Goal: Transaction & Acquisition: Purchase product/service

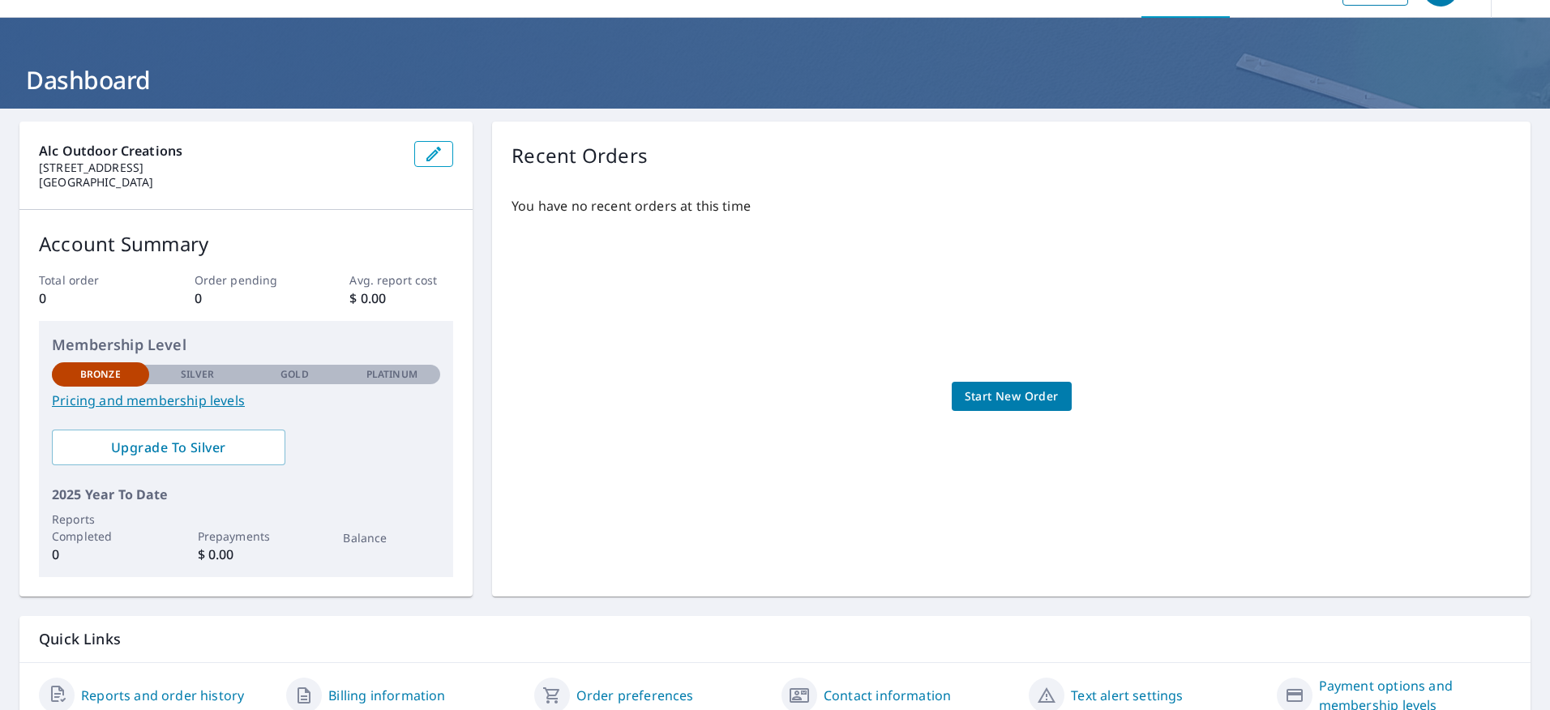
scroll to position [81, 0]
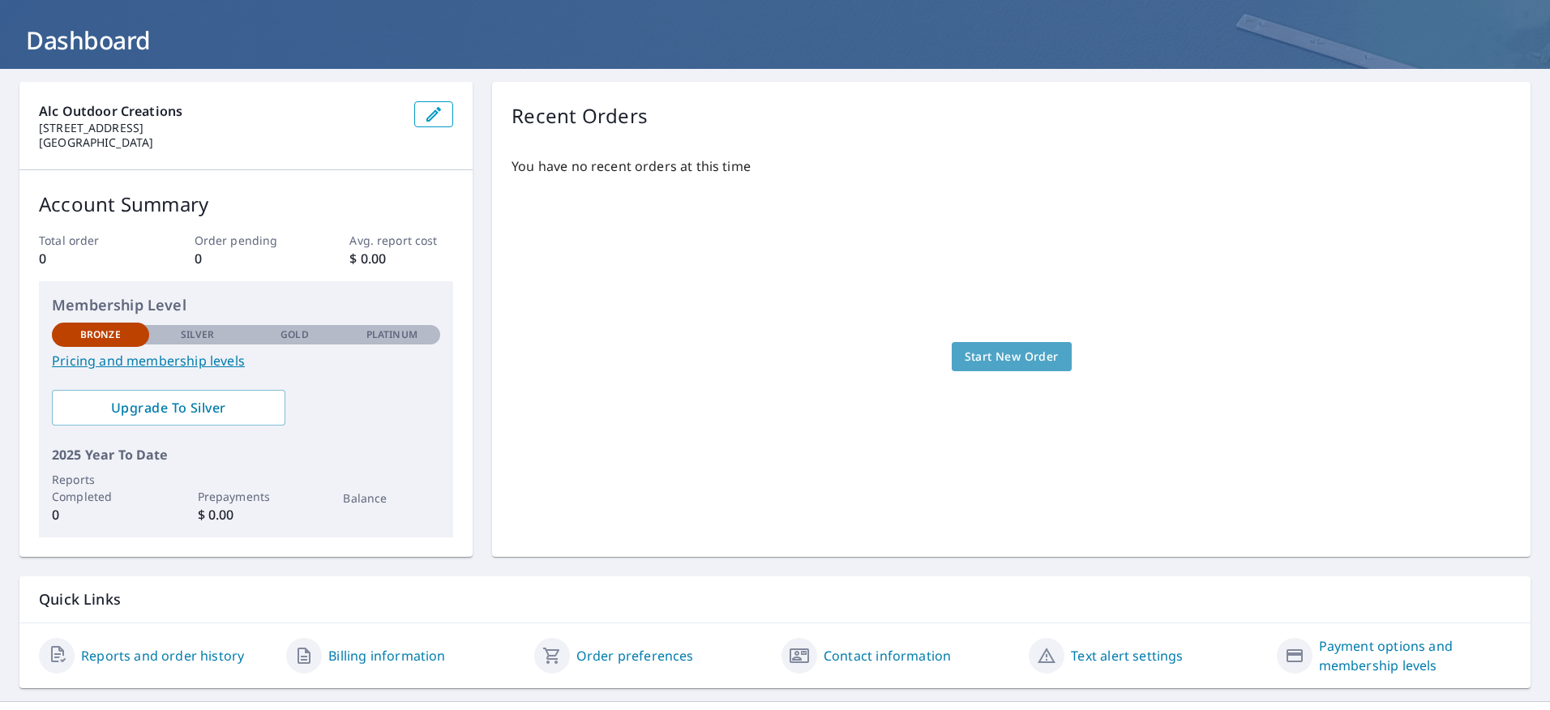
click at [1040, 359] on span "Start New Order" at bounding box center [1012, 357] width 94 height 20
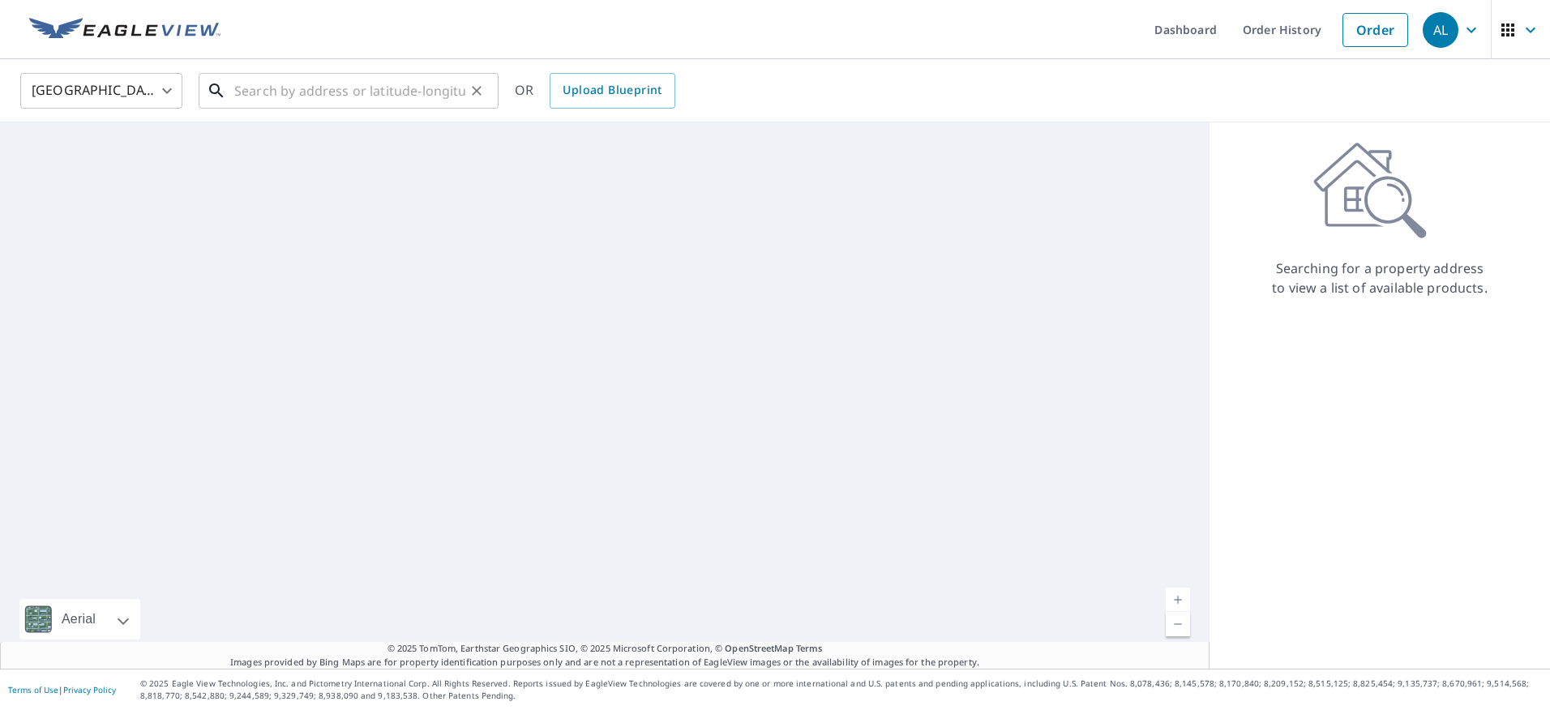
click at [284, 90] on input "text" at bounding box center [349, 90] width 231 height 45
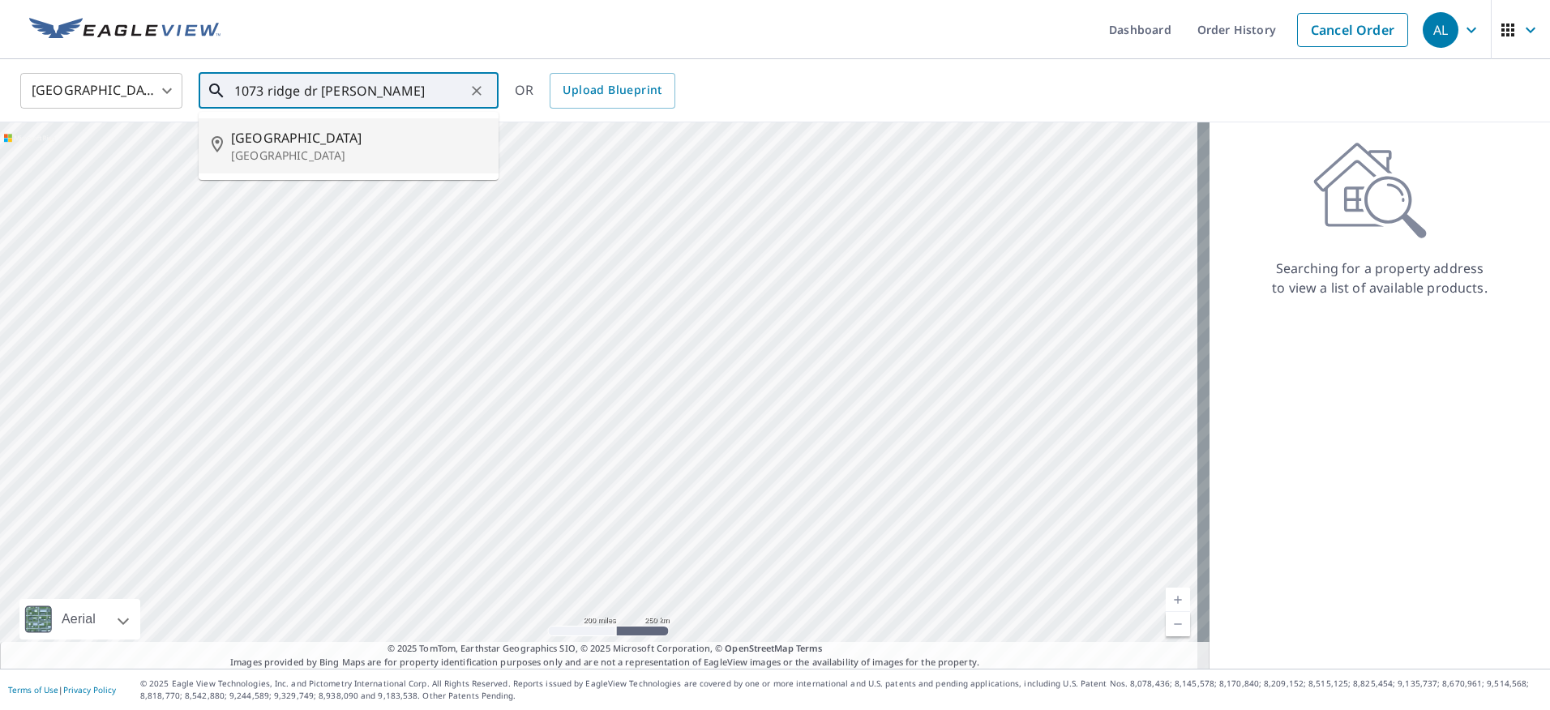
click at [246, 167] on li "[STREET_ADDRESS][PERSON_NAME]" at bounding box center [349, 145] width 300 height 55
type input "[STREET_ADDRESS][PERSON_NAME]"
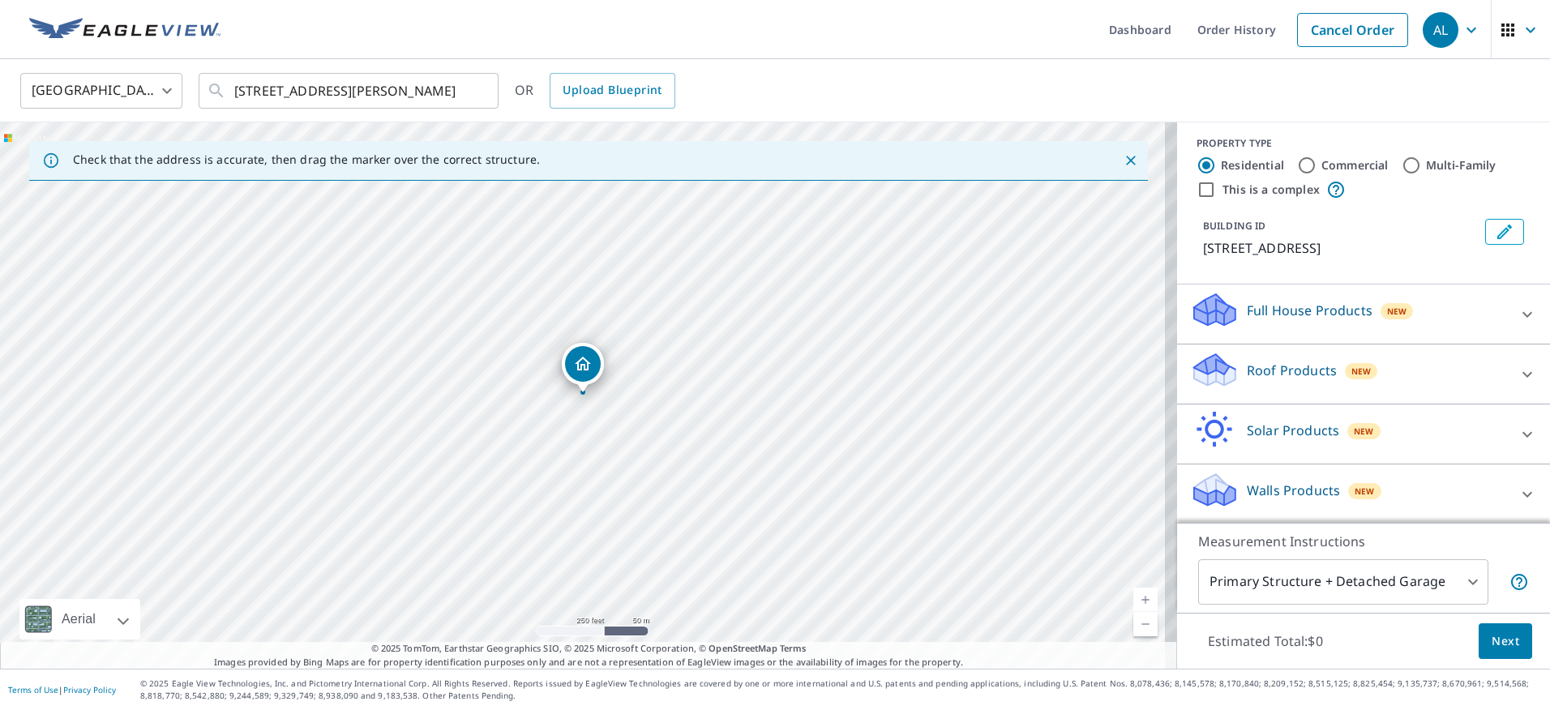
scroll to position [7, 0]
click at [1518, 498] on icon at bounding box center [1527, 492] width 19 height 19
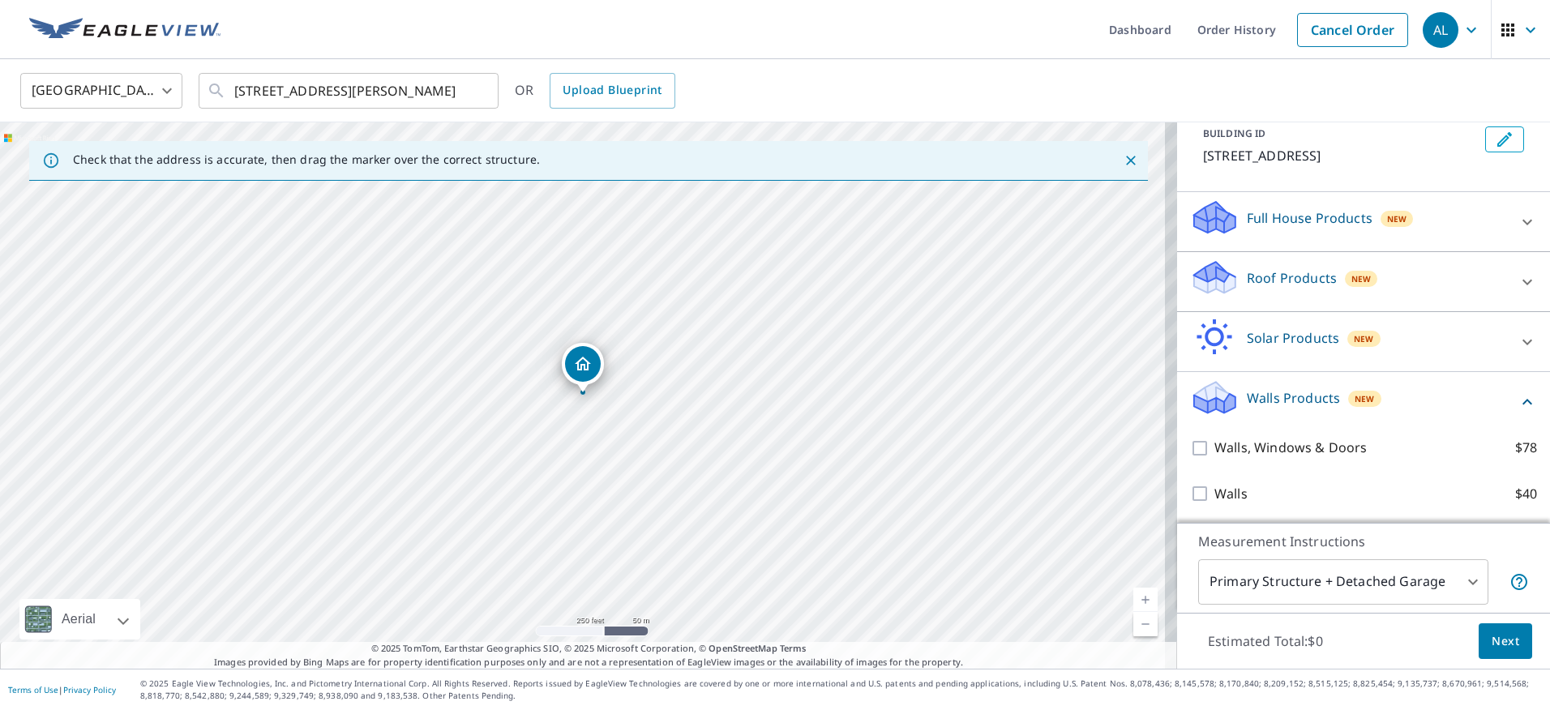
scroll to position [99, 0]
click at [1194, 504] on div "Walls $40" at bounding box center [1363, 493] width 347 height 46
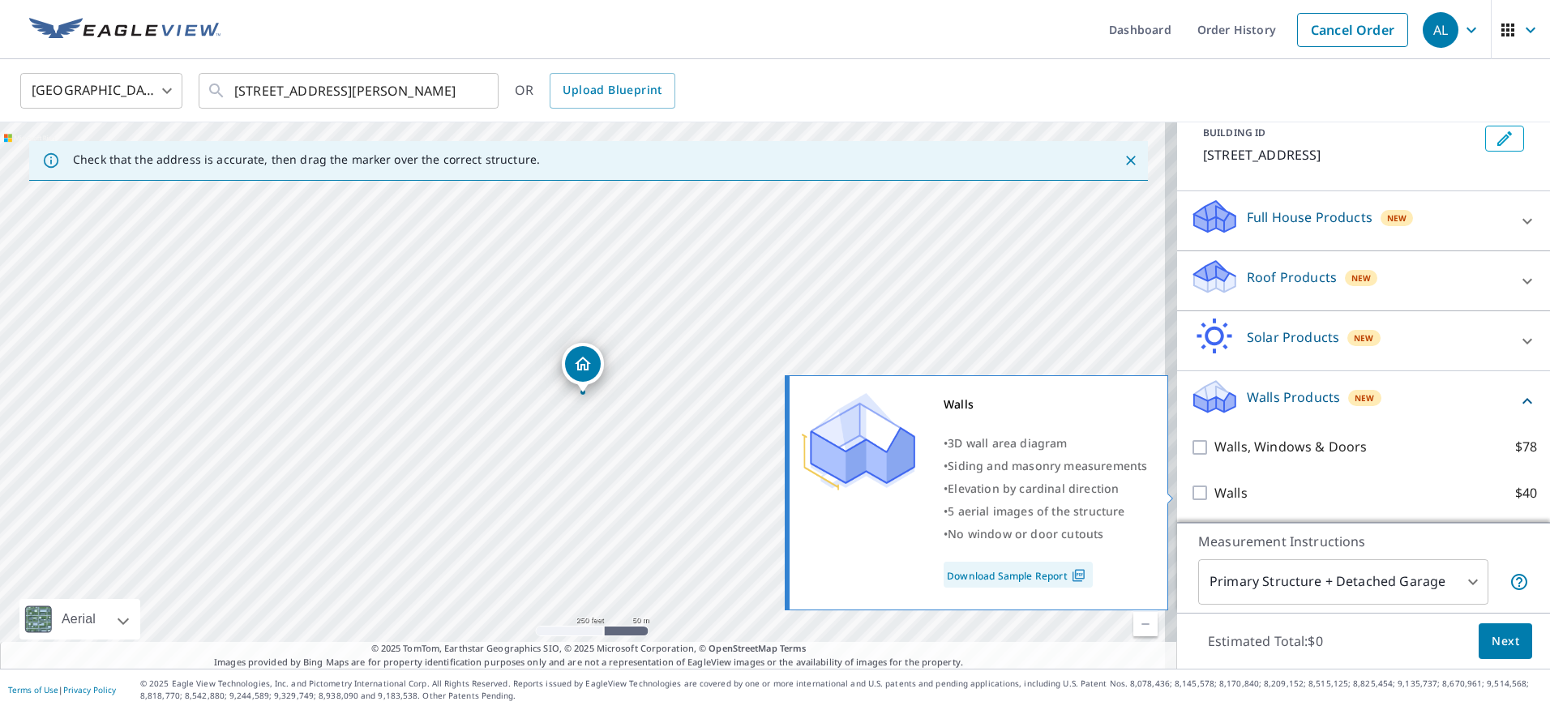
click at [1194, 492] on input "Walls $40" at bounding box center [1202, 492] width 24 height 19
checkbox input "true"
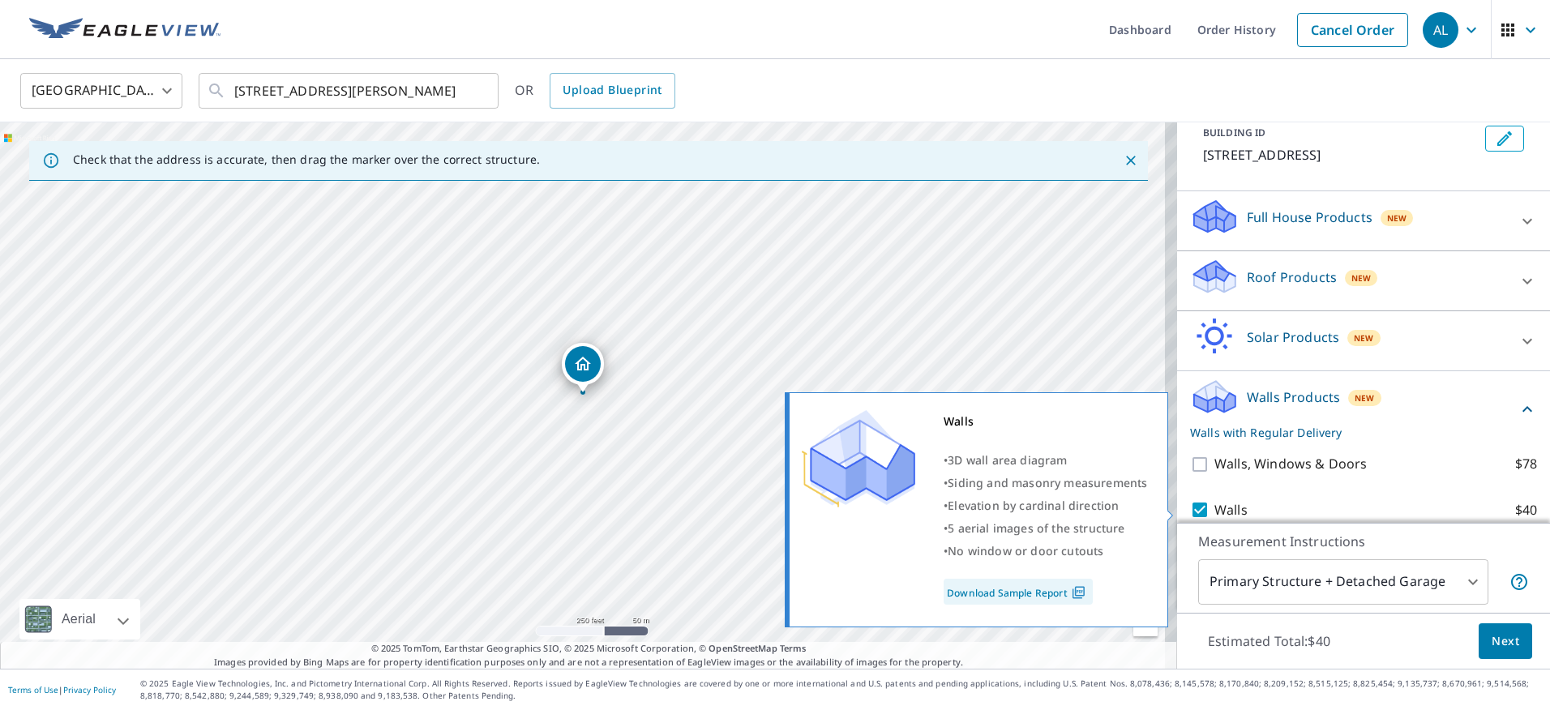
scroll to position [152, 0]
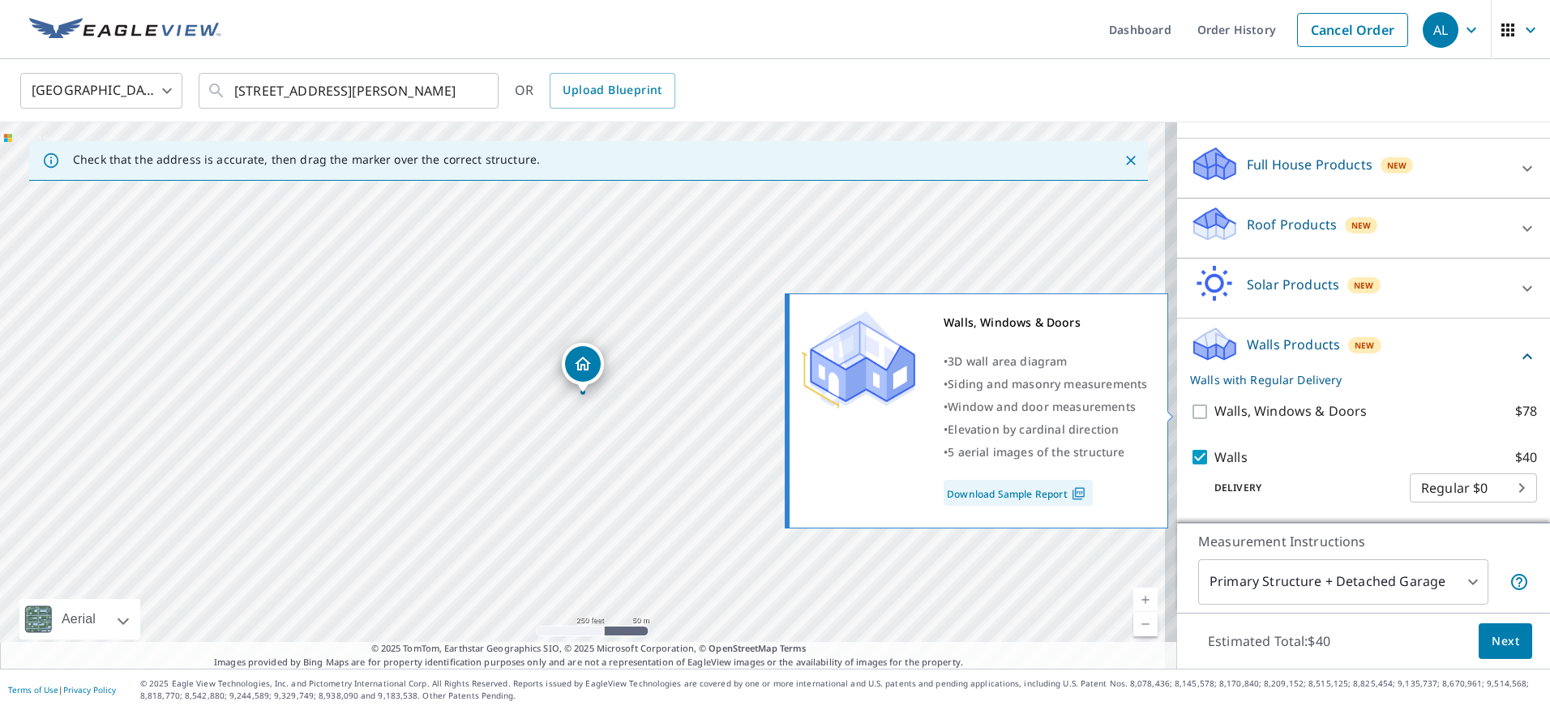
click at [1190, 415] on input "Walls, Windows & Doors $78" at bounding box center [1202, 411] width 24 height 19
checkbox input "true"
checkbox input "false"
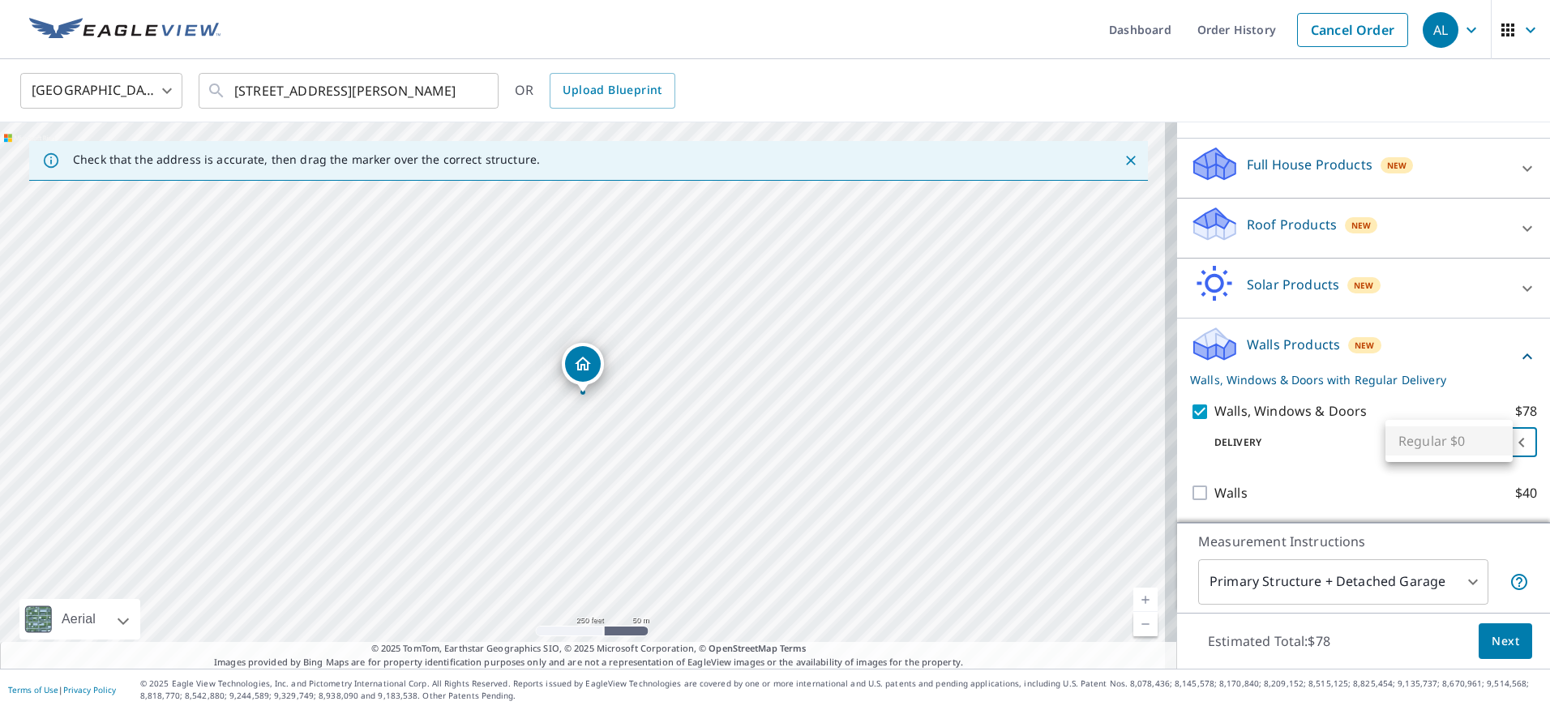
click at [1504, 442] on body "AL AL Dashboard Order History Cancel Order AL United States [GEOGRAPHIC_DATA] ​…" at bounding box center [775, 355] width 1550 height 710
click at [1493, 444] on ul "Regular $0" at bounding box center [1449, 441] width 127 height 42
click at [1427, 494] on div at bounding box center [775, 355] width 1550 height 710
drag, startPoint x: 1481, startPoint y: 642, endPoint x: 1443, endPoint y: 645, distance: 37.4
click at [1443, 645] on div "Estimated Total: $78 Next" at bounding box center [1363, 641] width 373 height 57
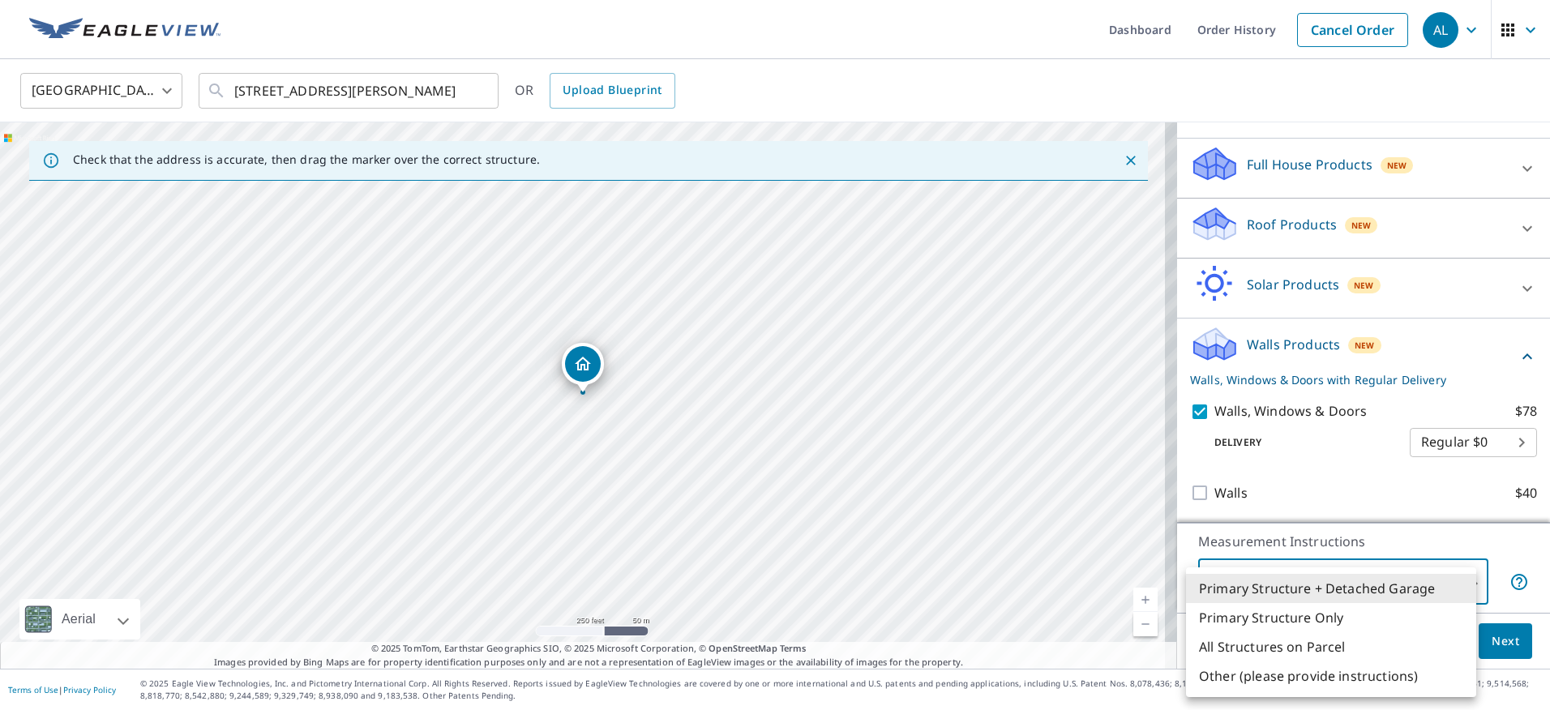
click at [1460, 581] on body "AL AL Dashboard Order History Cancel Order AL United States [GEOGRAPHIC_DATA] ​…" at bounding box center [775, 355] width 1550 height 710
click at [1381, 624] on li "Primary Structure Only" at bounding box center [1331, 617] width 290 height 29
type input "2"
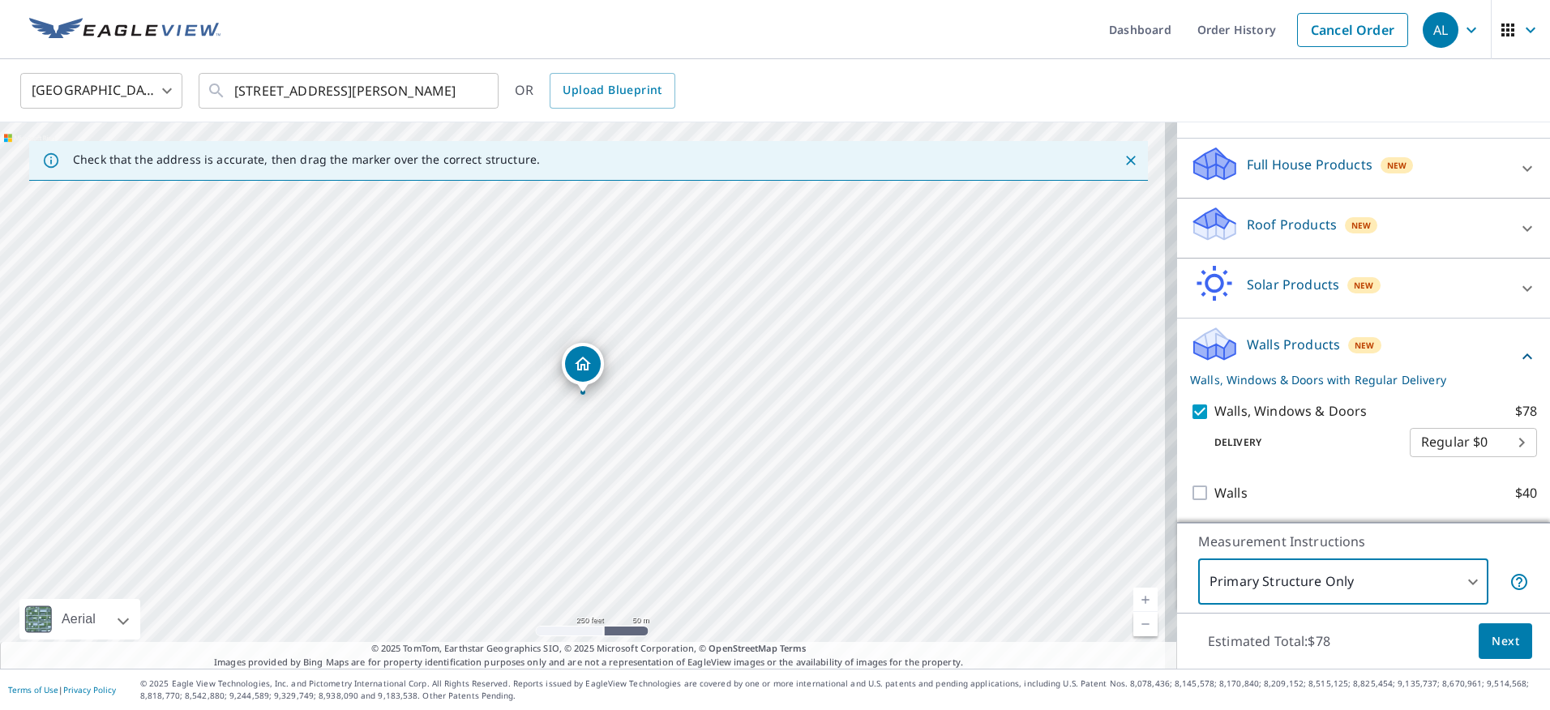
click at [1492, 641] on span "Next" at bounding box center [1506, 642] width 28 height 20
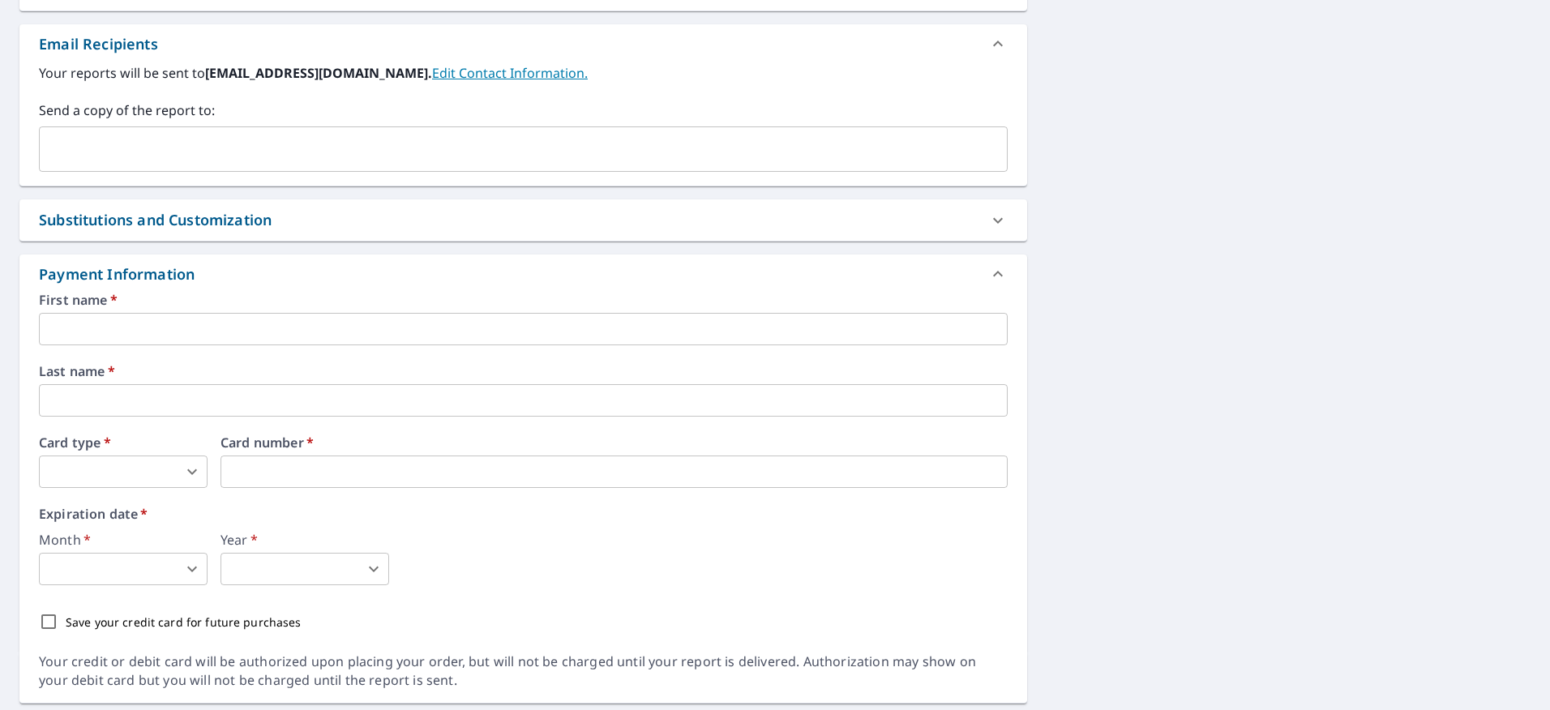
scroll to position [649, 0]
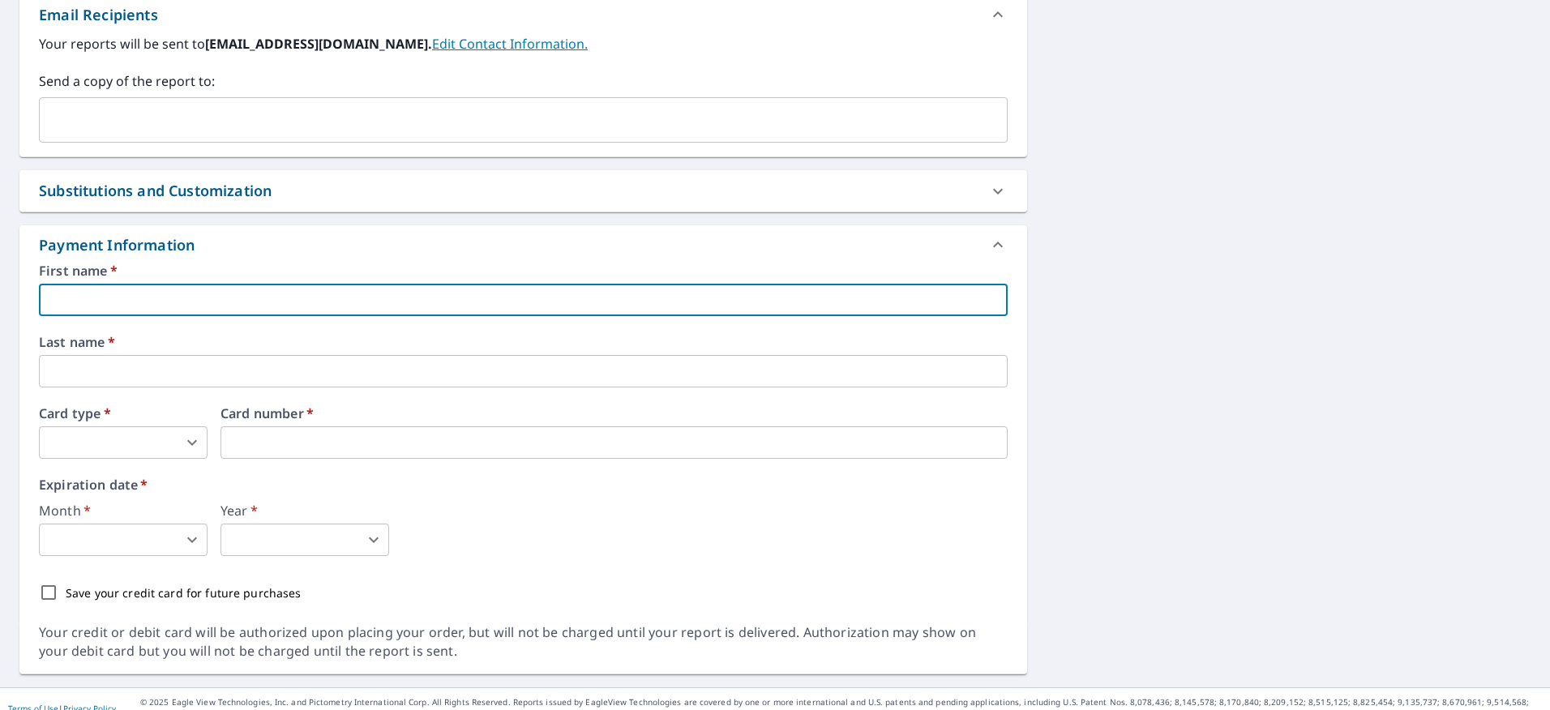
click at [149, 309] on input "text" at bounding box center [523, 300] width 969 height 32
type input "[PERSON_NAME]"
type input "[EMAIL_ADDRESS][DOMAIN_NAME]"
type input "[PERSON_NAME]"
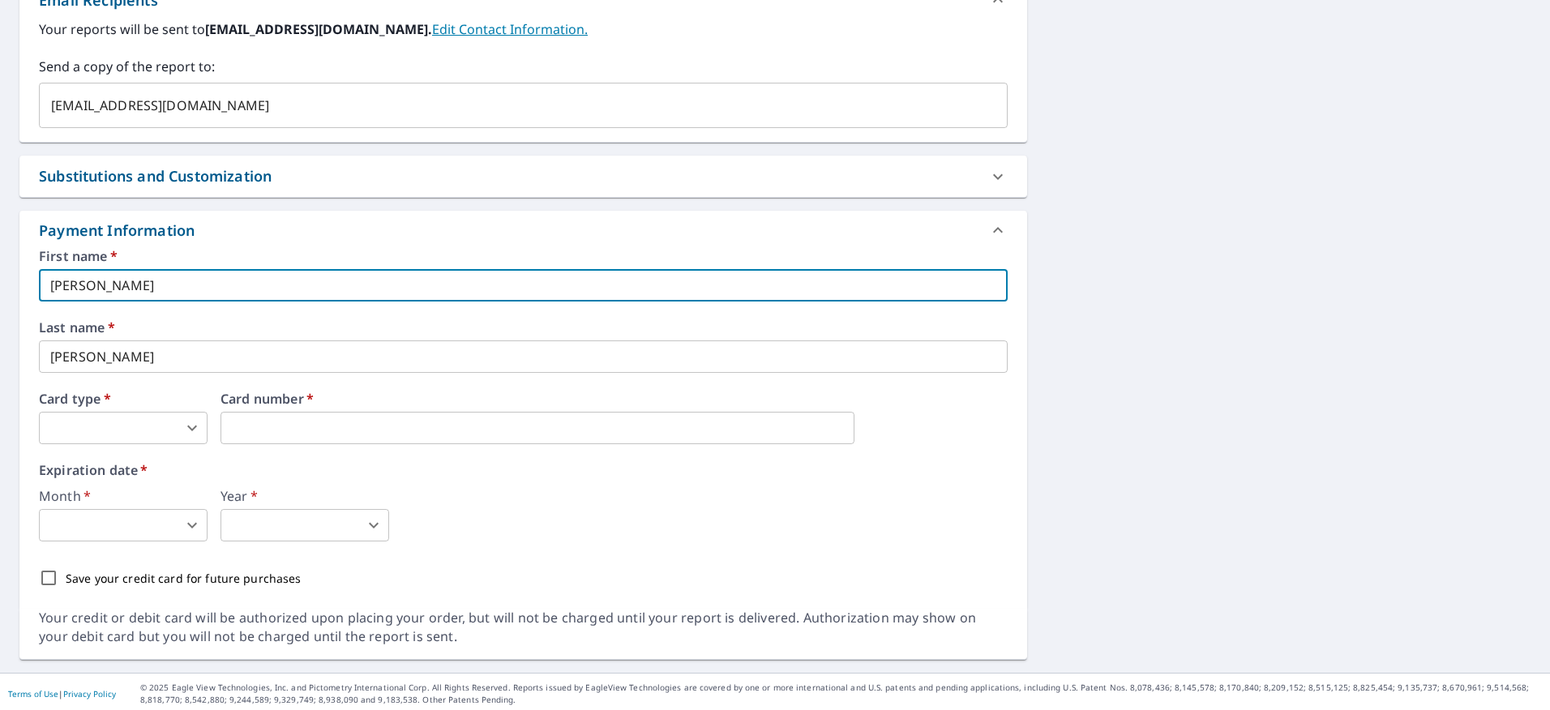
scroll to position [667, 0]
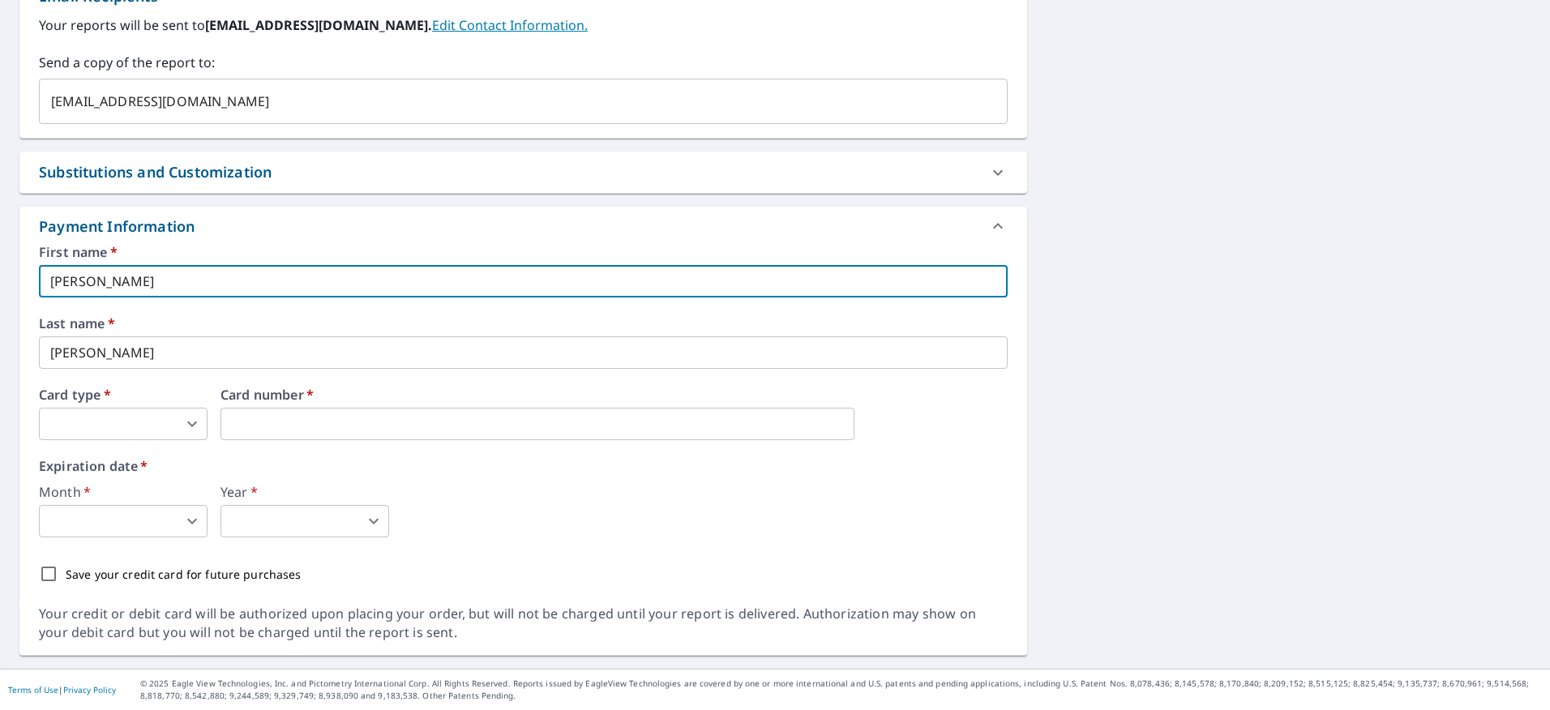
click at [185, 424] on body "AL AL Dashboard Order History Cancel Order AL Dashboard / Finalize Order Finali…" at bounding box center [775, 355] width 1550 height 710
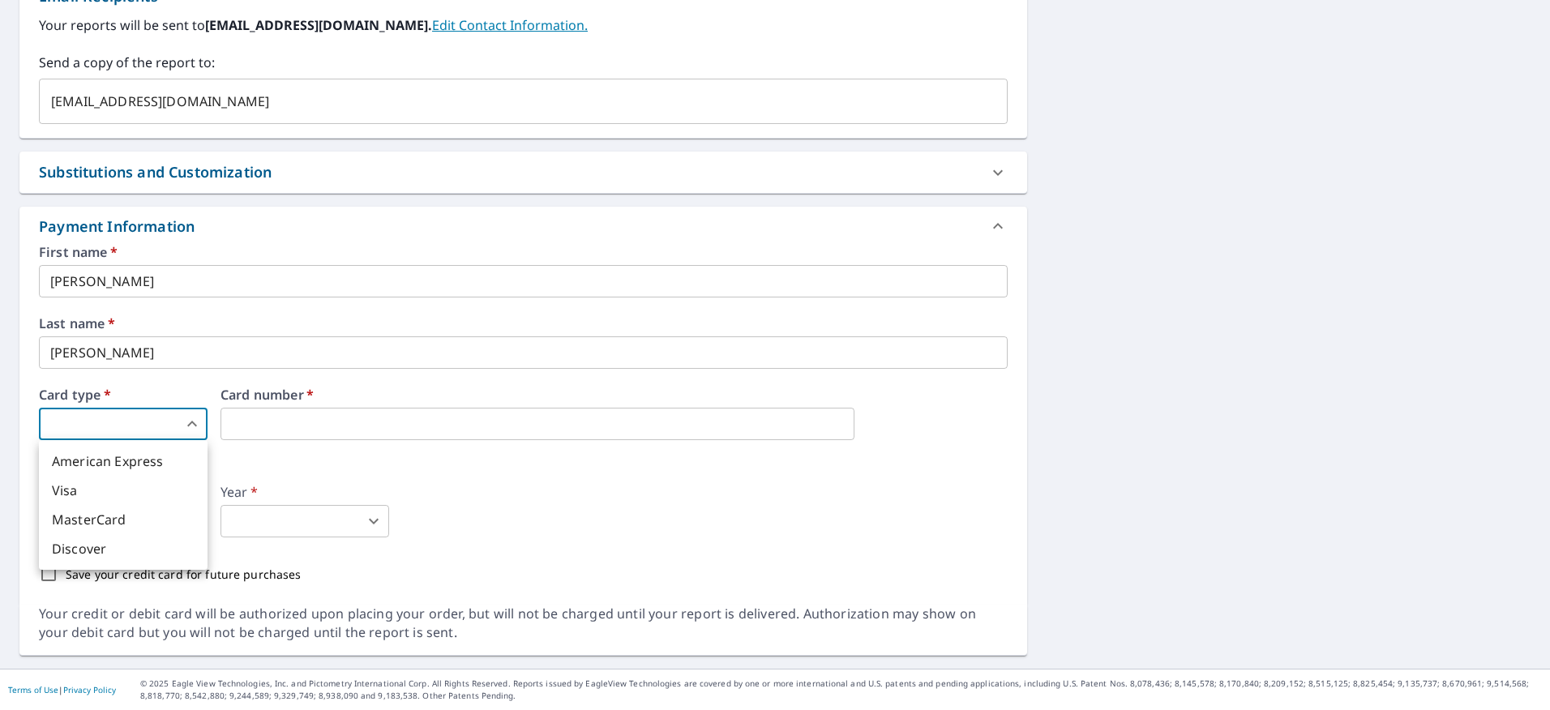
click at [161, 490] on li "Visa" at bounding box center [123, 490] width 169 height 29
type input "3"
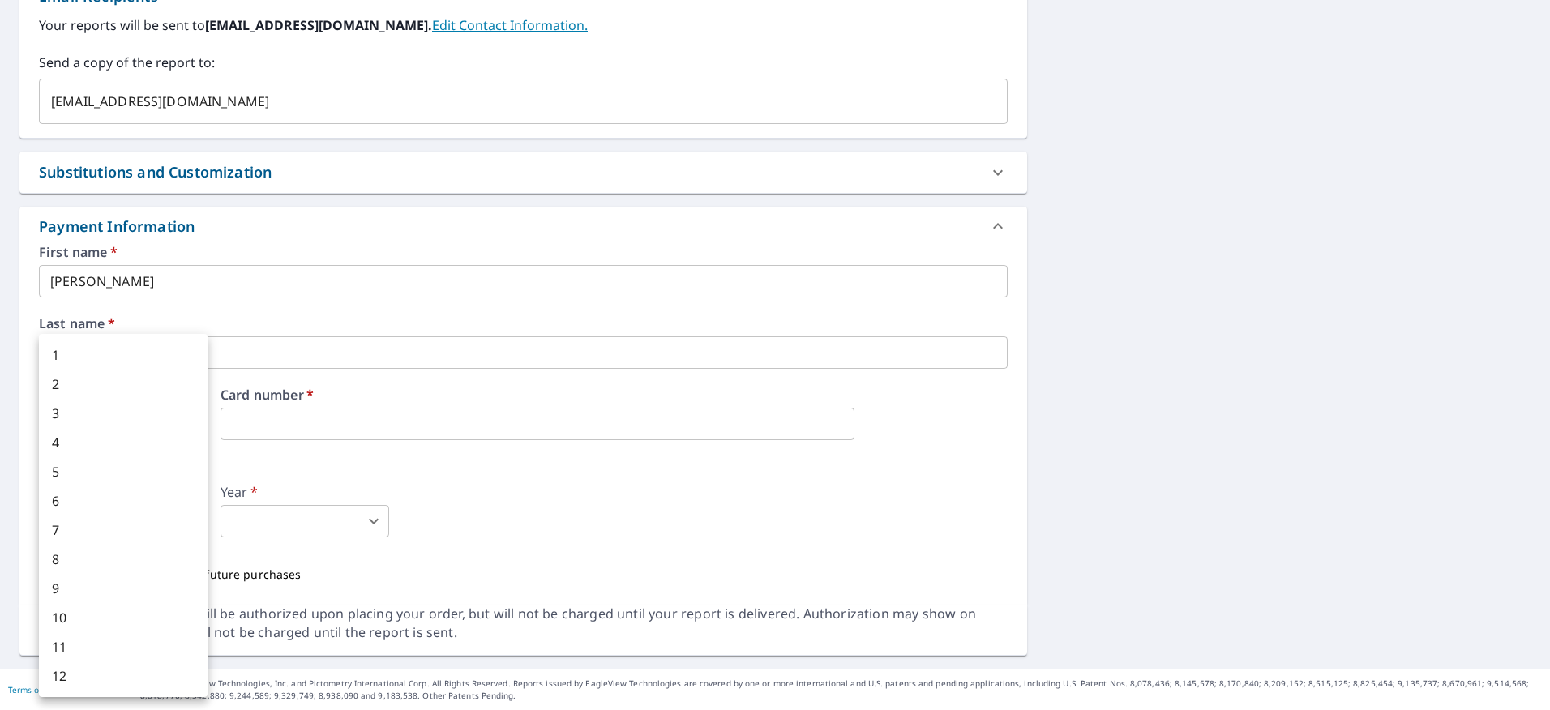
click at [93, 525] on body "AL AL Dashboard Order History Cancel Order AL Dashboard / Finalize Order Finali…" at bounding box center [775, 355] width 1550 height 710
click at [347, 521] on div at bounding box center [775, 355] width 1550 height 710
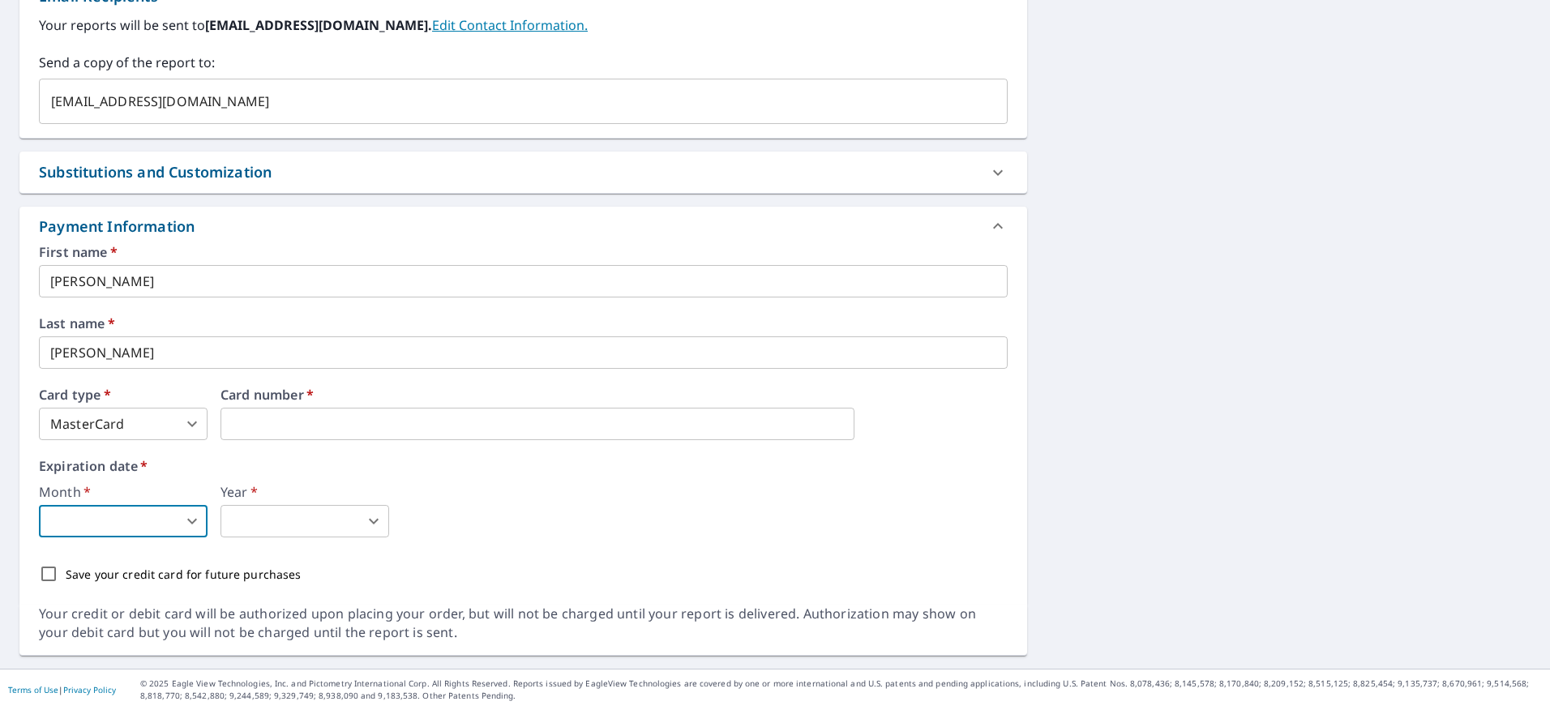
click at [141, 518] on body "AL AL Dashboard Order History Cancel Order AL Dashboard / Finalize Order Finali…" at bounding box center [775, 355] width 1550 height 710
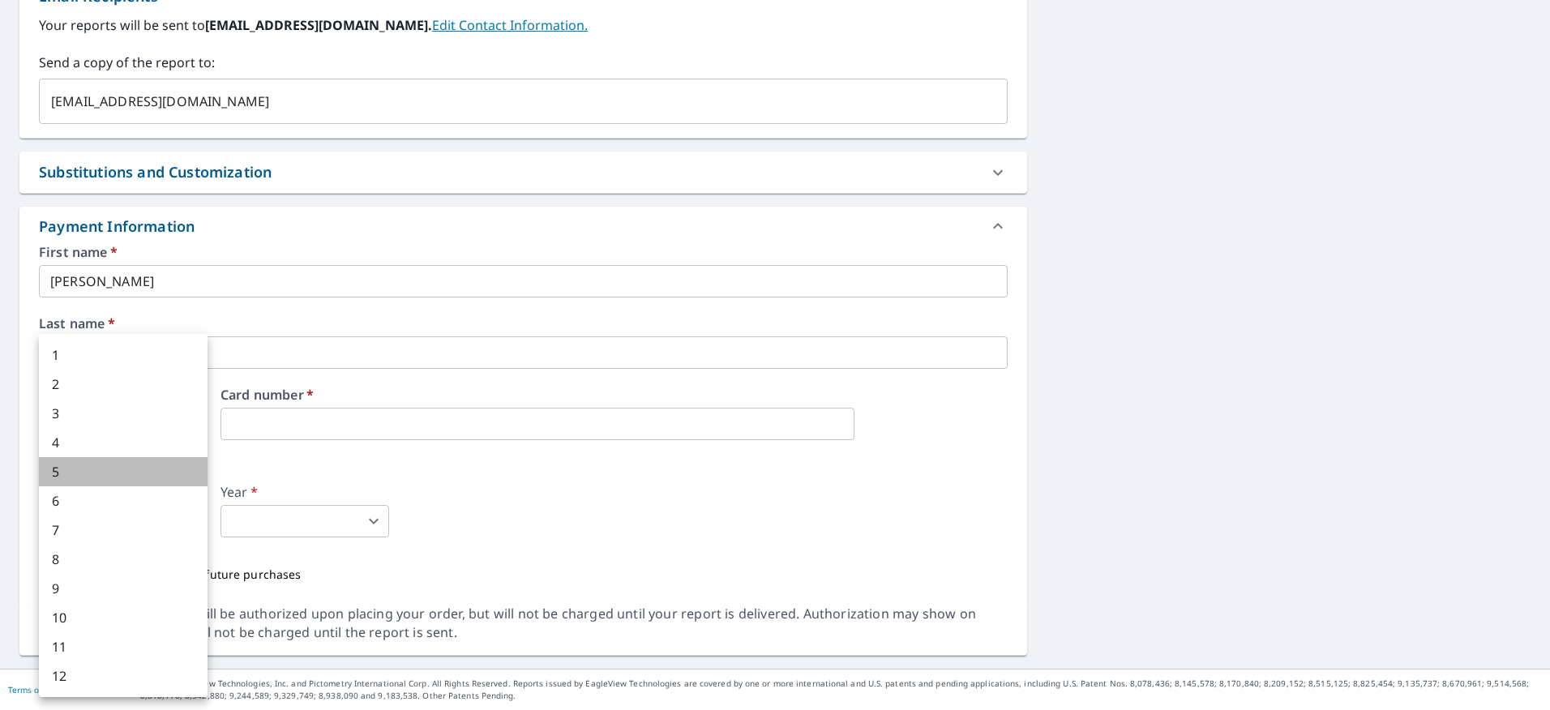
click at [92, 470] on li "5" at bounding box center [123, 471] width 169 height 29
type input "5"
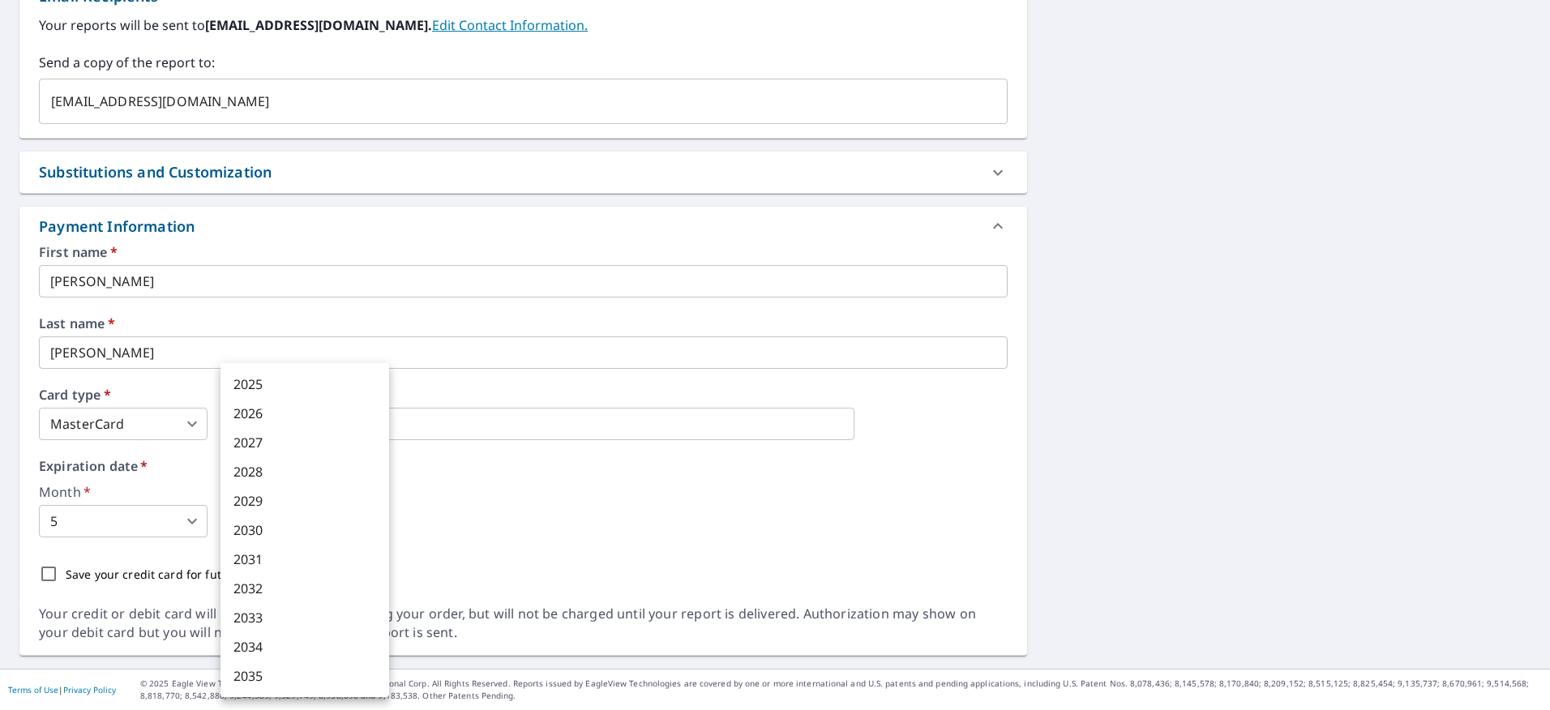
click at [377, 521] on body "AL AL Dashboard Order History Cancel Order AL Dashboard / Finalize Order Finali…" at bounding box center [775, 355] width 1550 height 710
click at [315, 465] on li "2028" at bounding box center [305, 471] width 169 height 29
type input "2028"
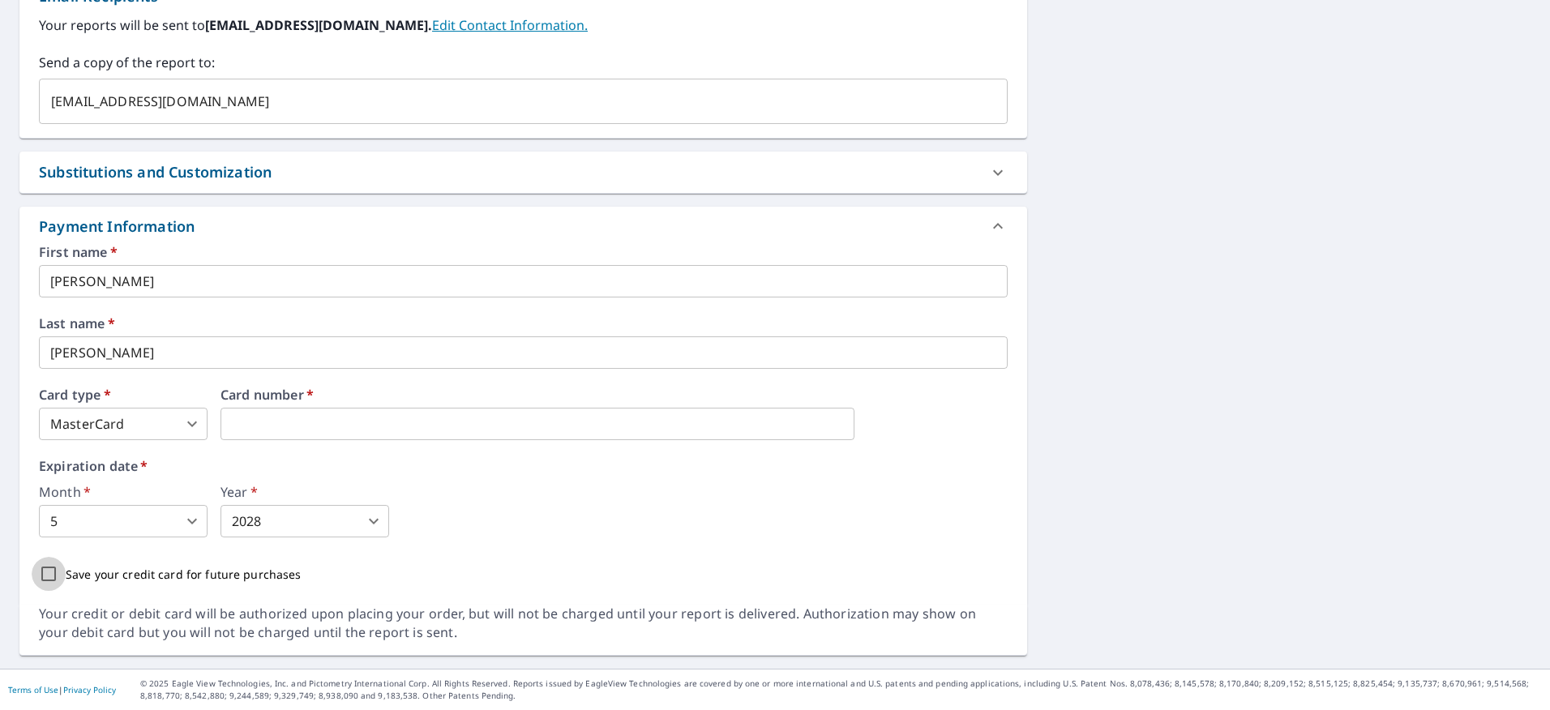
click at [51, 578] on input "Save your credit card for future purchases" at bounding box center [49, 574] width 34 height 34
checkbox input "true"
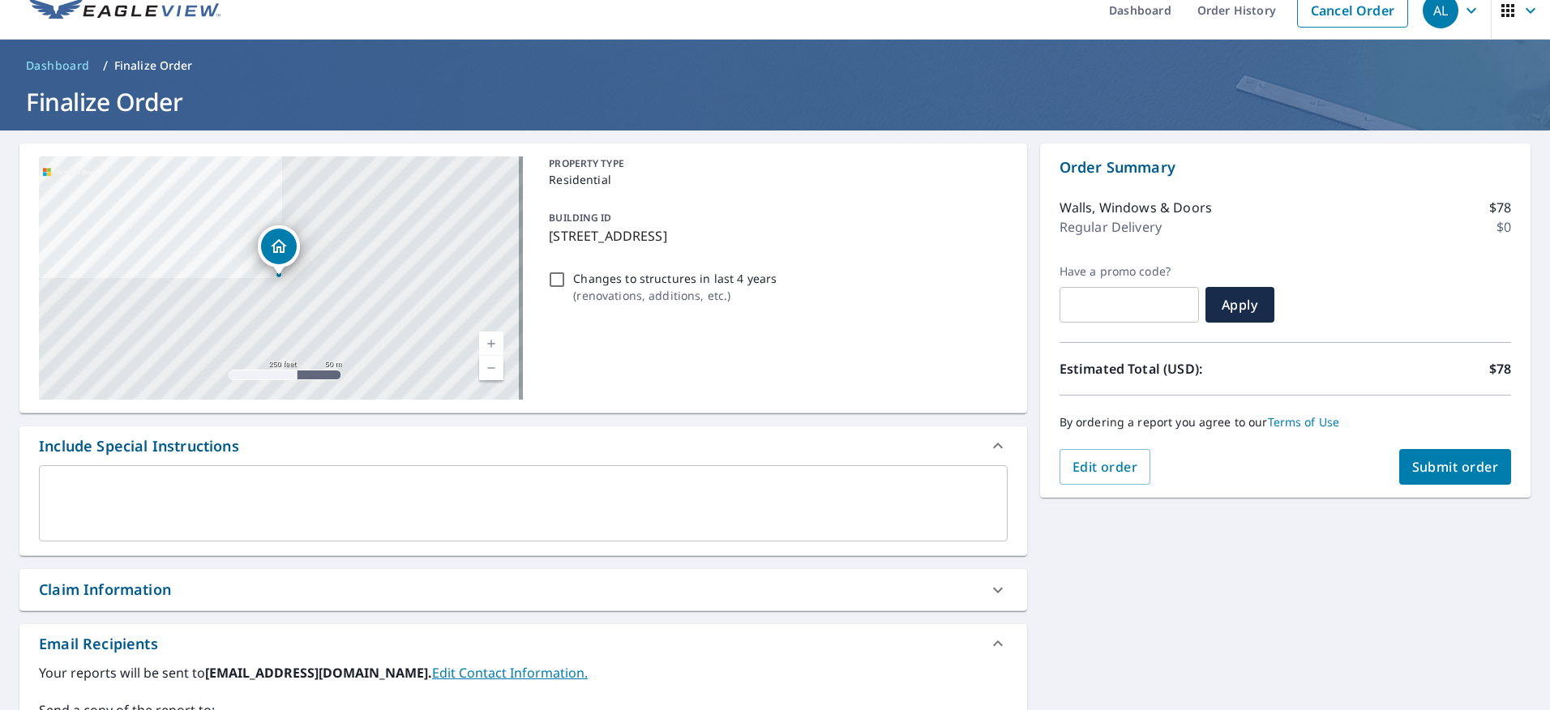
scroll to position [19, 0]
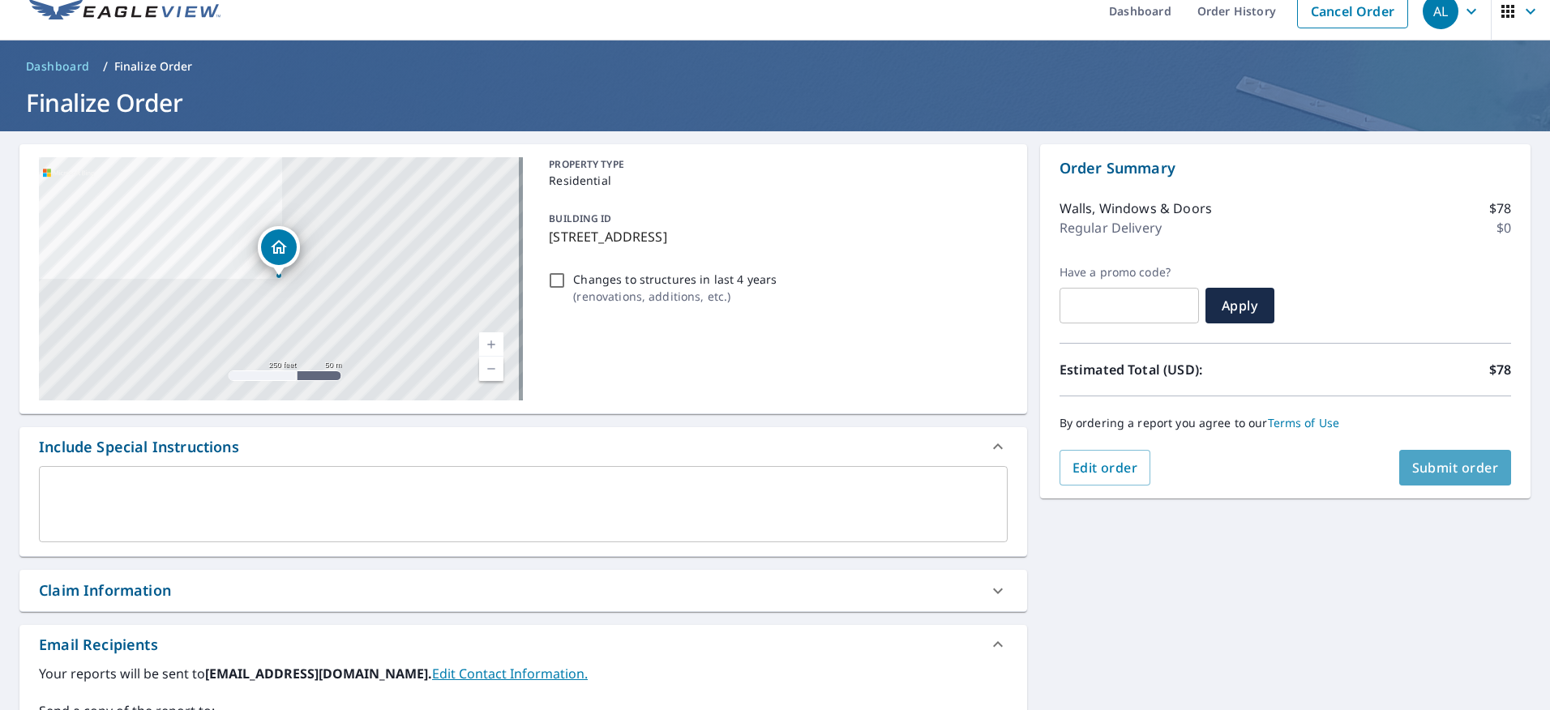
click at [1430, 459] on span "Submit order" at bounding box center [1456, 468] width 87 height 18
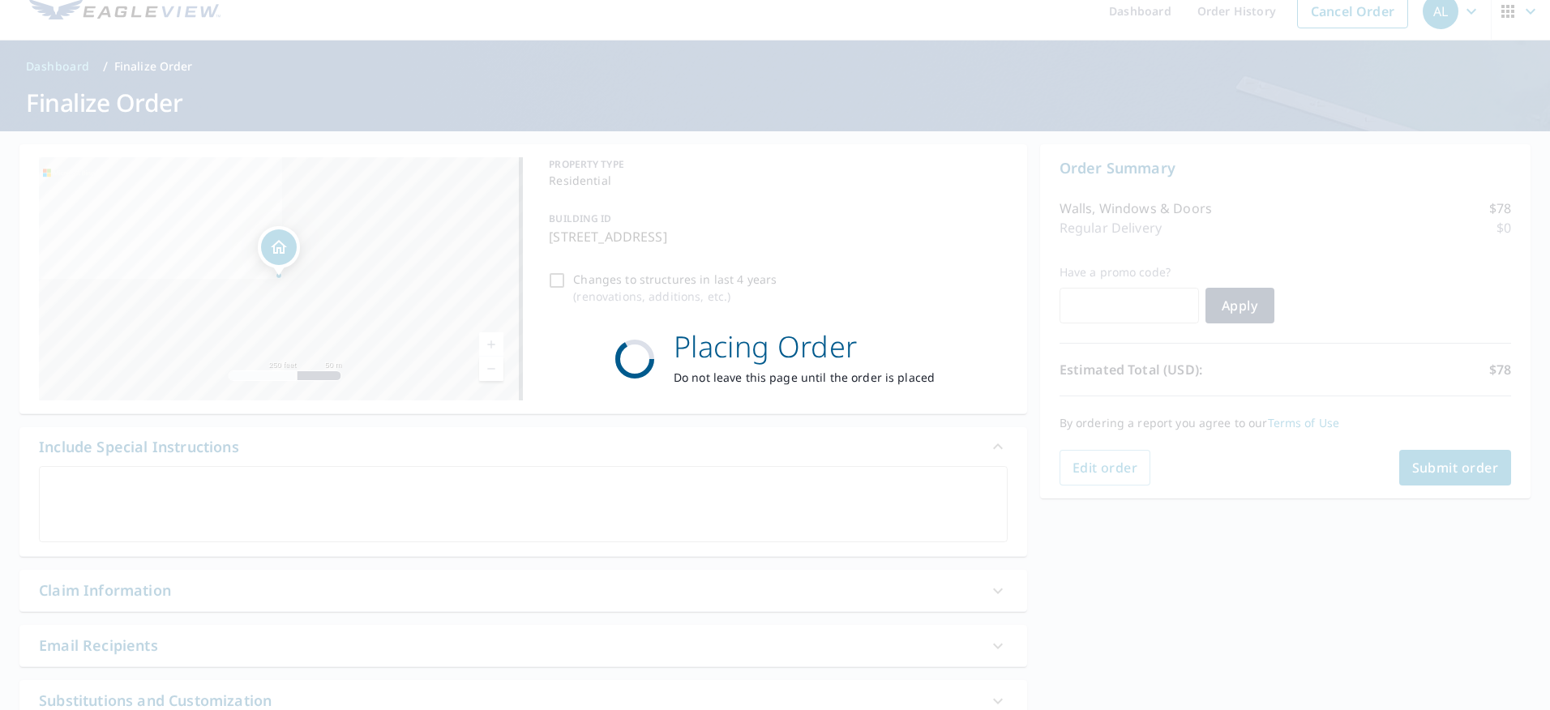
scroll to position [0, 0]
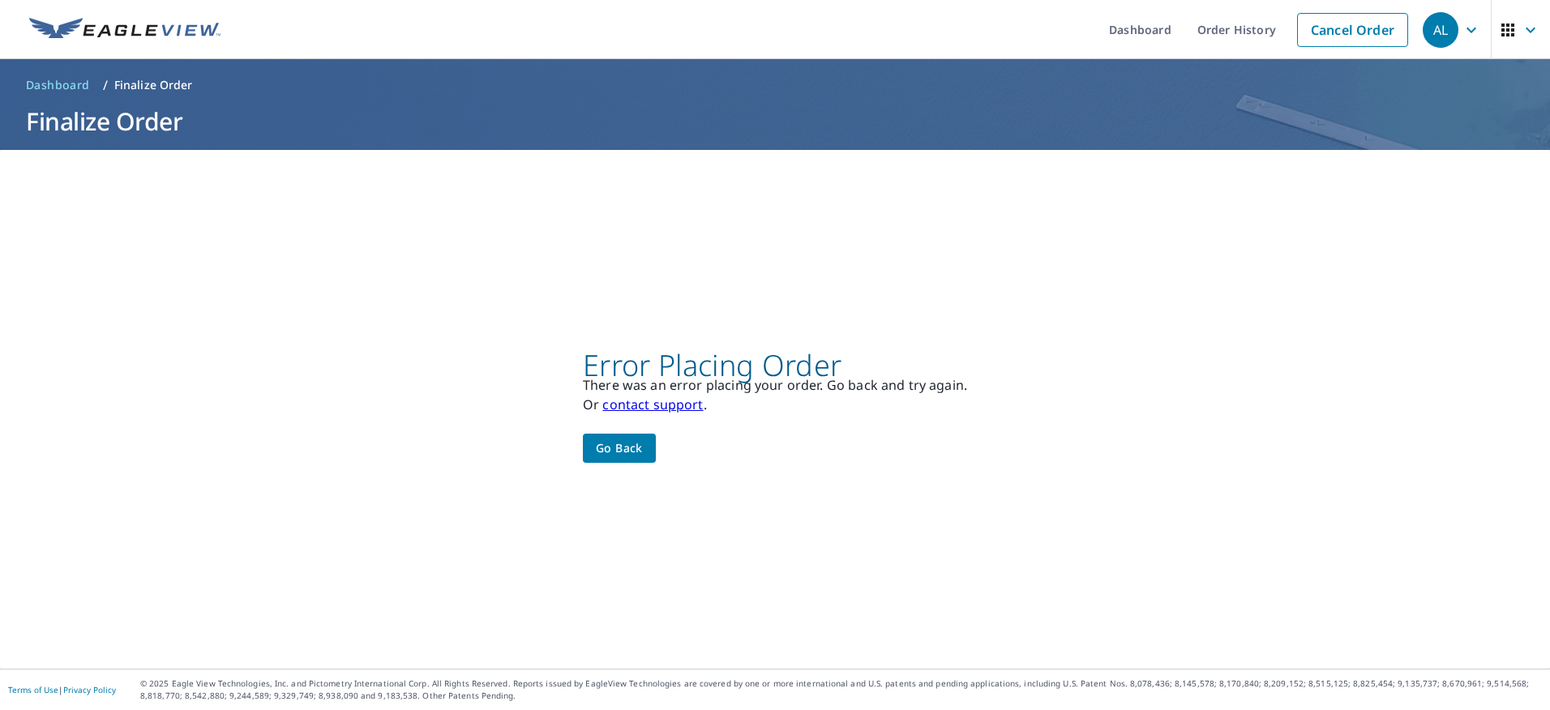
click at [625, 451] on span "Go back" at bounding box center [619, 449] width 47 height 20
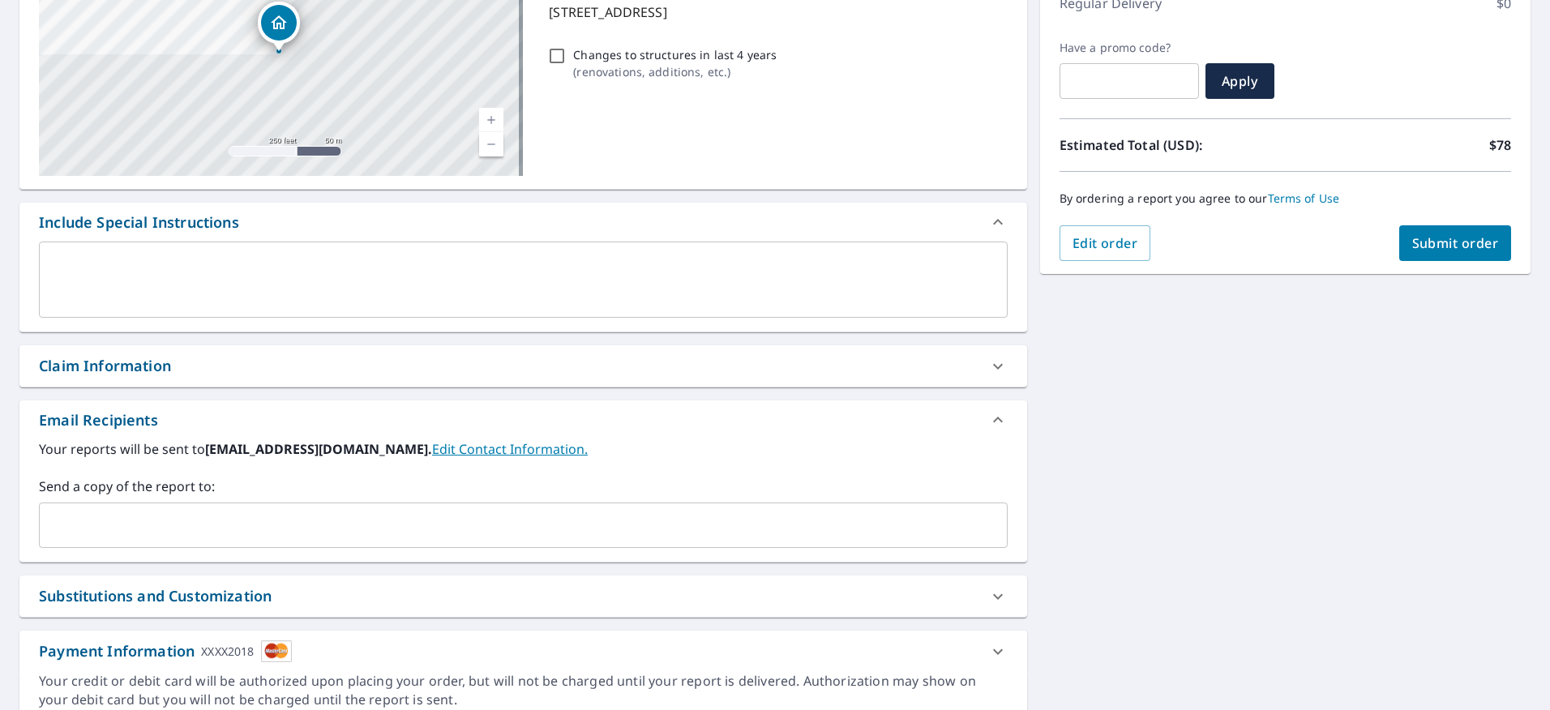
scroll to position [311, 0]
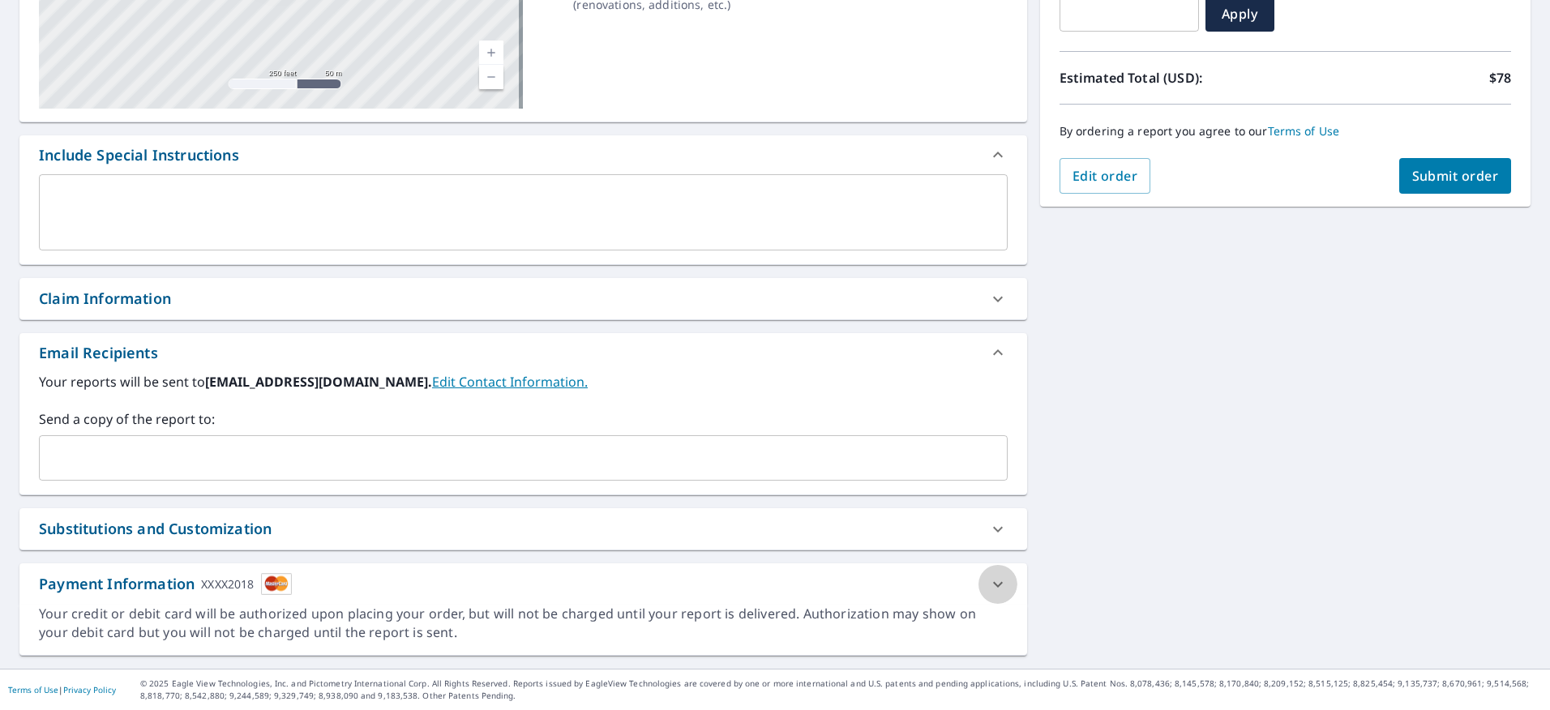
click at [995, 590] on icon at bounding box center [998, 584] width 19 height 19
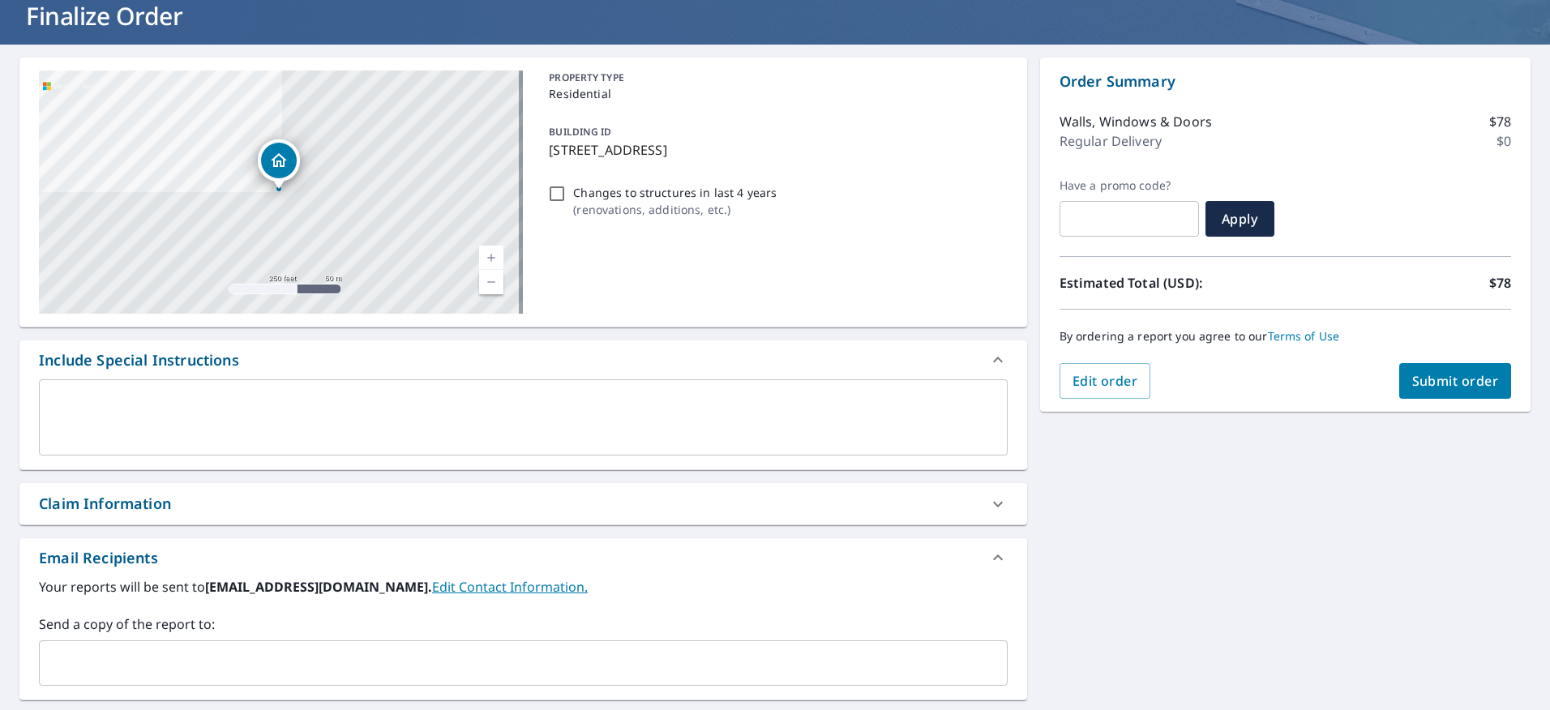
scroll to position [243, 0]
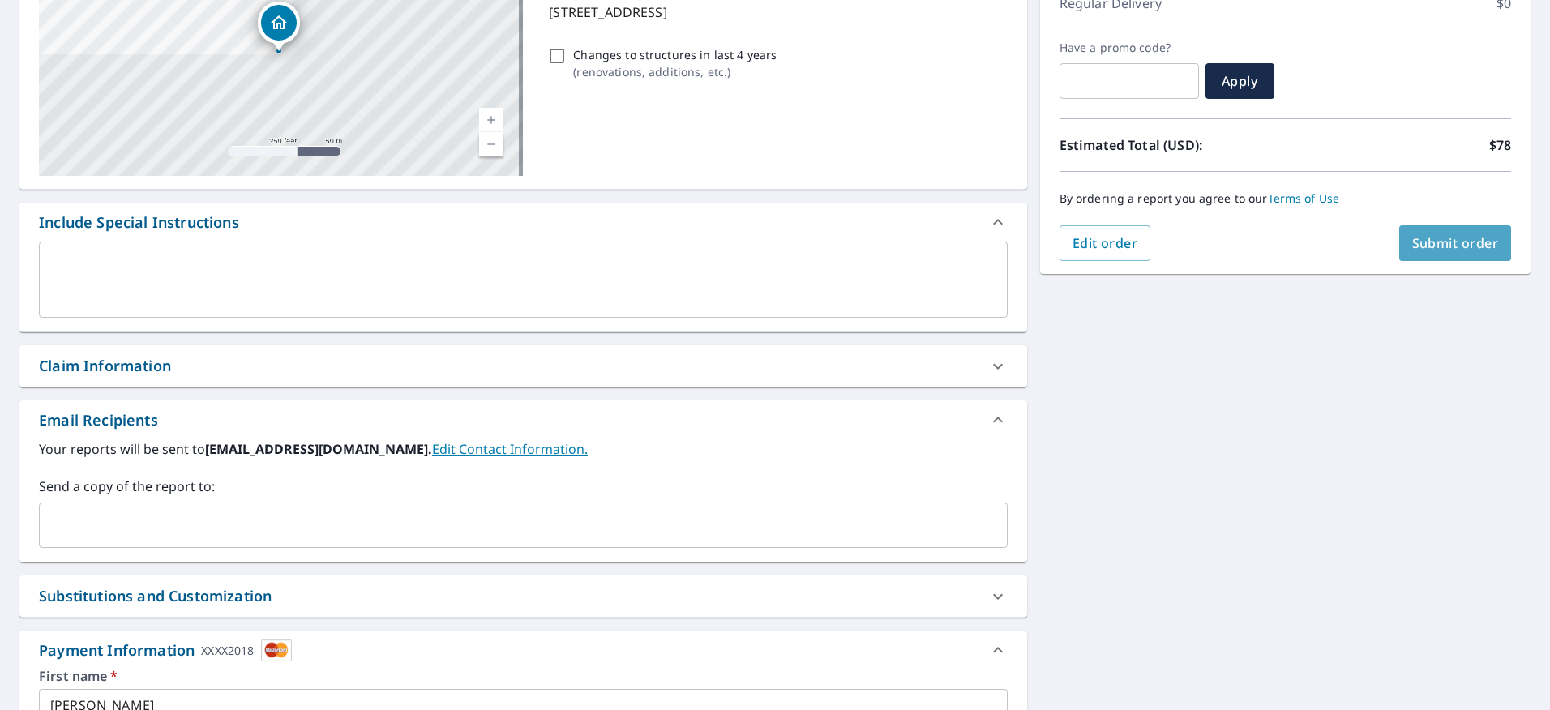
click at [1439, 249] on span "Submit order" at bounding box center [1456, 243] width 87 height 18
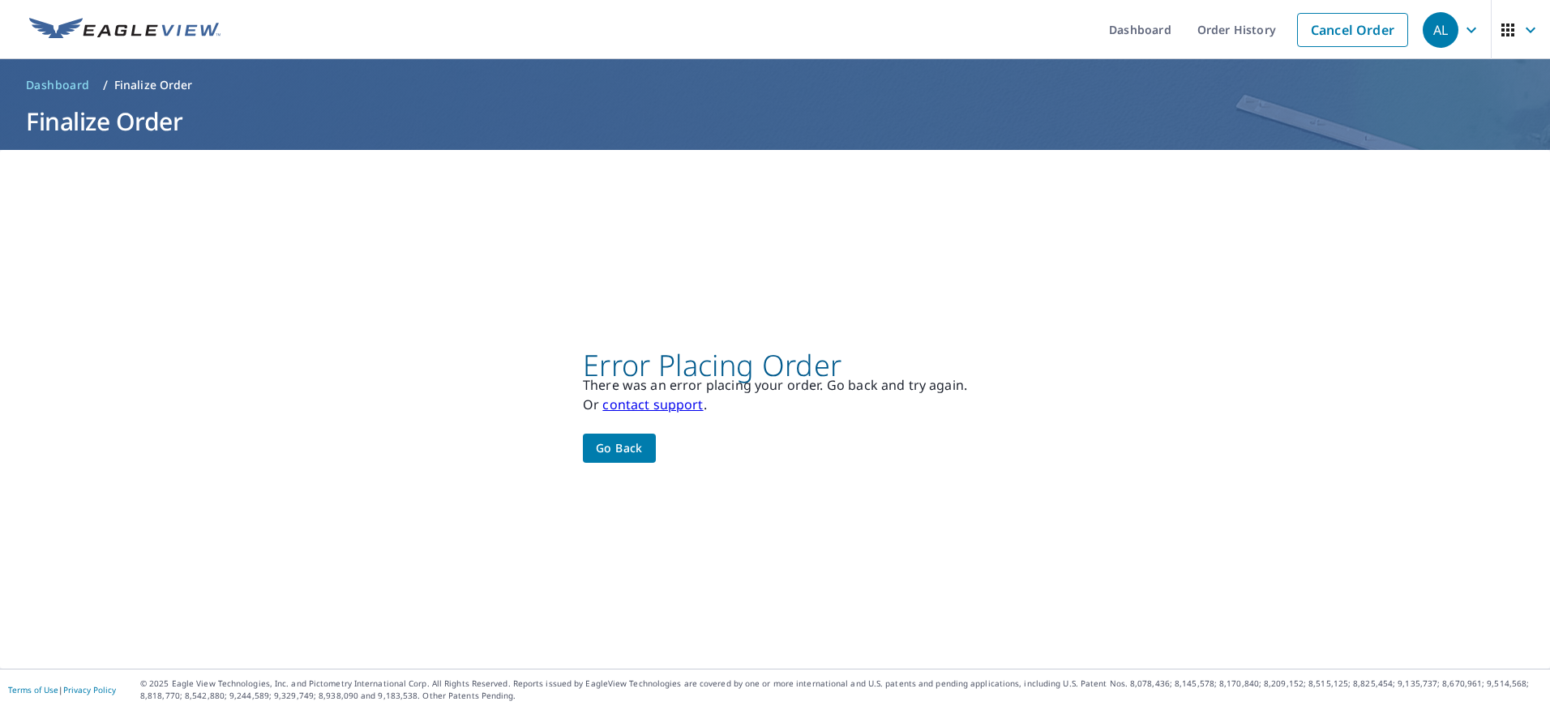
scroll to position [0, 0]
click at [625, 445] on span "Go back" at bounding box center [619, 449] width 47 height 20
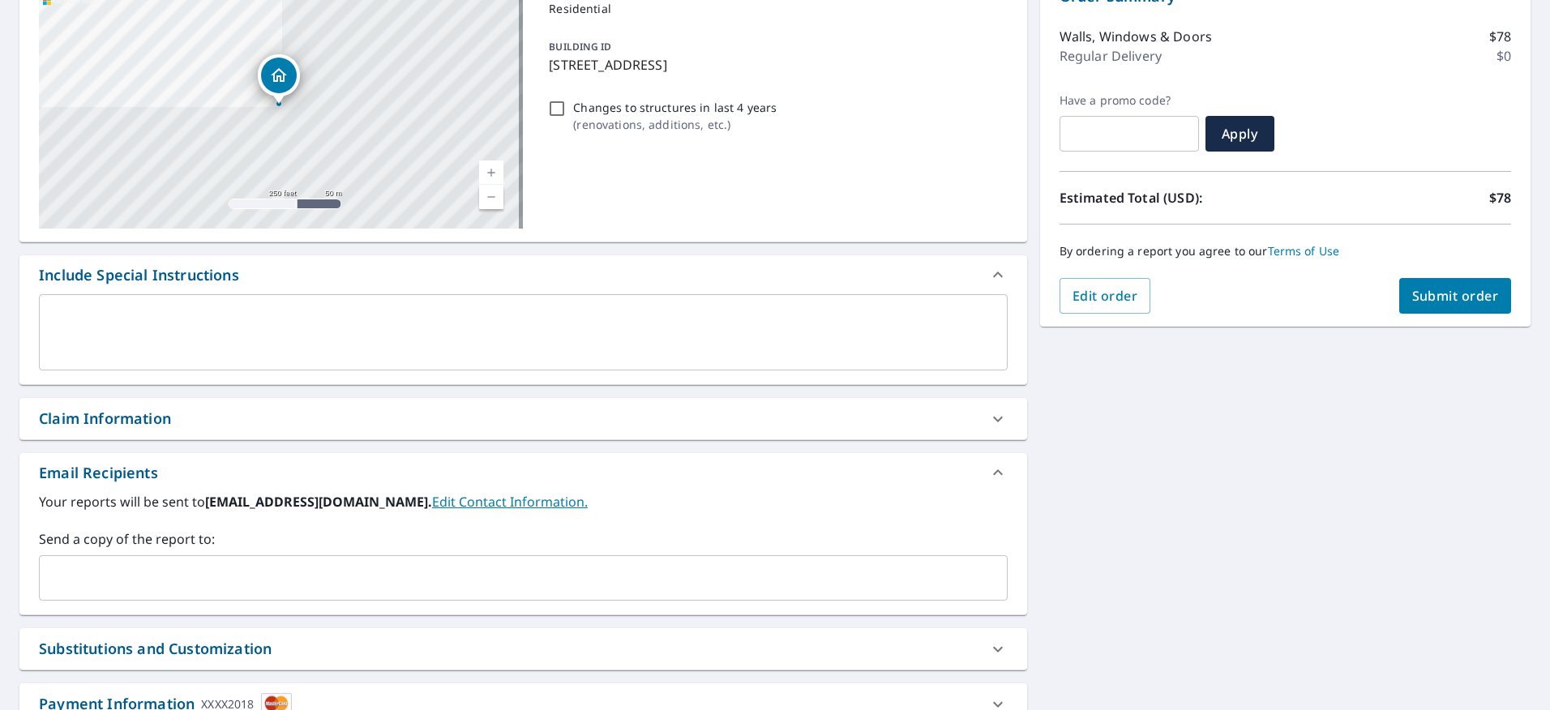
scroll to position [311, 0]
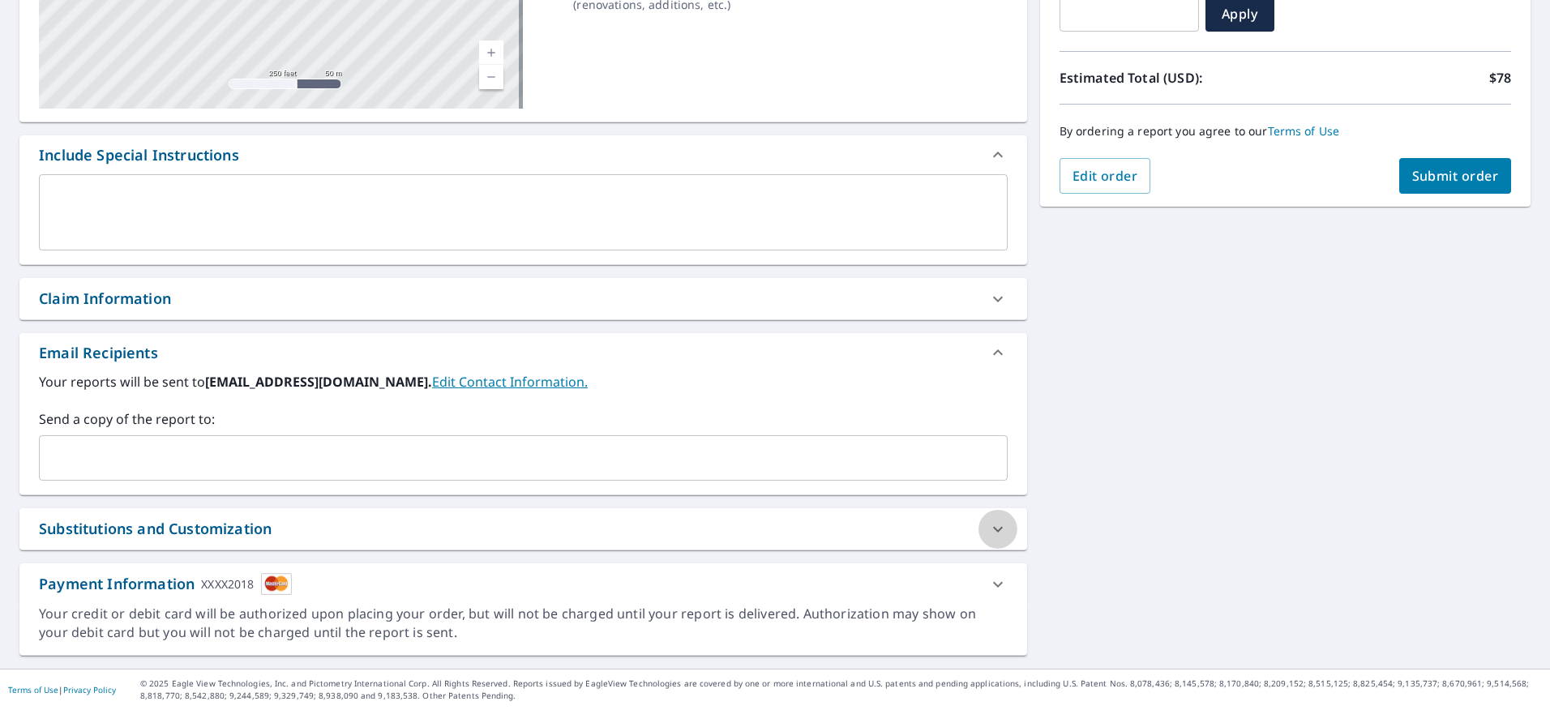
click at [989, 534] on icon at bounding box center [998, 529] width 19 height 19
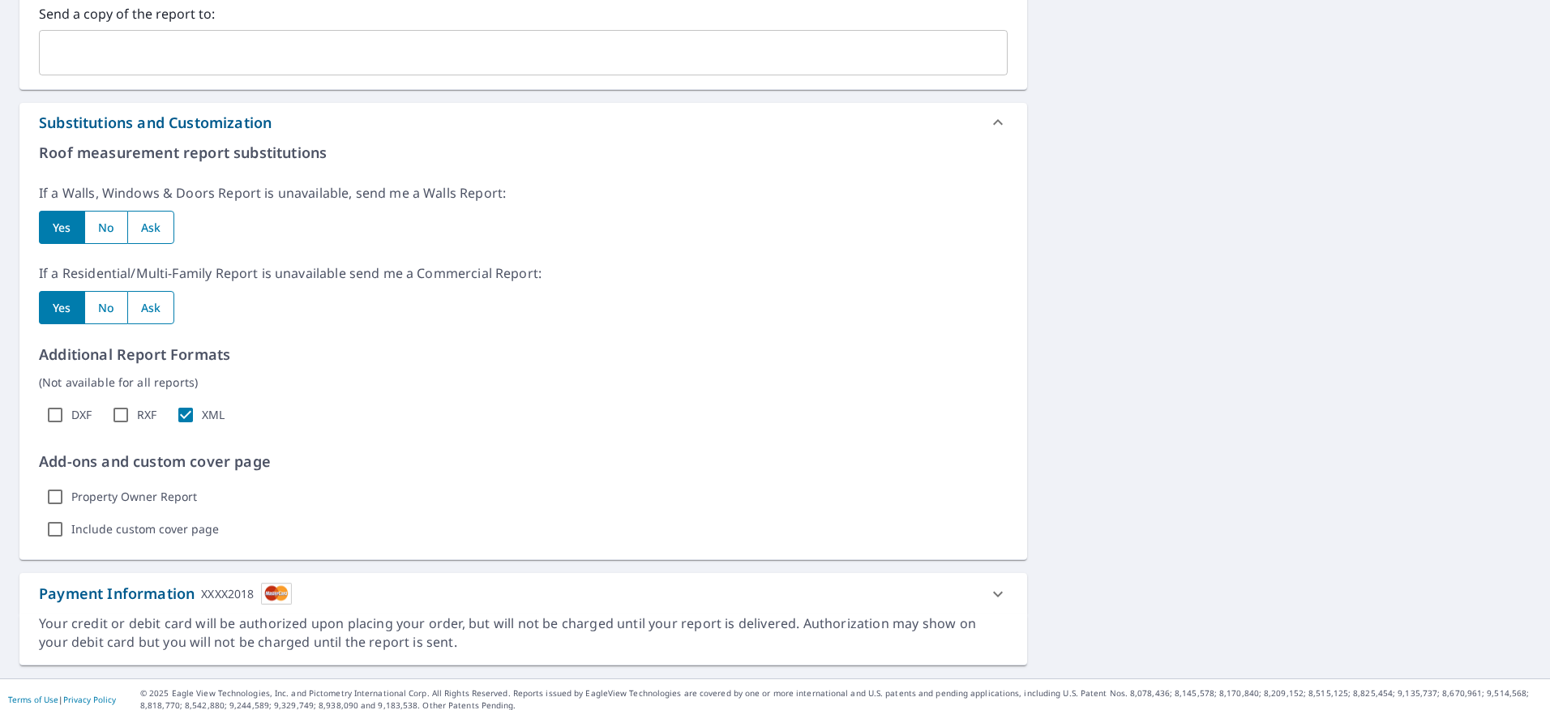
scroll to position [726, 0]
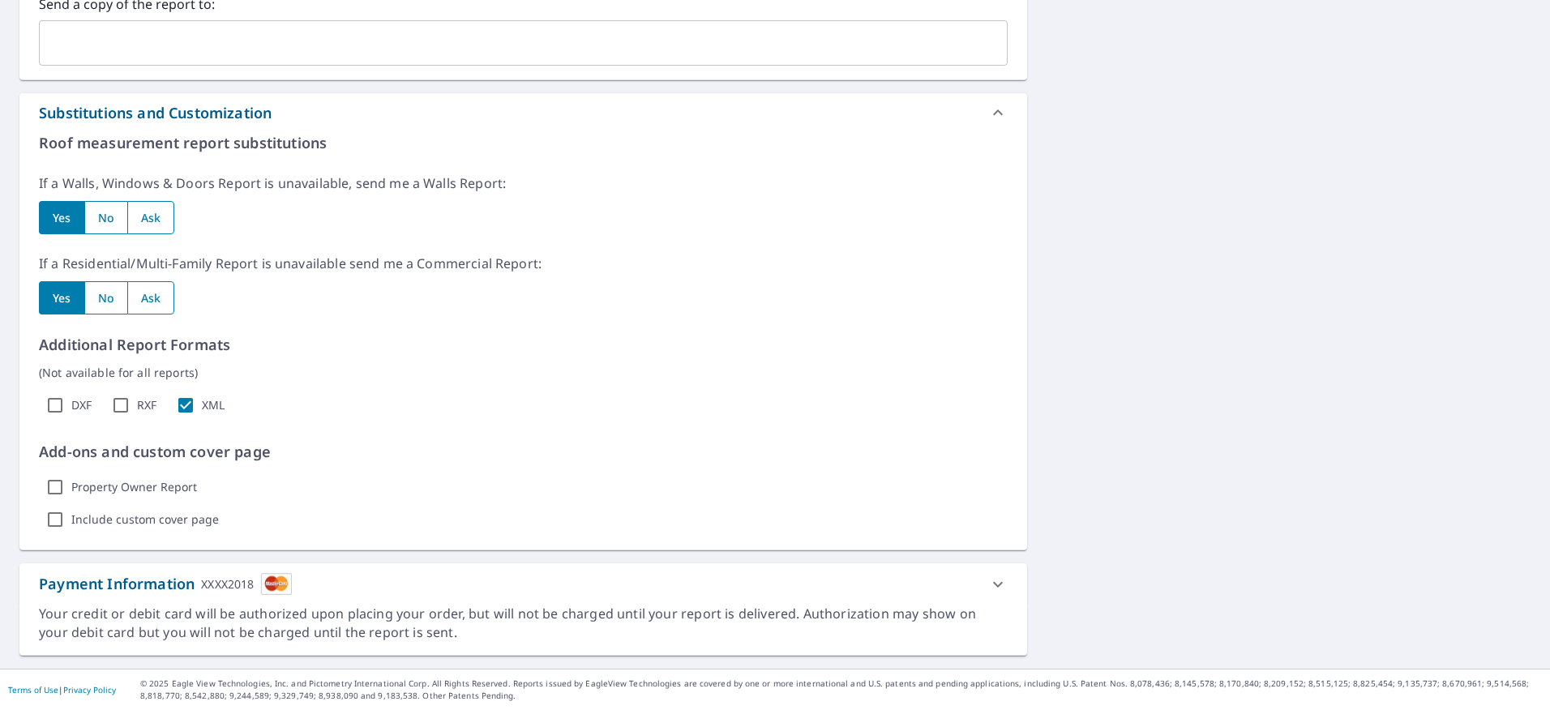
click at [991, 589] on icon at bounding box center [998, 584] width 19 height 19
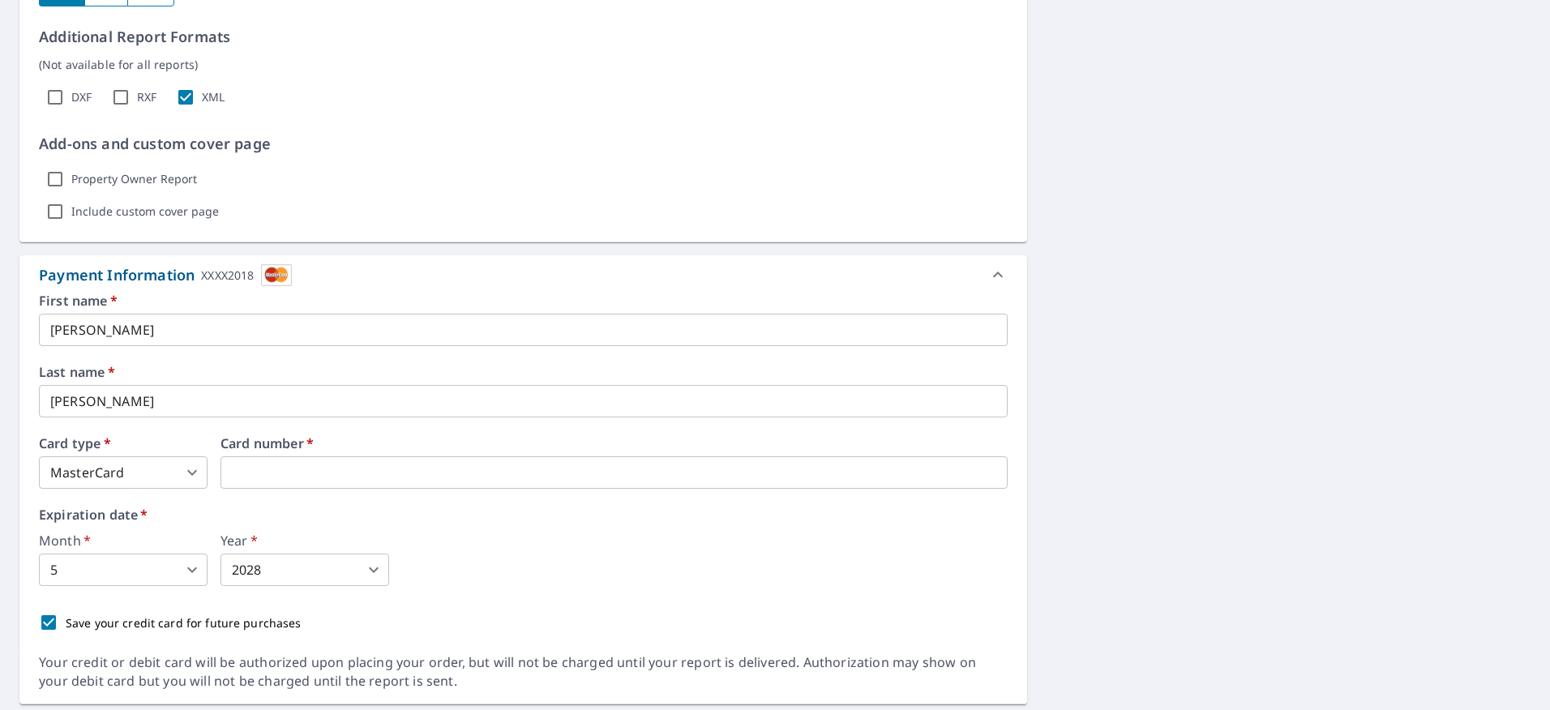
scroll to position [1083, 0]
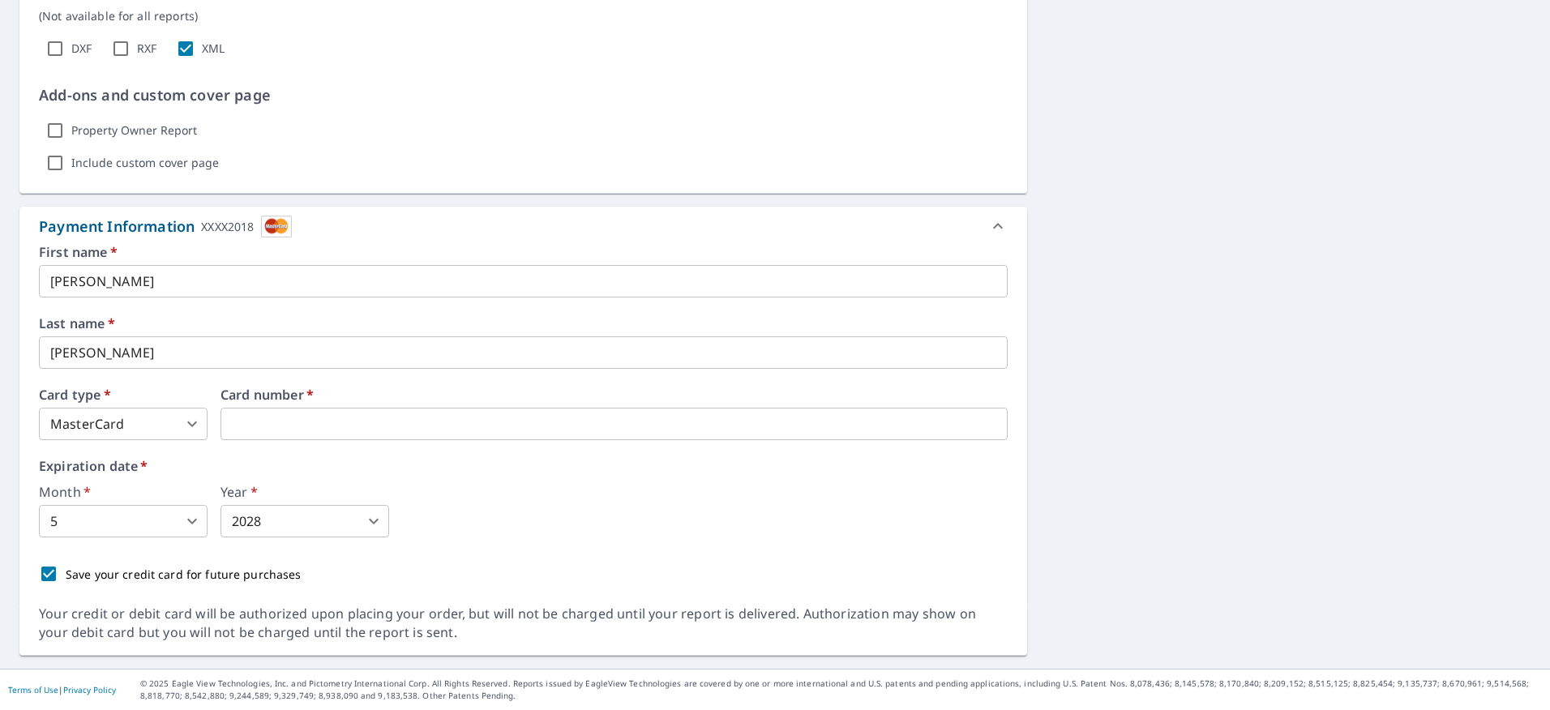
click at [188, 519] on body "AL AL Dashboard Order History Cancel Order AL Dashboard / Finalize Order Finali…" at bounding box center [775, 355] width 1550 height 710
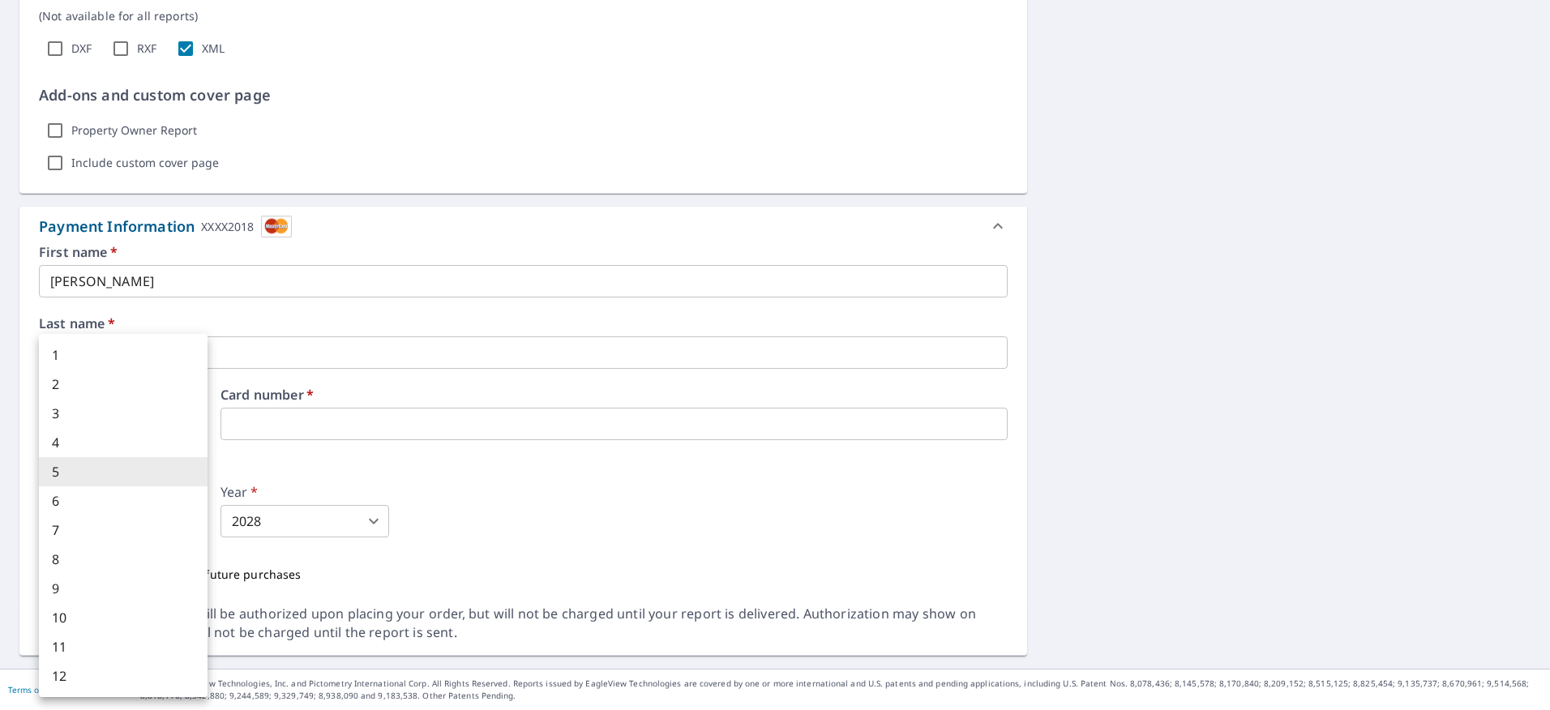
drag, startPoint x: 633, startPoint y: 491, endPoint x: 113, endPoint y: 564, distance: 525.7
click at [590, 500] on div at bounding box center [775, 355] width 1550 height 710
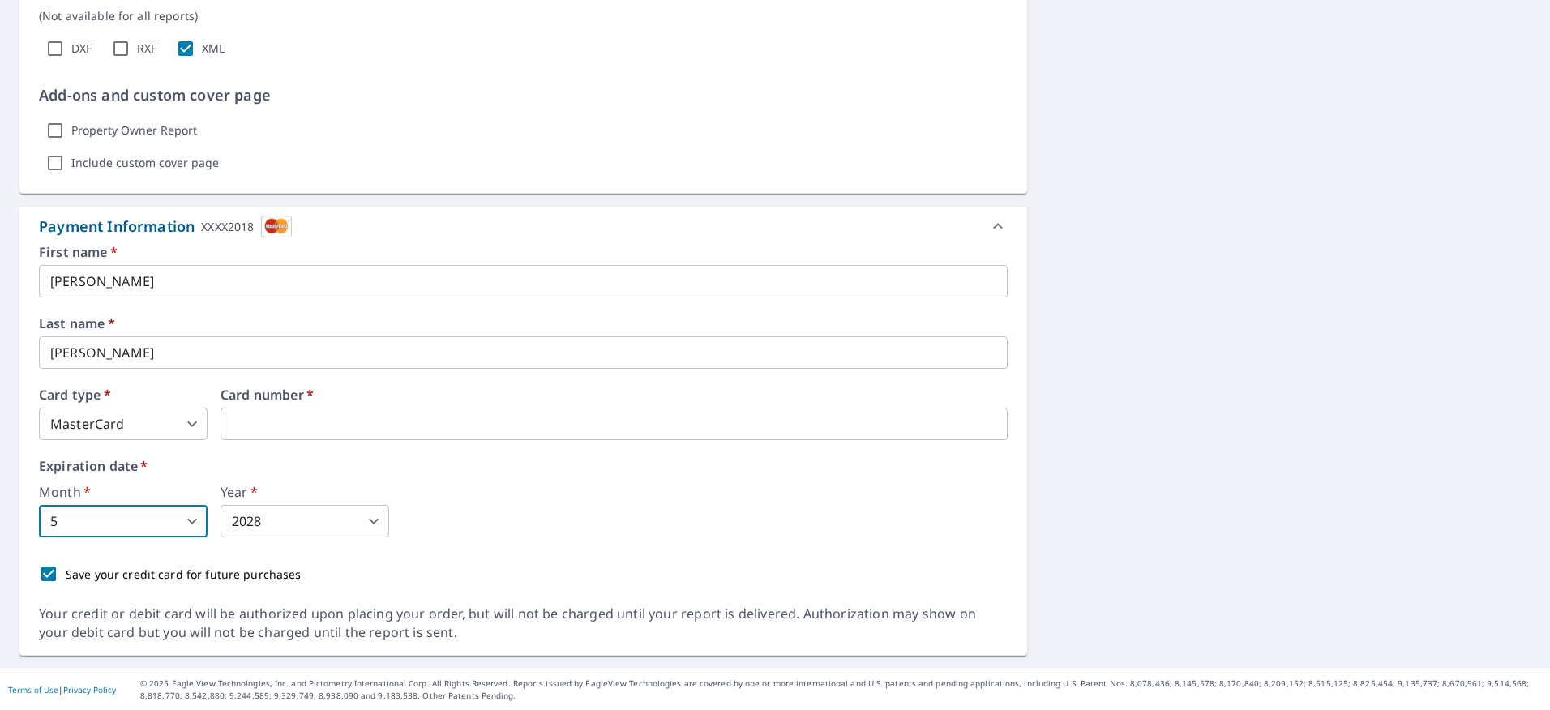
click at [52, 574] on input "Save your credit card for future purchases" at bounding box center [49, 574] width 34 height 34
checkbox input "false"
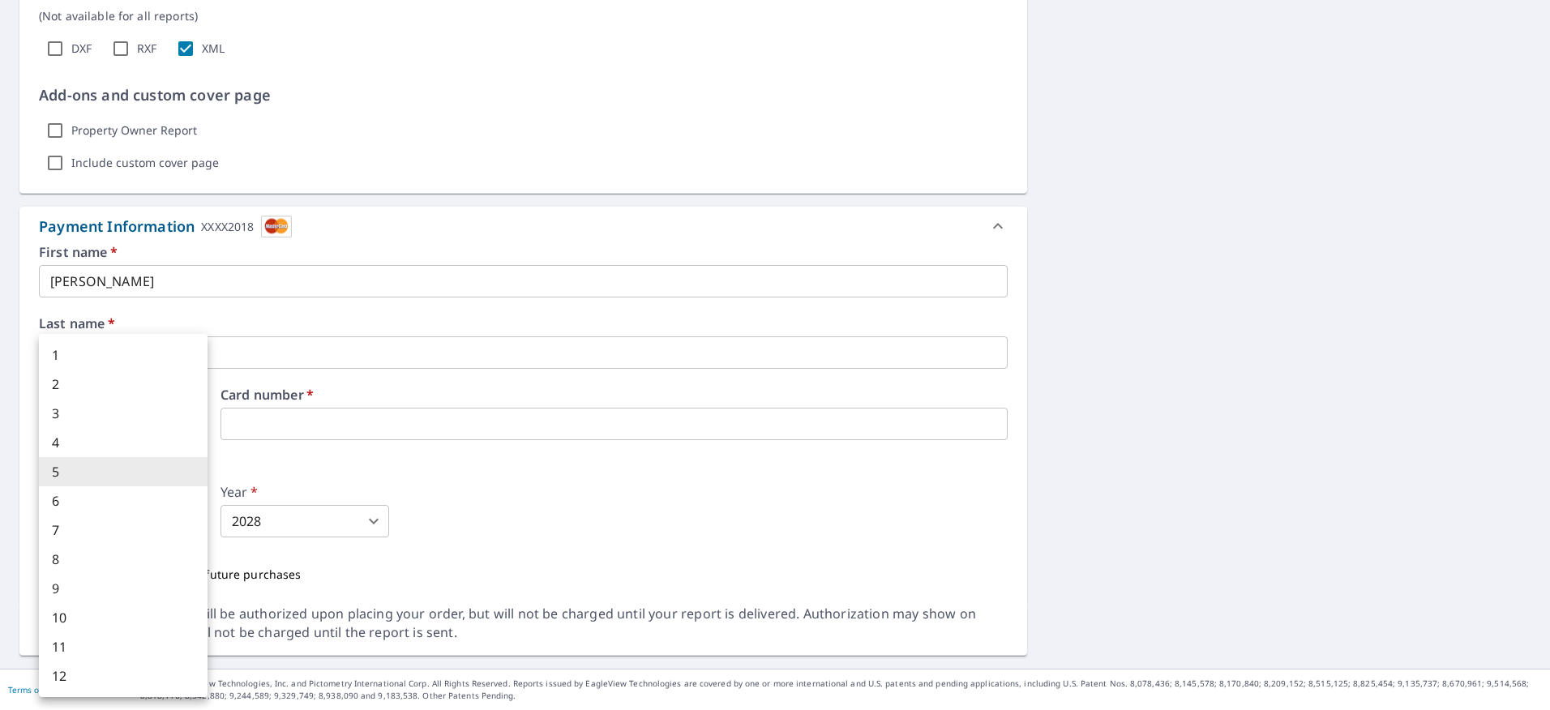
click at [191, 520] on body "AL AL Dashboard Order History Cancel Order AL Dashboard / Finalize Order Finali…" at bounding box center [775, 355] width 1550 height 710
click at [615, 457] on div at bounding box center [775, 355] width 1550 height 710
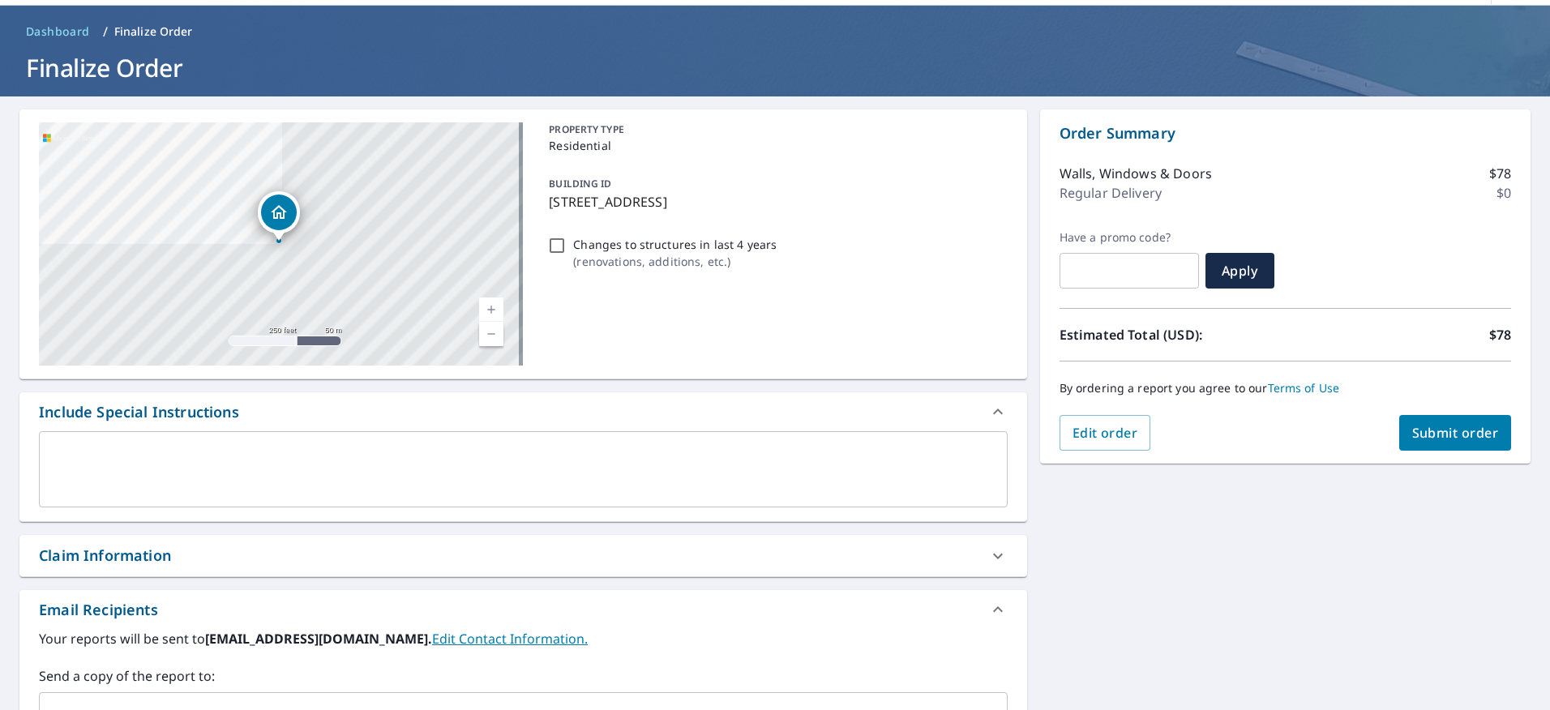
scroll to position [81, 0]
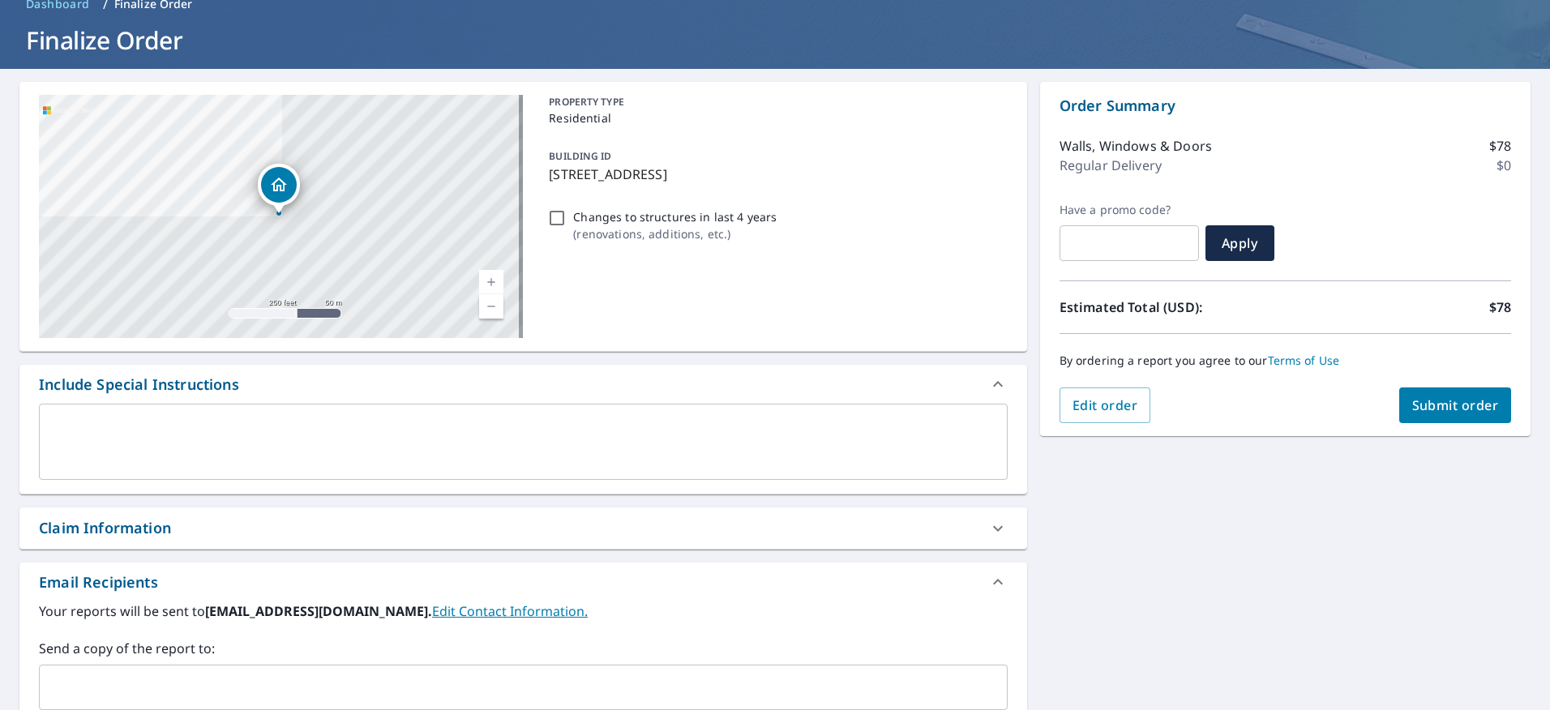
click at [1465, 424] on div "Order Summary Walls, Windows & Doors $78 Regular Delivery $0 Have a promo code?…" at bounding box center [1285, 259] width 491 height 354
click at [1452, 405] on span "Submit order" at bounding box center [1456, 406] width 87 height 18
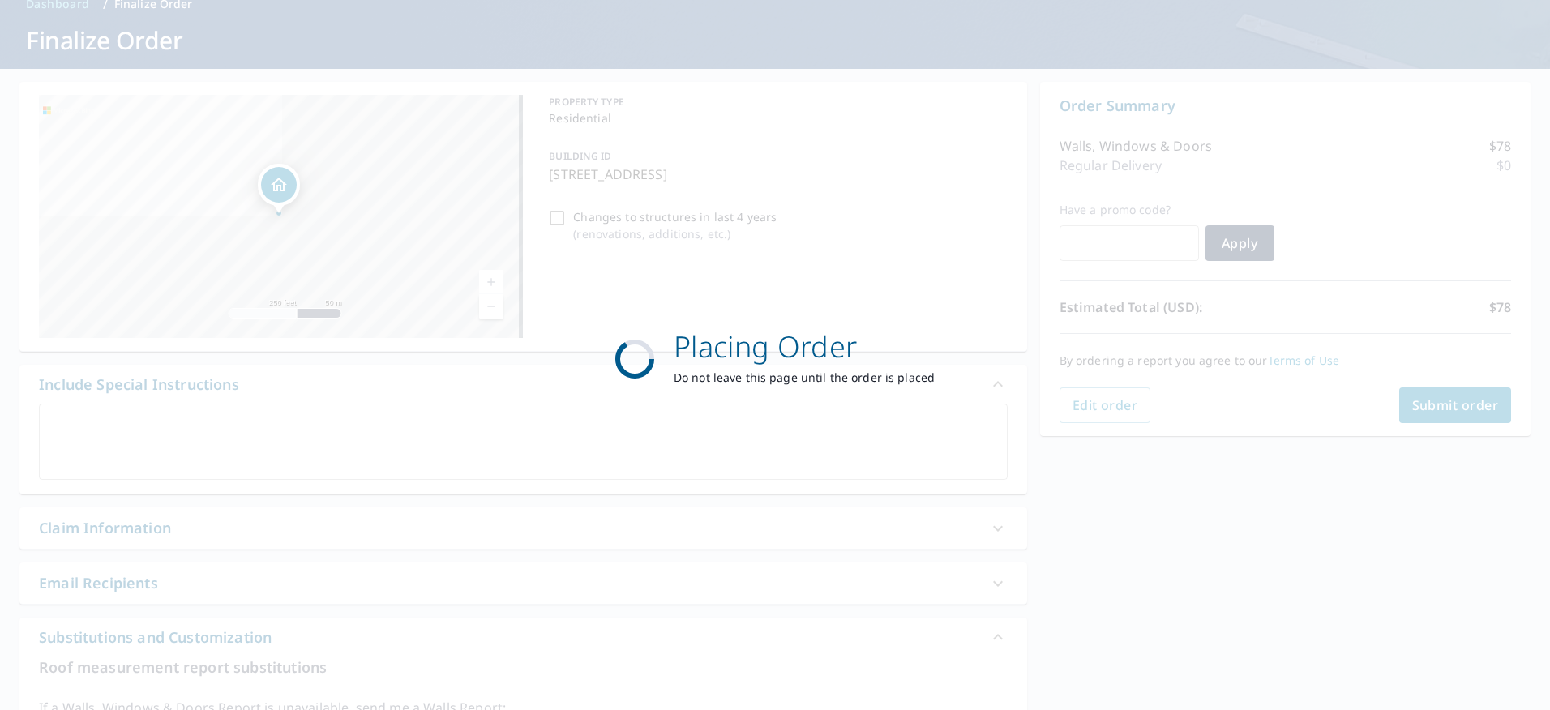
scroll to position [0, 0]
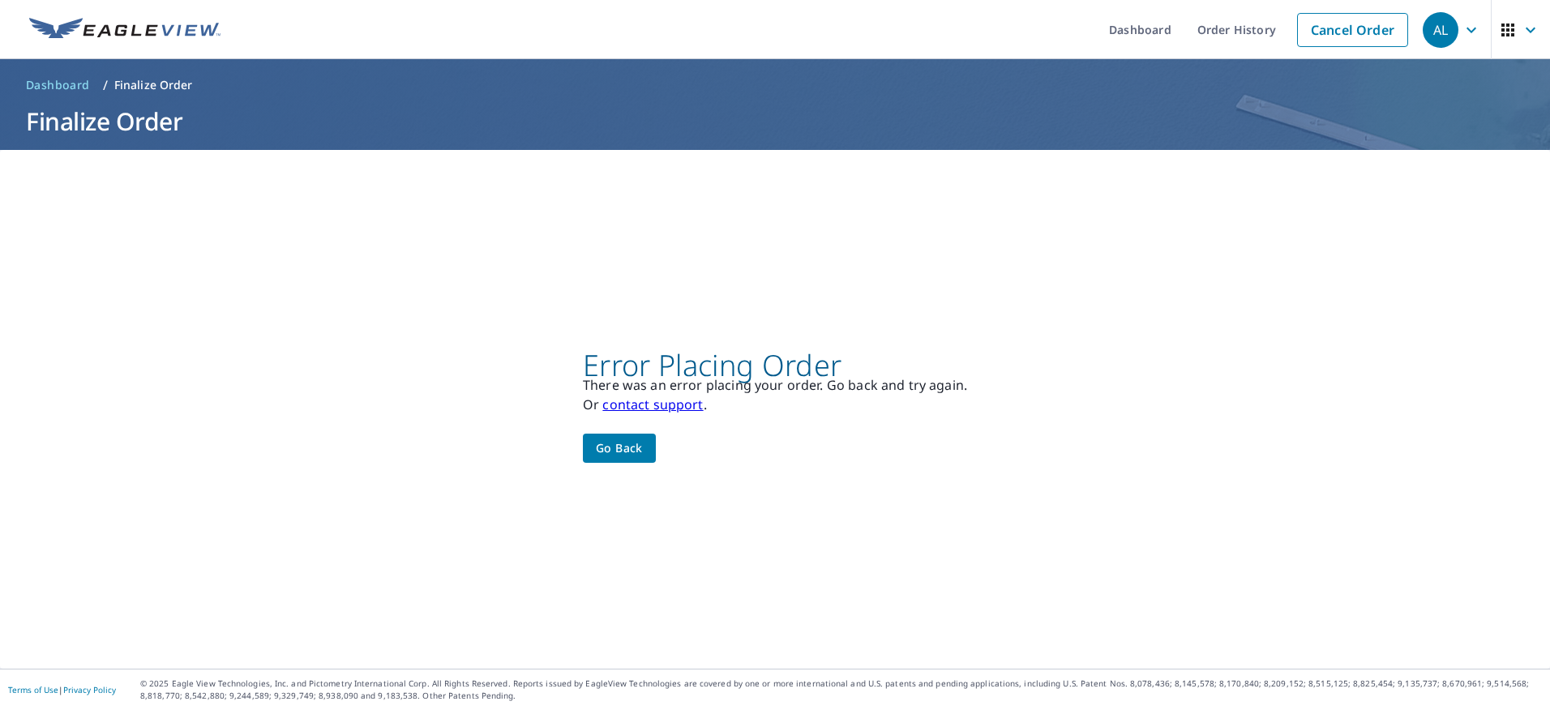
click at [633, 447] on span "Go back" at bounding box center [619, 449] width 47 height 20
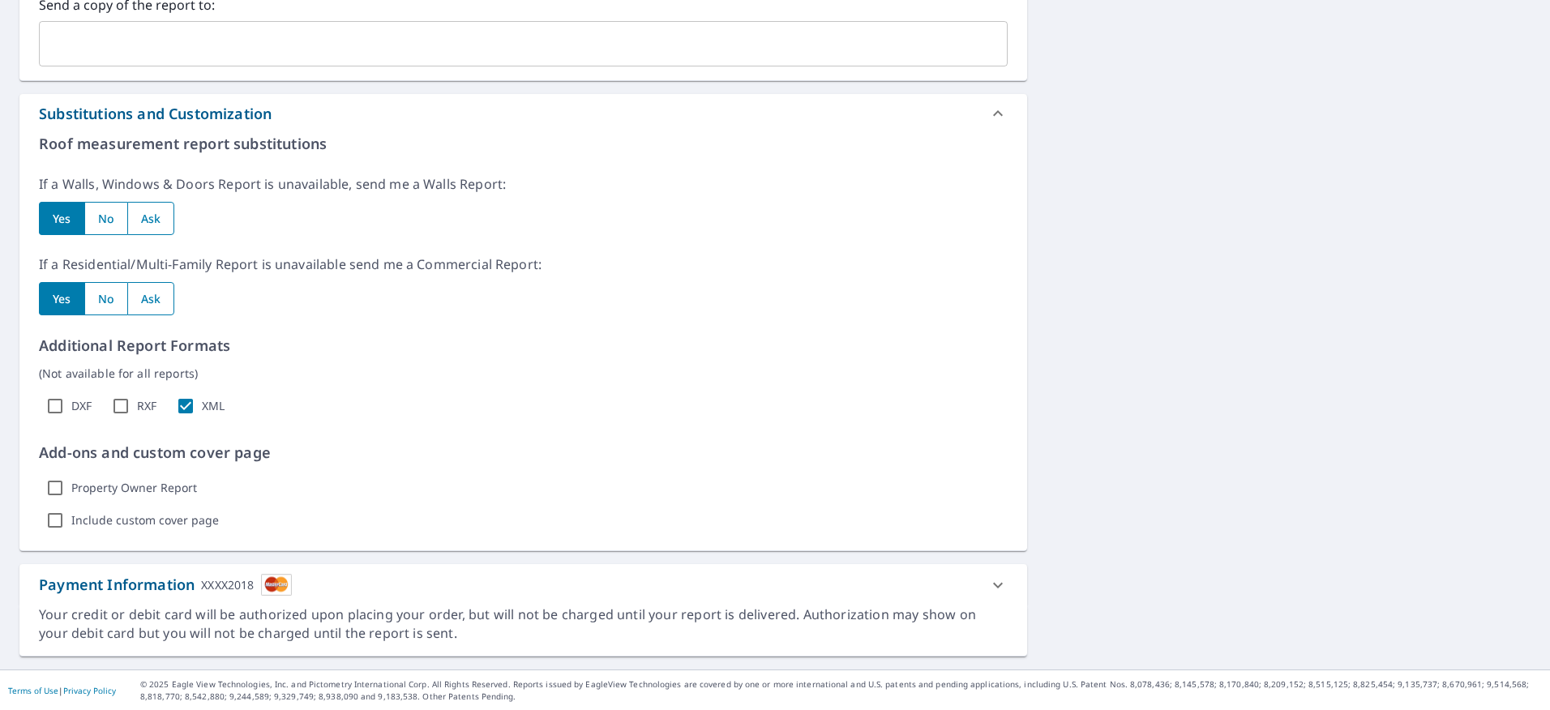
scroll to position [726, 0]
click at [996, 586] on icon at bounding box center [998, 584] width 19 height 19
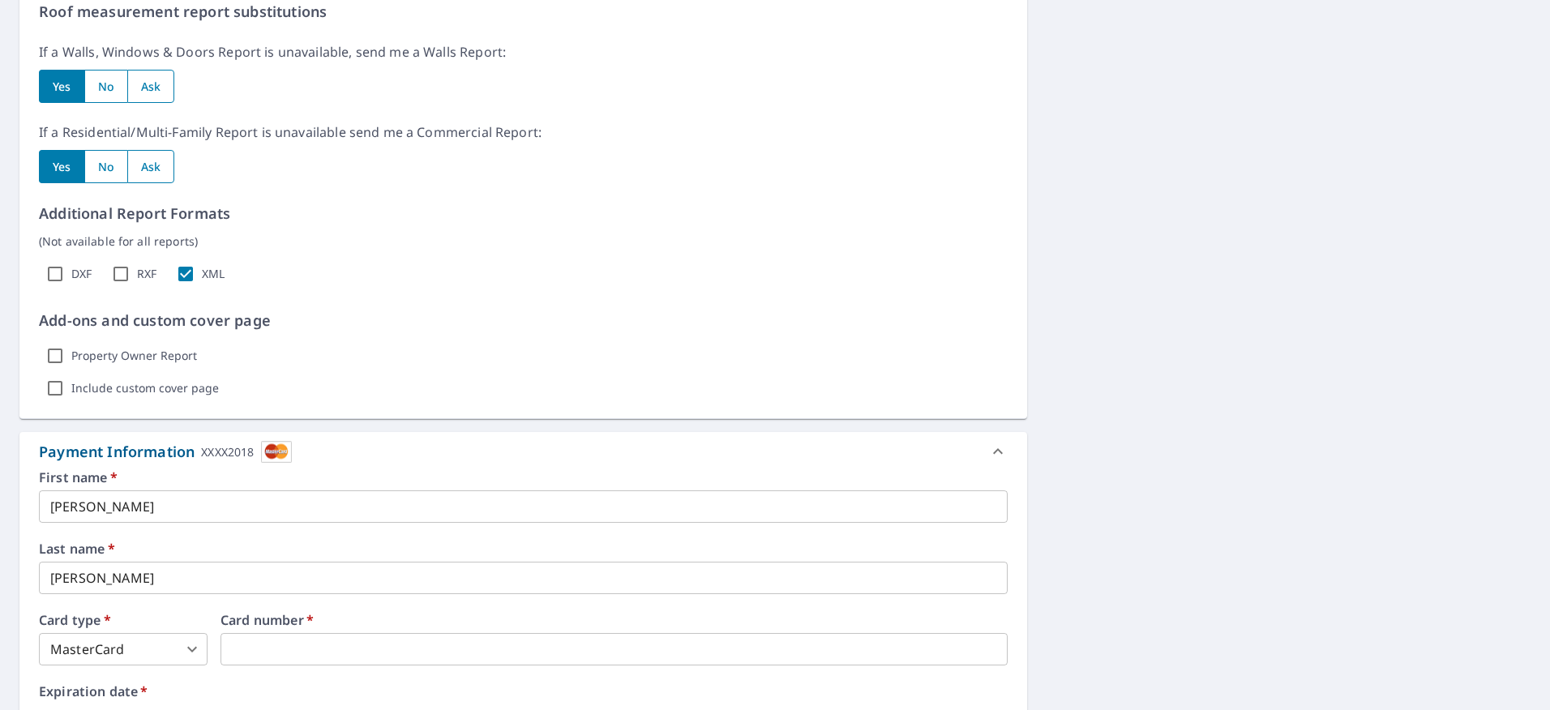
scroll to position [1083, 0]
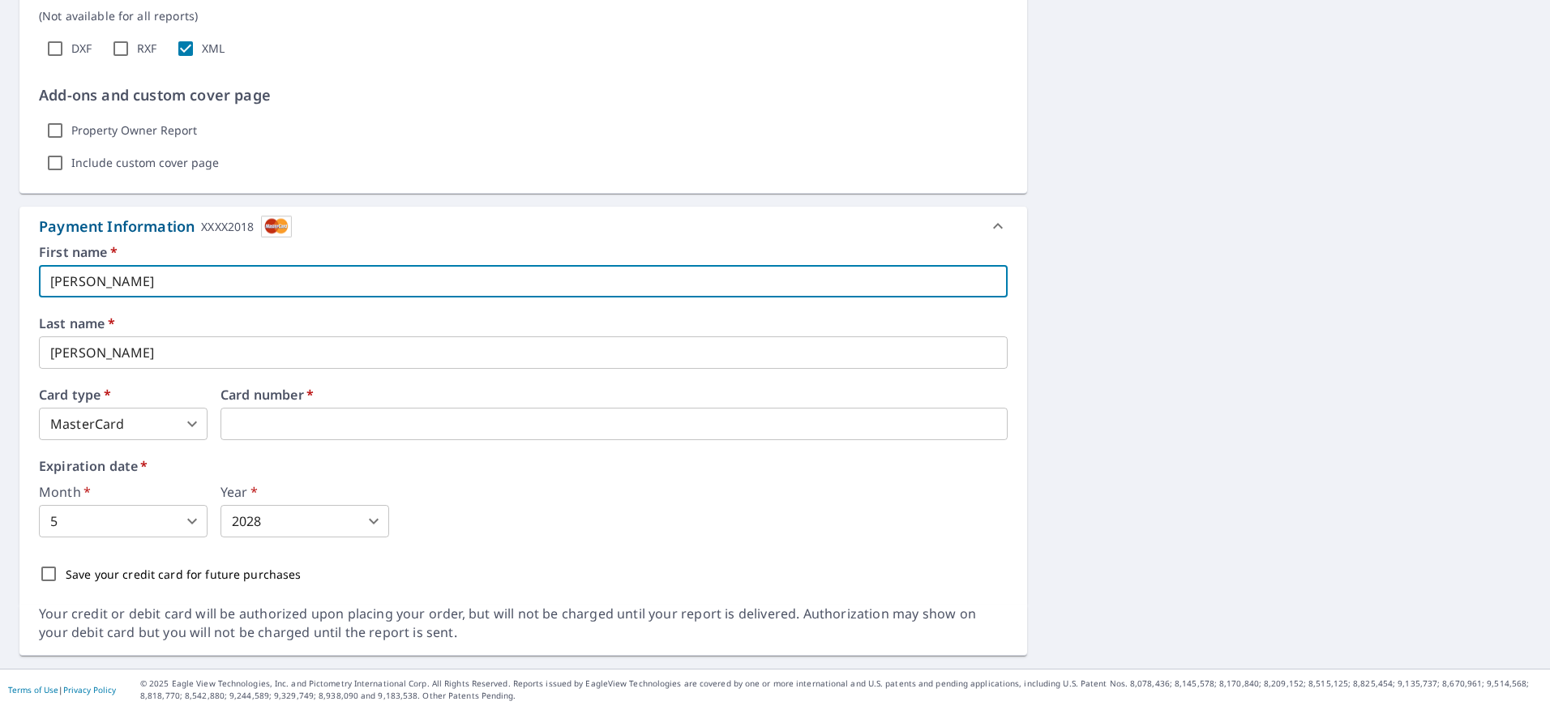
click at [108, 286] on input "[PERSON_NAME]" at bounding box center [523, 281] width 969 height 32
type input "[EMAIL_ADDRESS][DOMAIN_NAME]"
click at [114, 337] on input "[PERSON_NAME]" at bounding box center [523, 353] width 969 height 32
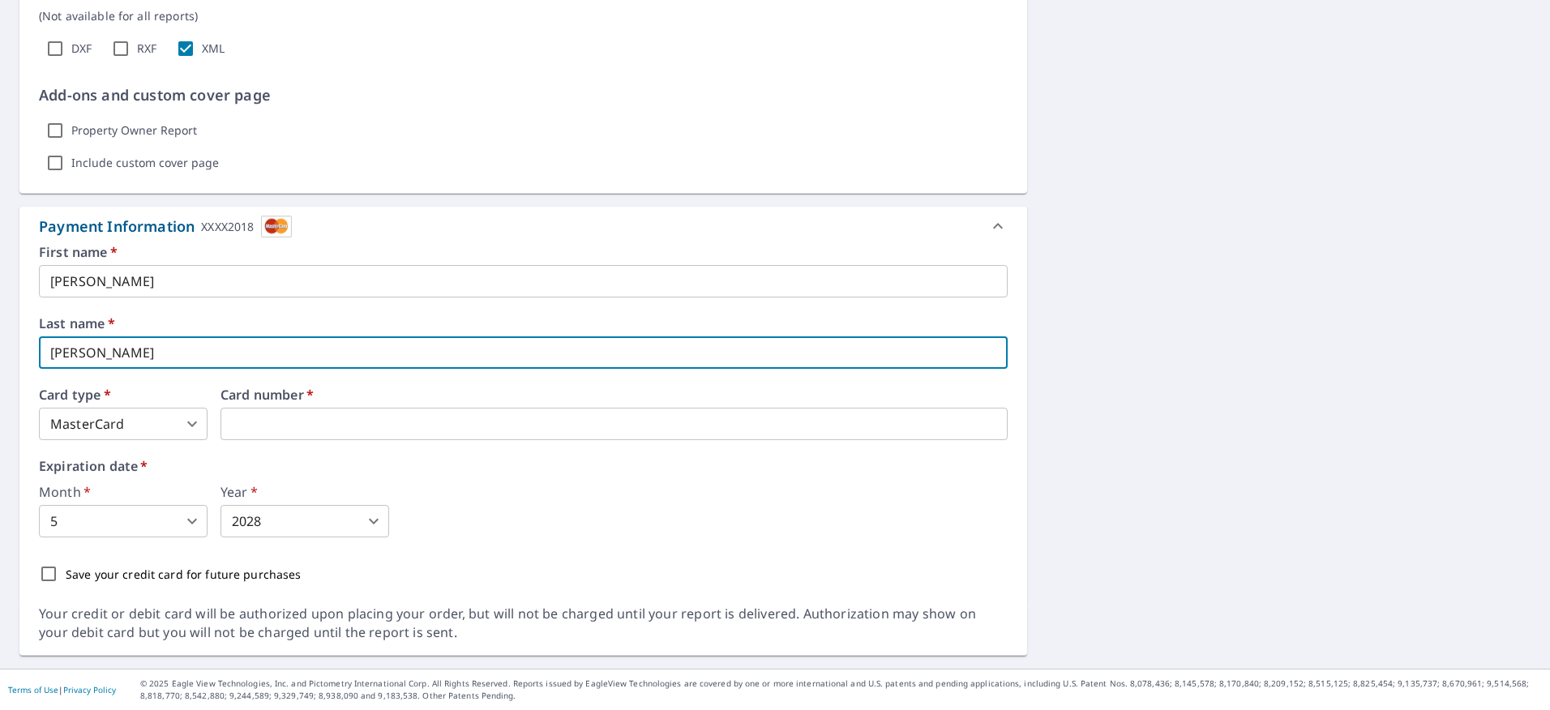
click at [105, 436] on body "AL AL Dashboard Order History Cancel Order AL Dashboard / Finalize Order Finali…" at bounding box center [775, 355] width 1550 height 710
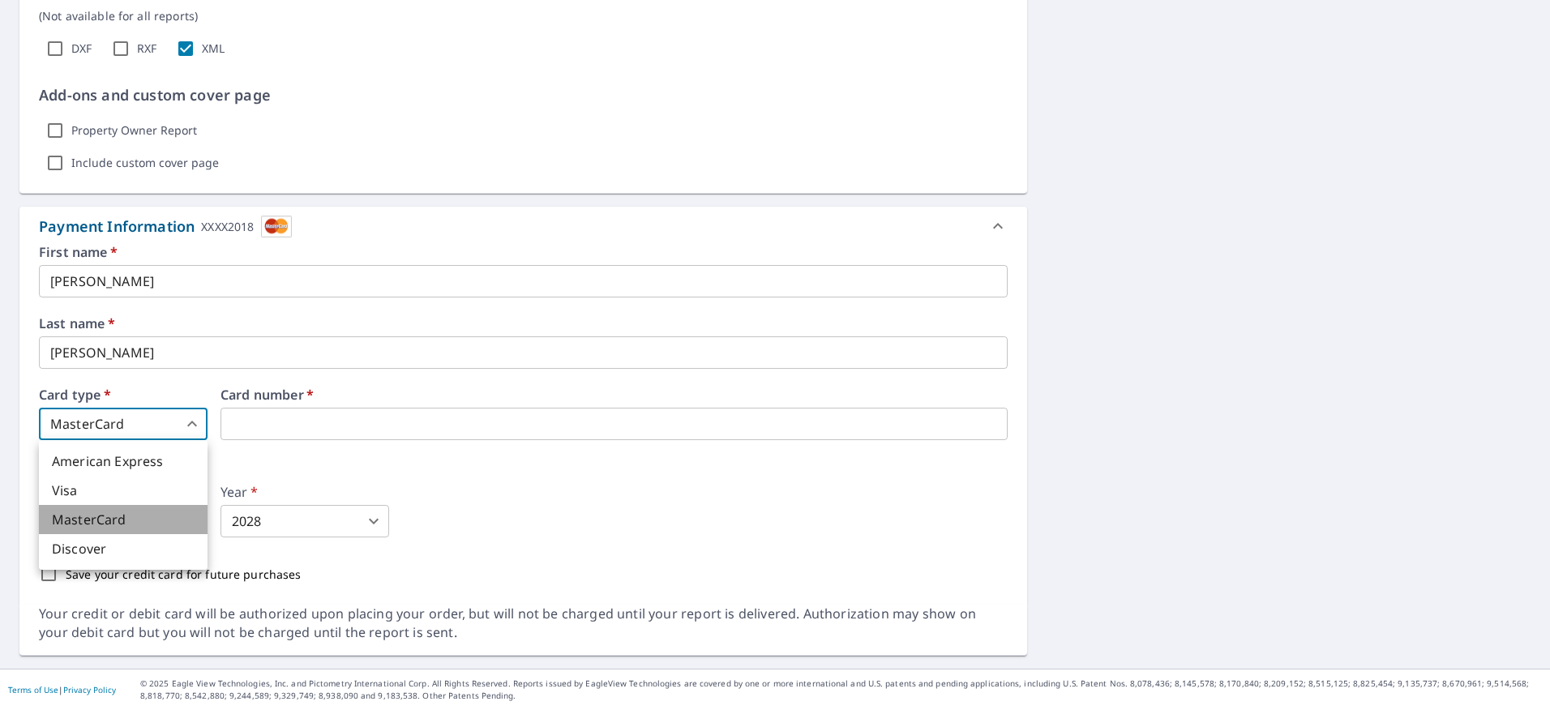
click at [113, 523] on li "MasterCard" at bounding box center [123, 519] width 169 height 29
click at [92, 421] on body "AL AL Dashboard Order History Cancel Order AL Dashboard / Finalize Order Finali…" at bounding box center [775, 355] width 1550 height 710
click at [141, 502] on li "Visa" at bounding box center [123, 490] width 169 height 29
type input "2"
click at [246, 433] on iframe at bounding box center [538, 424] width 634 height 32
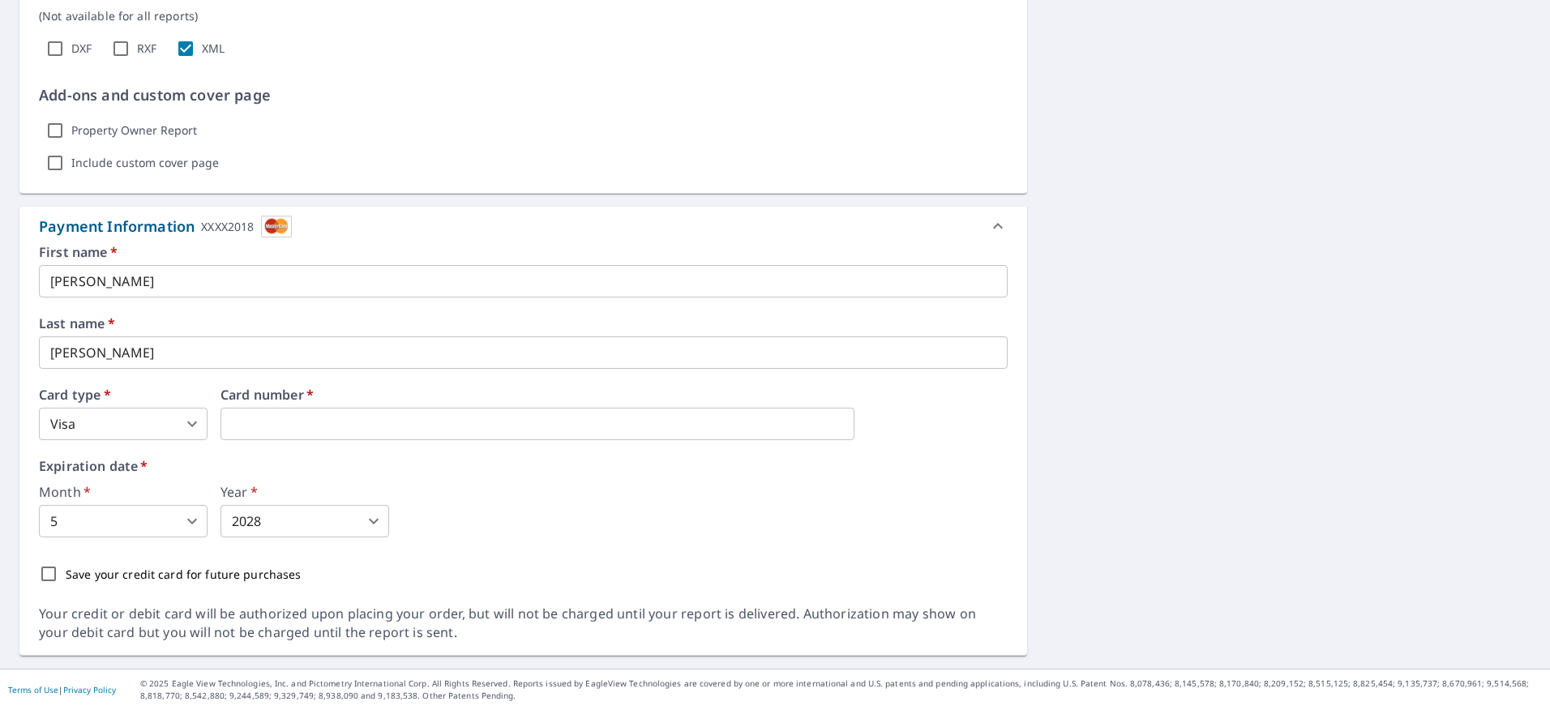
click at [88, 533] on body "AL AL Dashboard Order History Cancel Order AL Dashboard / Finalize Order Finali…" at bounding box center [775, 355] width 1550 height 710
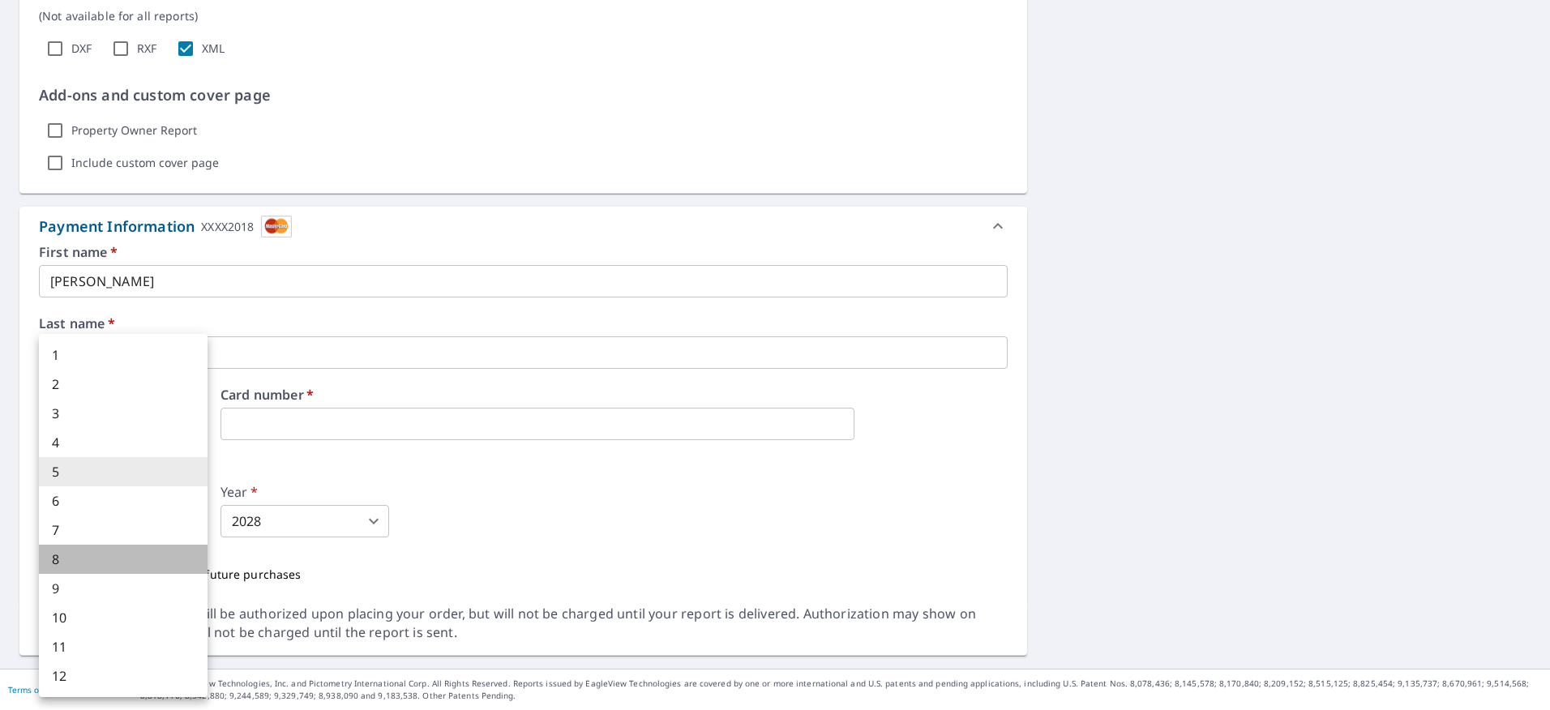
click at [87, 546] on li "8" at bounding box center [123, 559] width 169 height 29
type input "8"
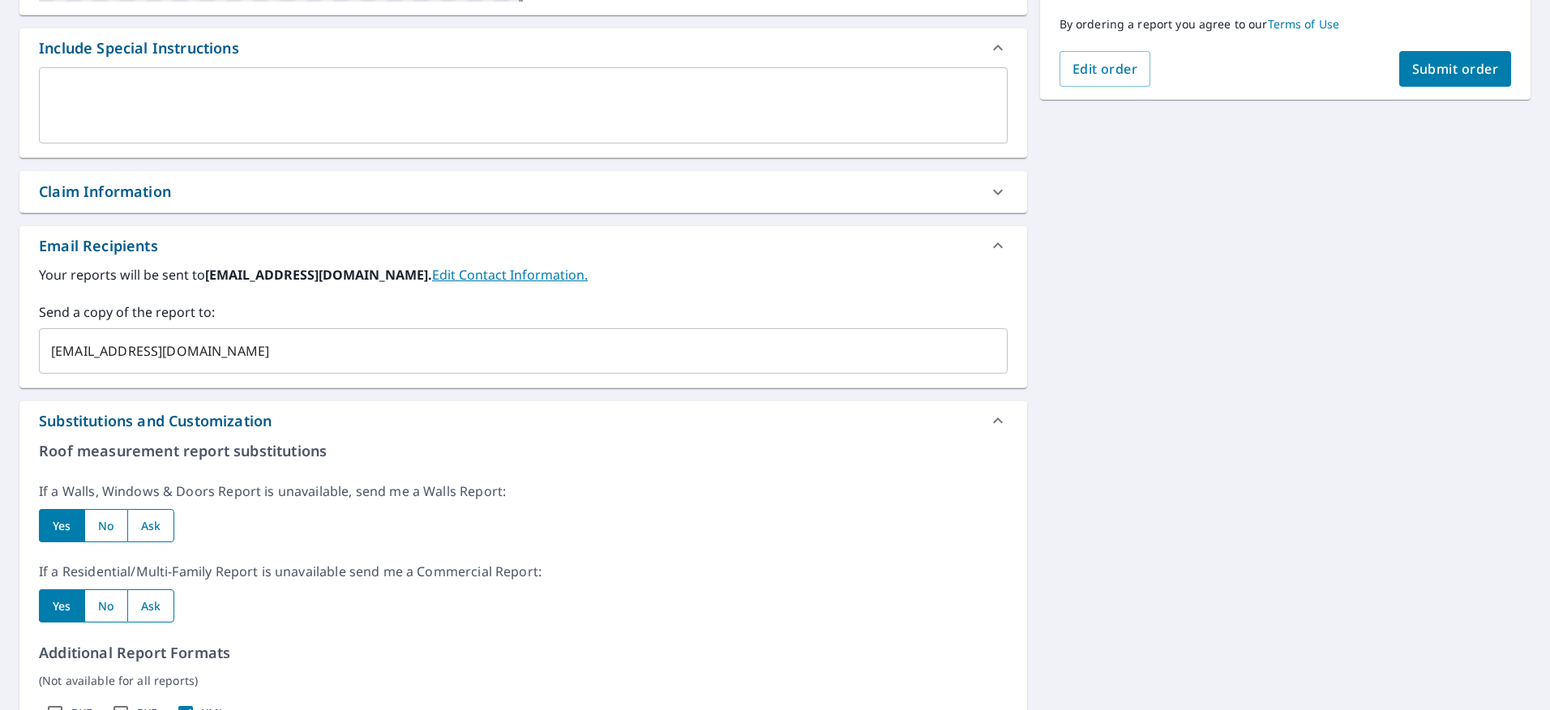
scroll to position [109, 0]
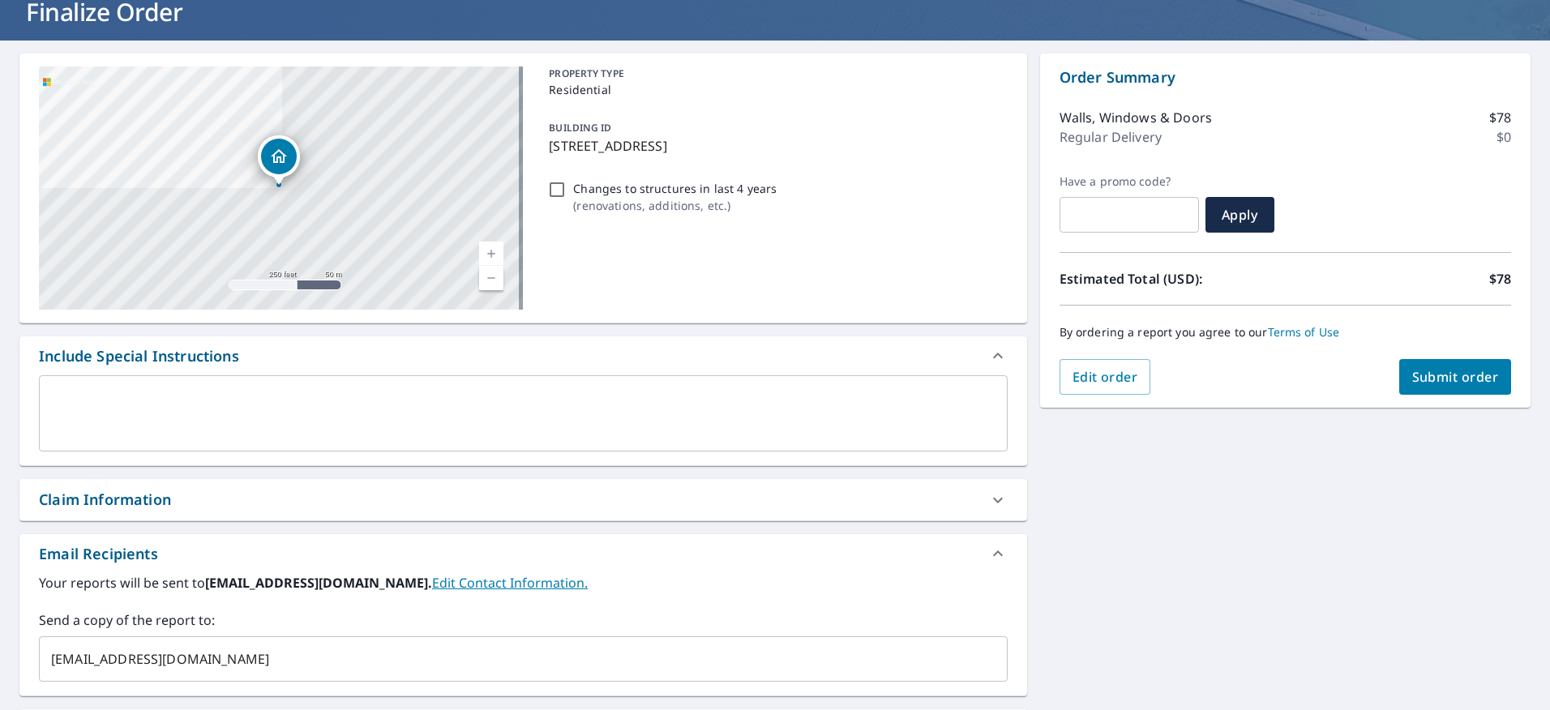
click at [1463, 385] on span "Submit order" at bounding box center [1456, 377] width 87 height 18
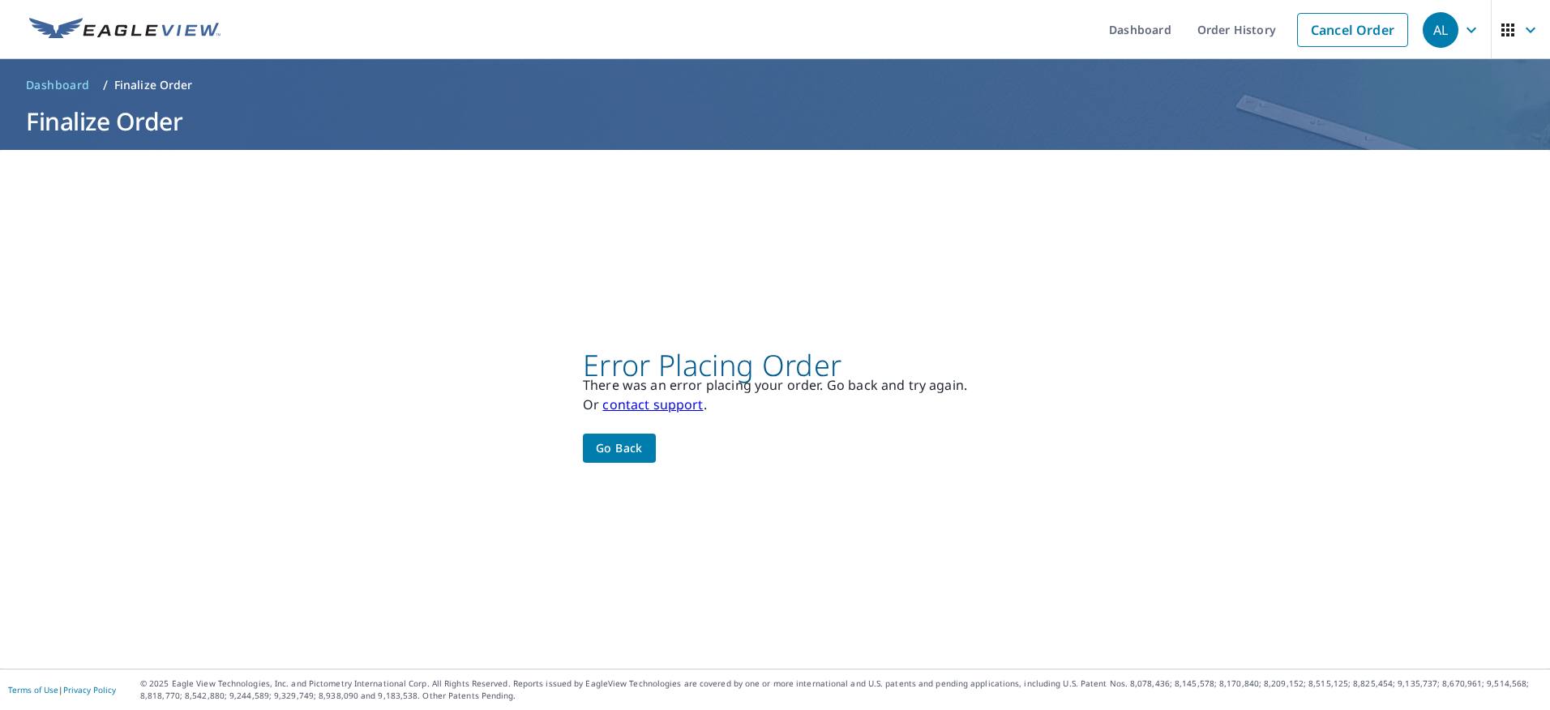
scroll to position [0, 0]
click at [611, 435] on button "Go back" at bounding box center [619, 449] width 73 height 30
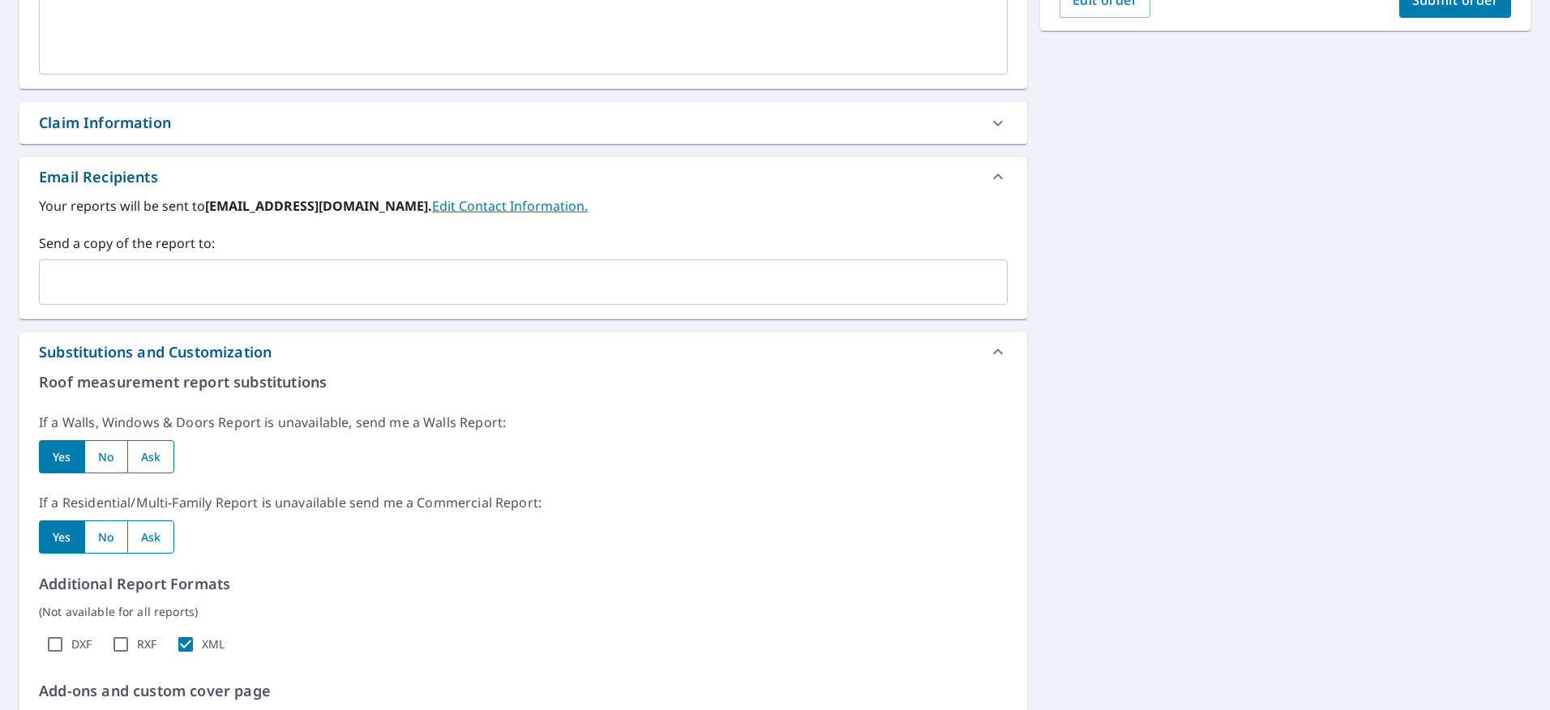
scroll to position [726, 0]
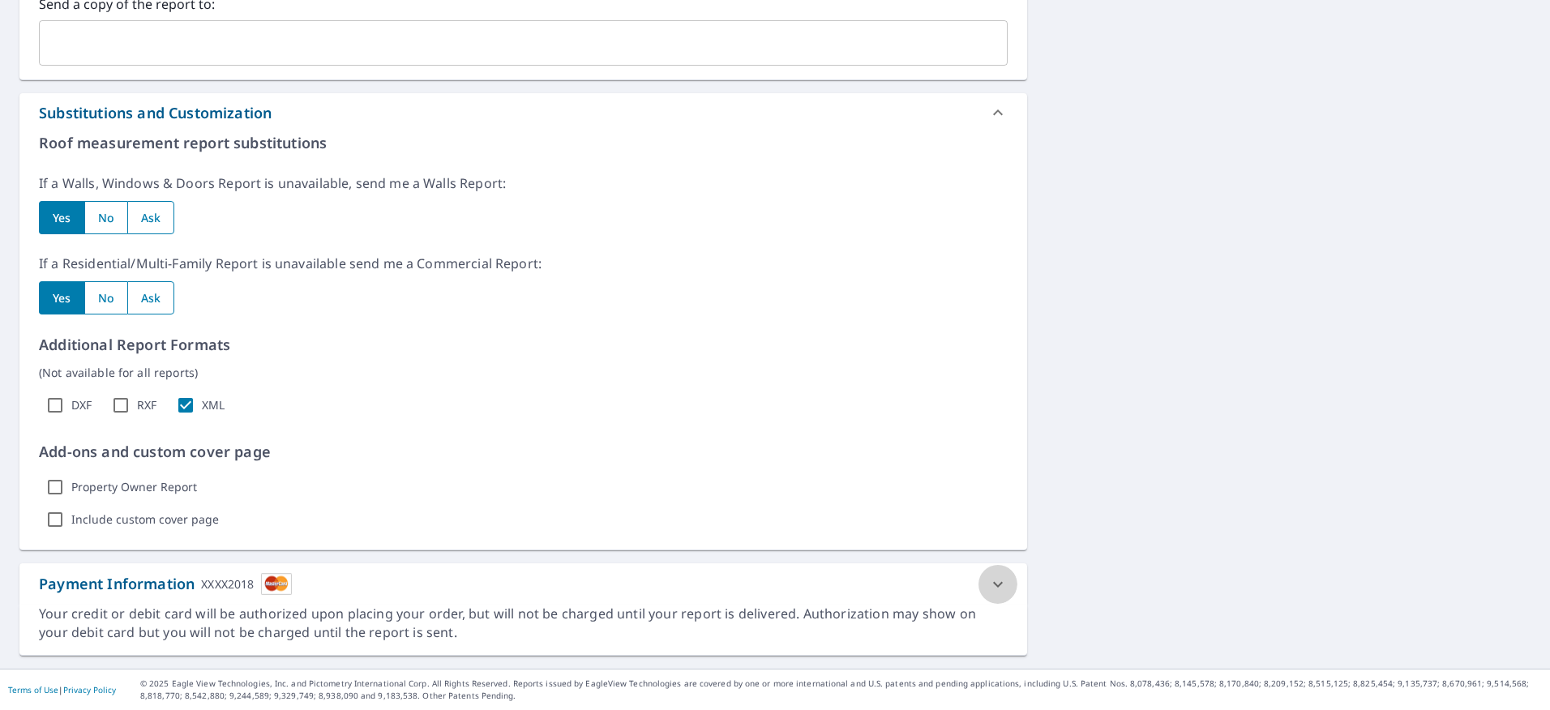
click at [1001, 591] on div at bounding box center [998, 584] width 39 height 39
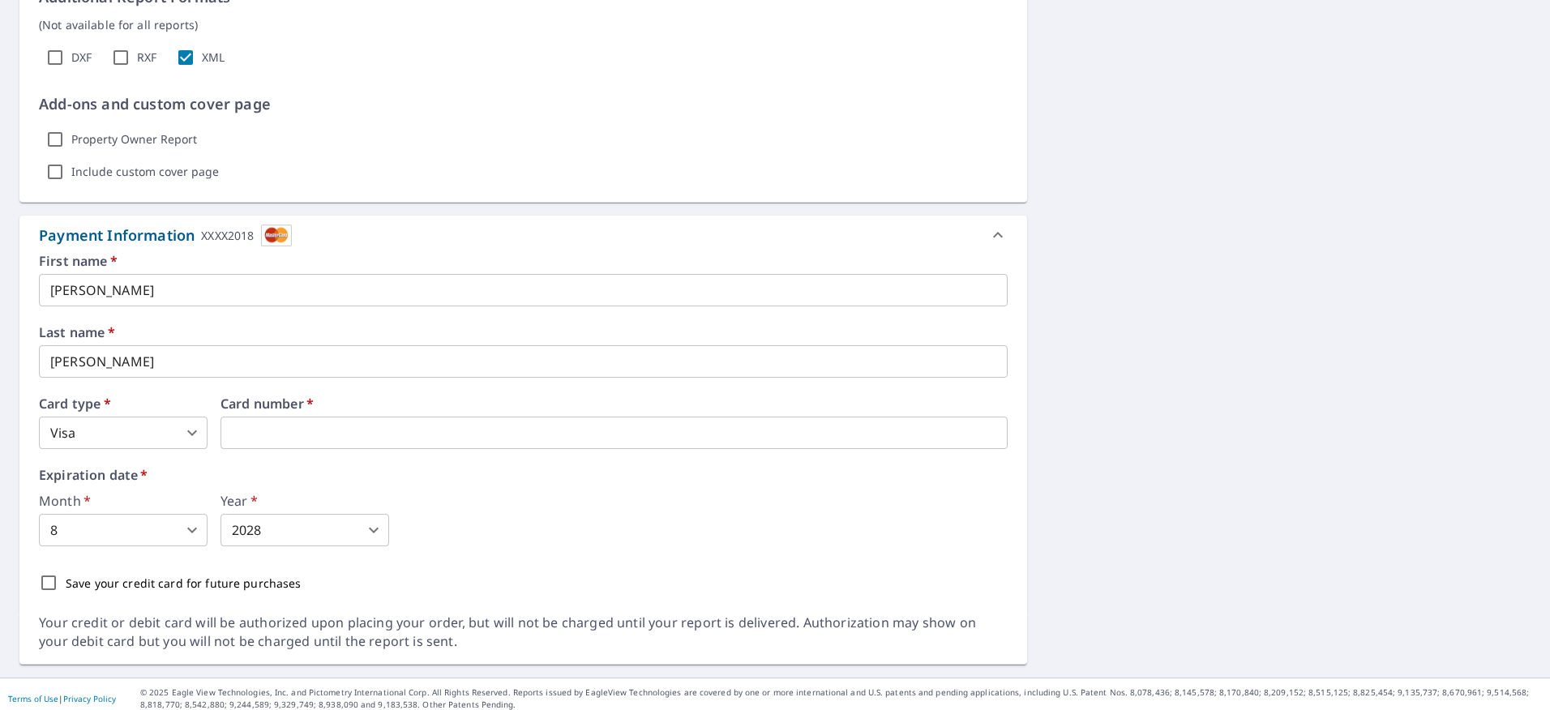
scroll to position [1083, 0]
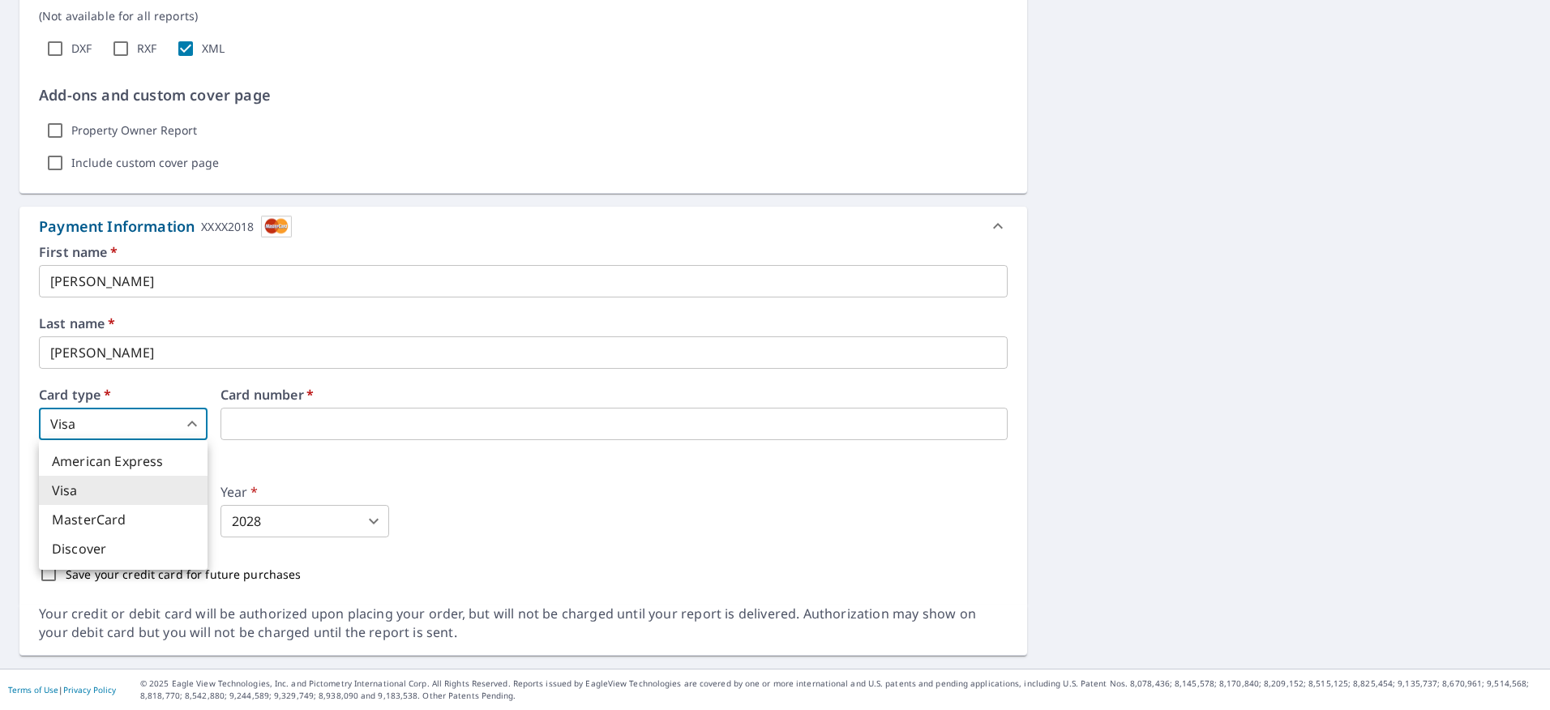
click at [189, 433] on body "AL AL Dashboard Order History Cancel Order AL Dashboard / Finalize Order Finali…" at bounding box center [775, 355] width 1550 height 710
click at [158, 520] on li "MasterCard" at bounding box center [123, 519] width 169 height 29
type input "3"
click at [302, 445] on div "First name   * [PERSON_NAME] ​ Last name   * [PERSON_NAME] ​ Card type   * Mast…" at bounding box center [523, 418] width 969 height 345
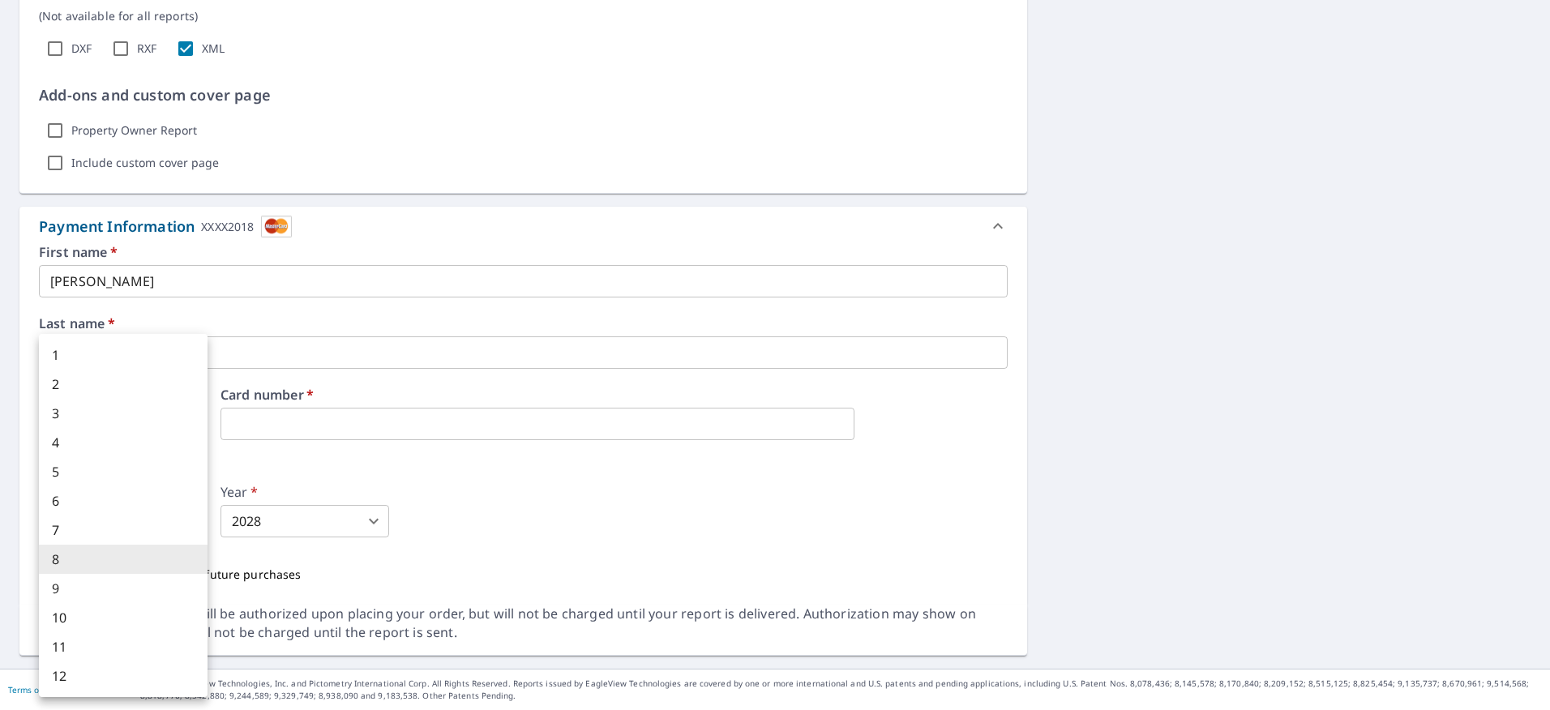
click at [88, 519] on body "AL AL Dashboard Order History Cancel Order AL Dashboard / Finalize Order Finali…" at bounding box center [775, 355] width 1550 height 710
click at [98, 476] on li "5" at bounding box center [123, 471] width 169 height 29
type input "5"
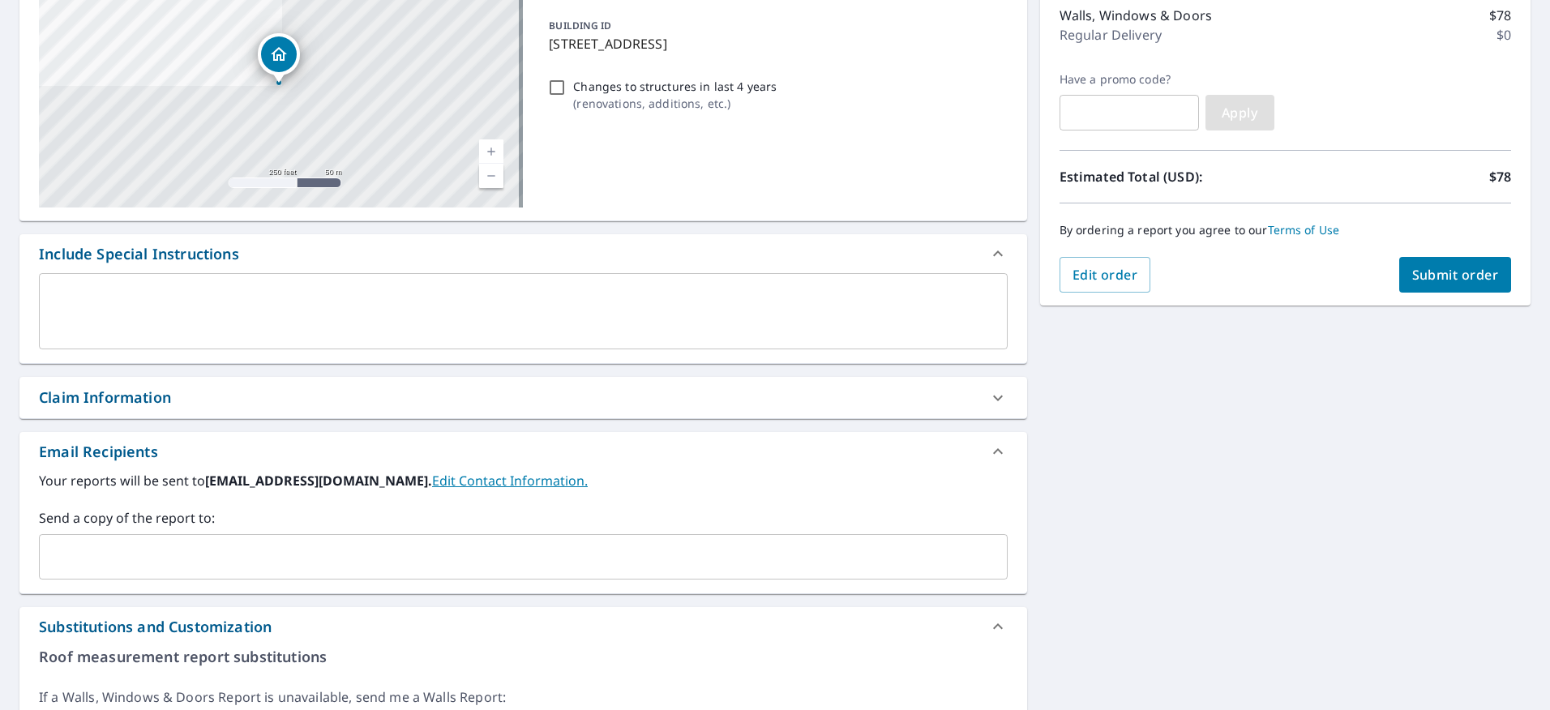
scroll to position [28, 0]
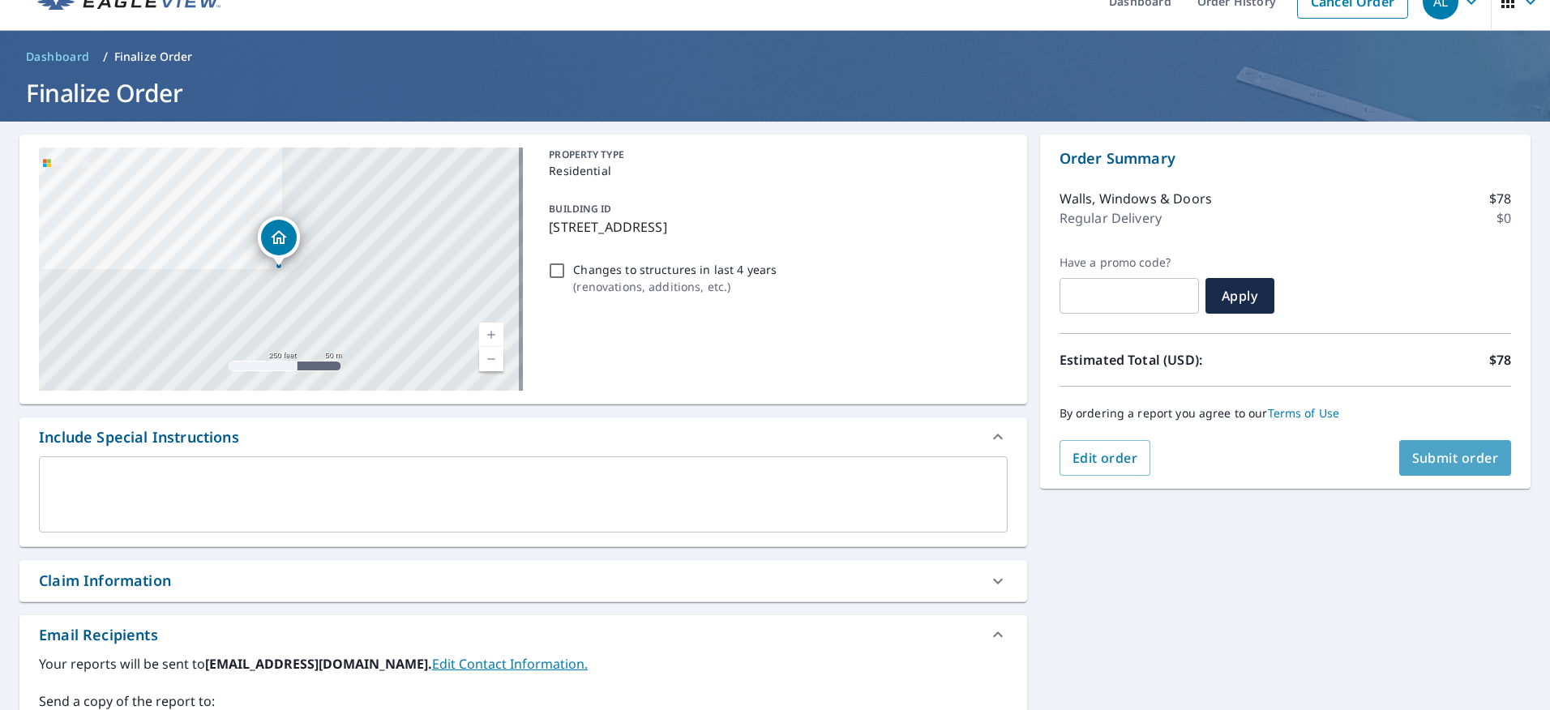
click at [1473, 466] on span "Submit order" at bounding box center [1456, 458] width 87 height 18
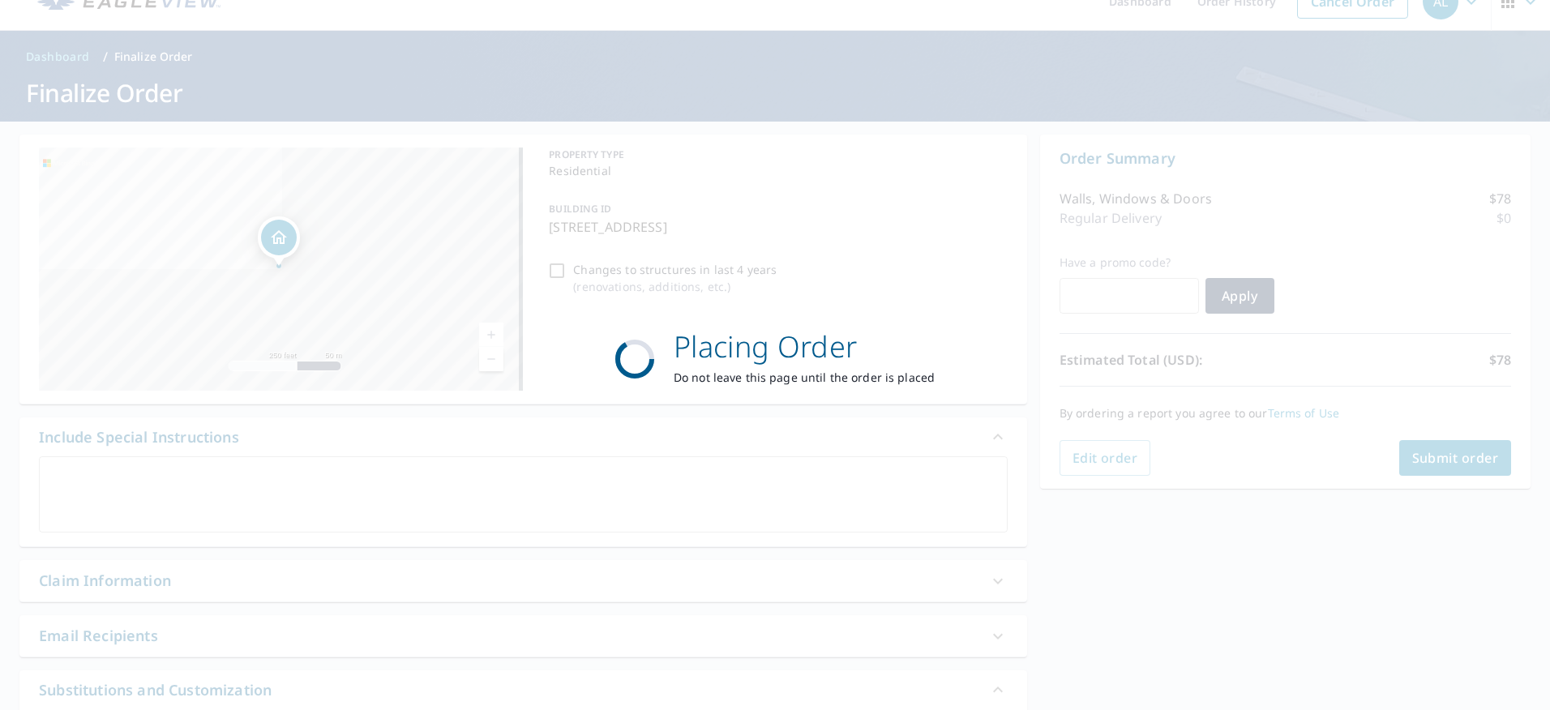
scroll to position [0, 0]
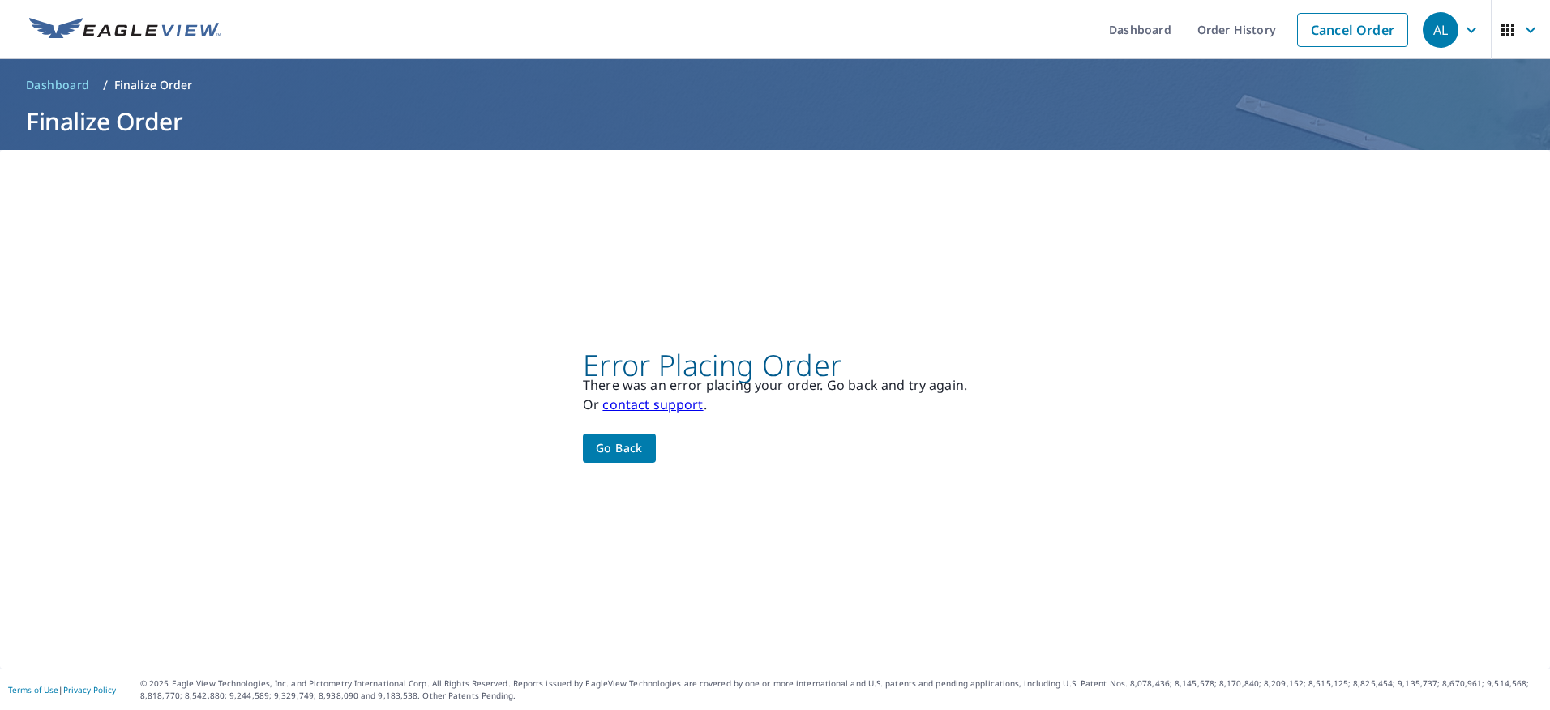
click at [664, 397] on link "contact support" at bounding box center [653, 405] width 101 height 18
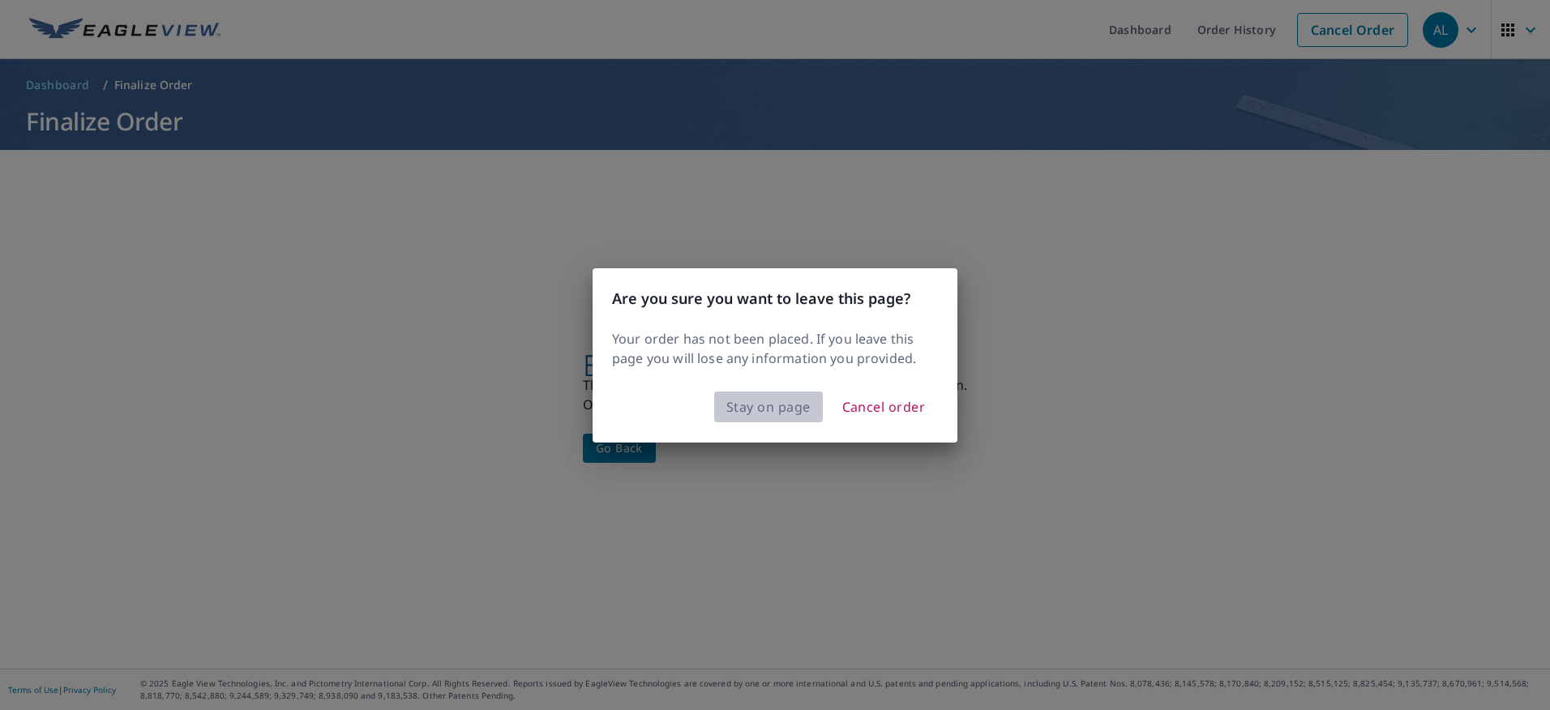
click at [753, 416] on span "Stay on page" at bounding box center [769, 407] width 84 height 23
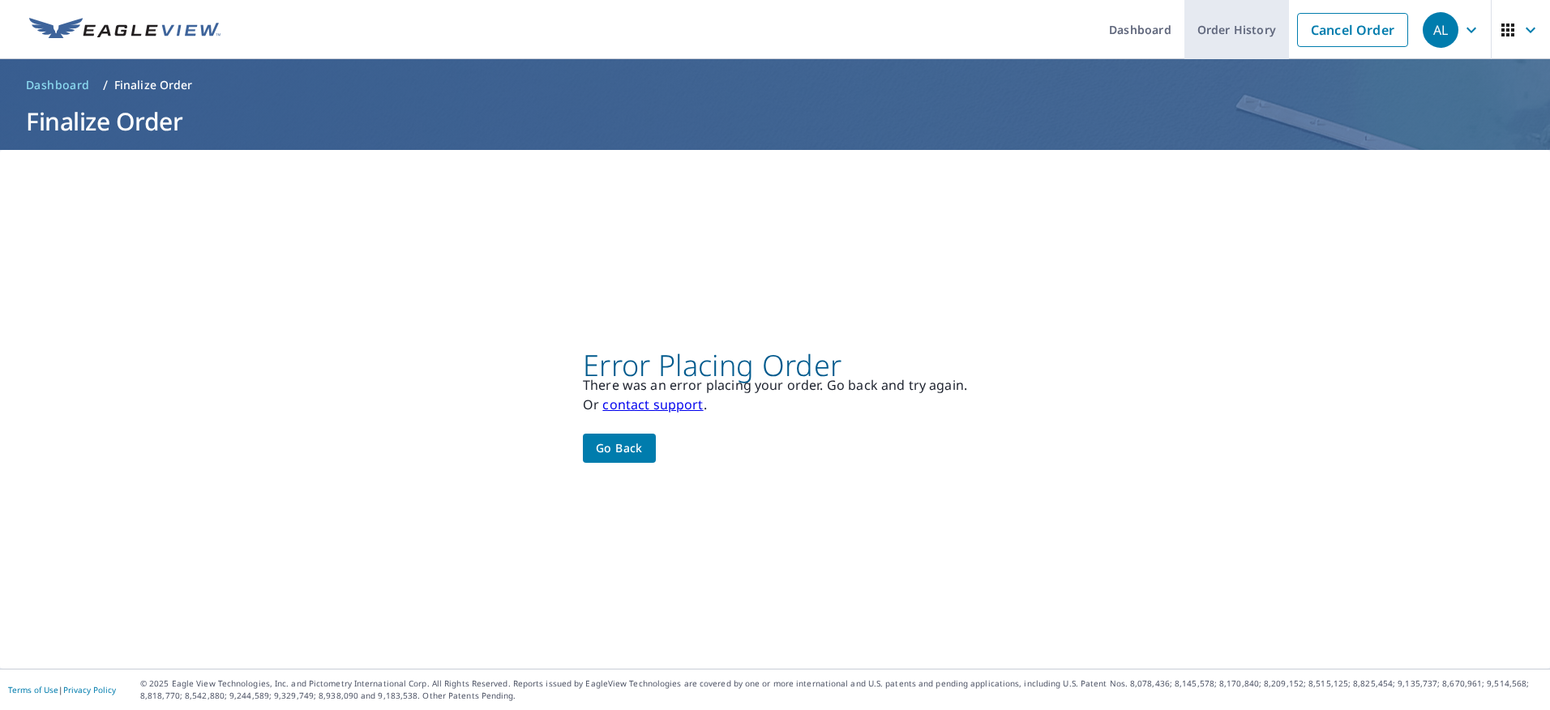
click at [1210, 30] on link "Order History" at bounding box center [1237, 29] width 105 height 59
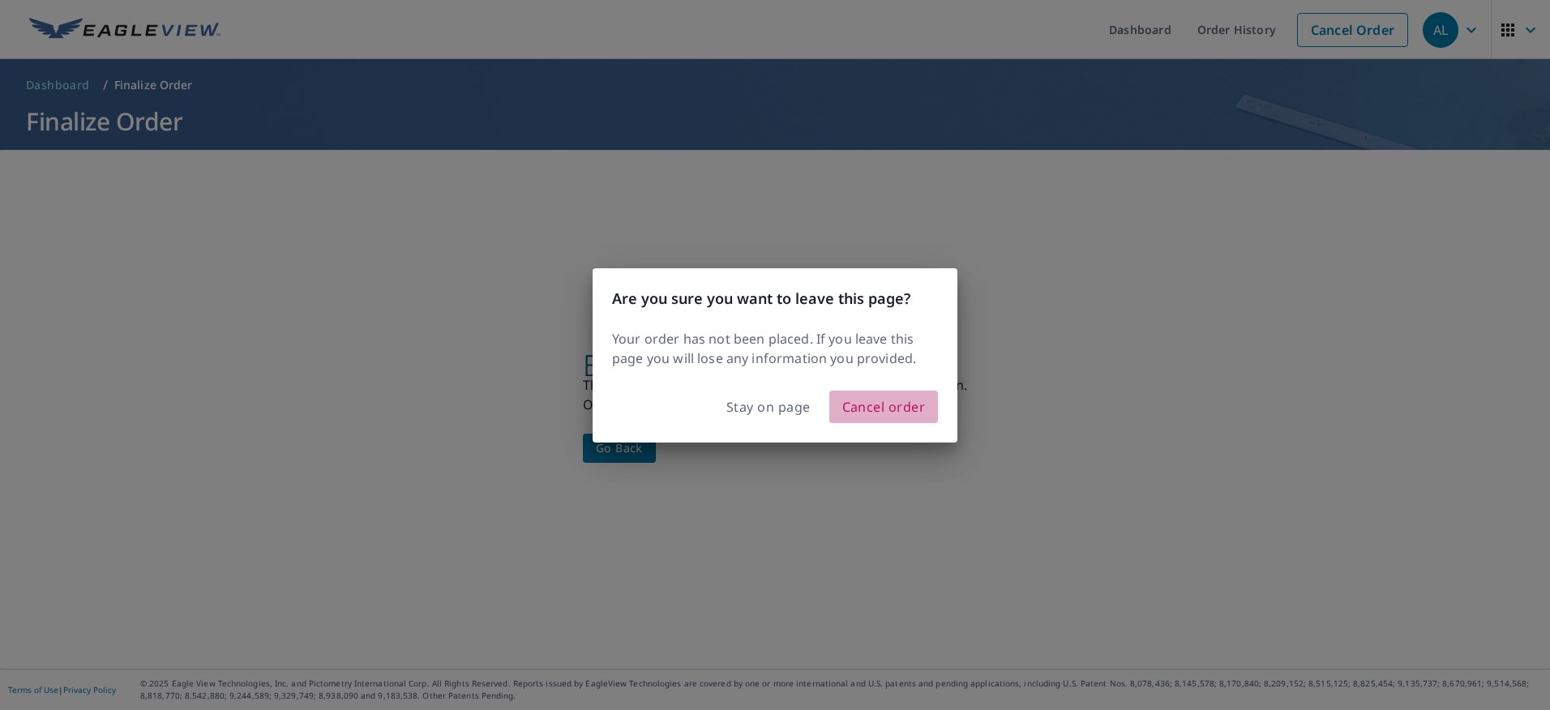
click at [887, 393] on button "Cancel order" at bounding box center [884, 407] width 109 height 32
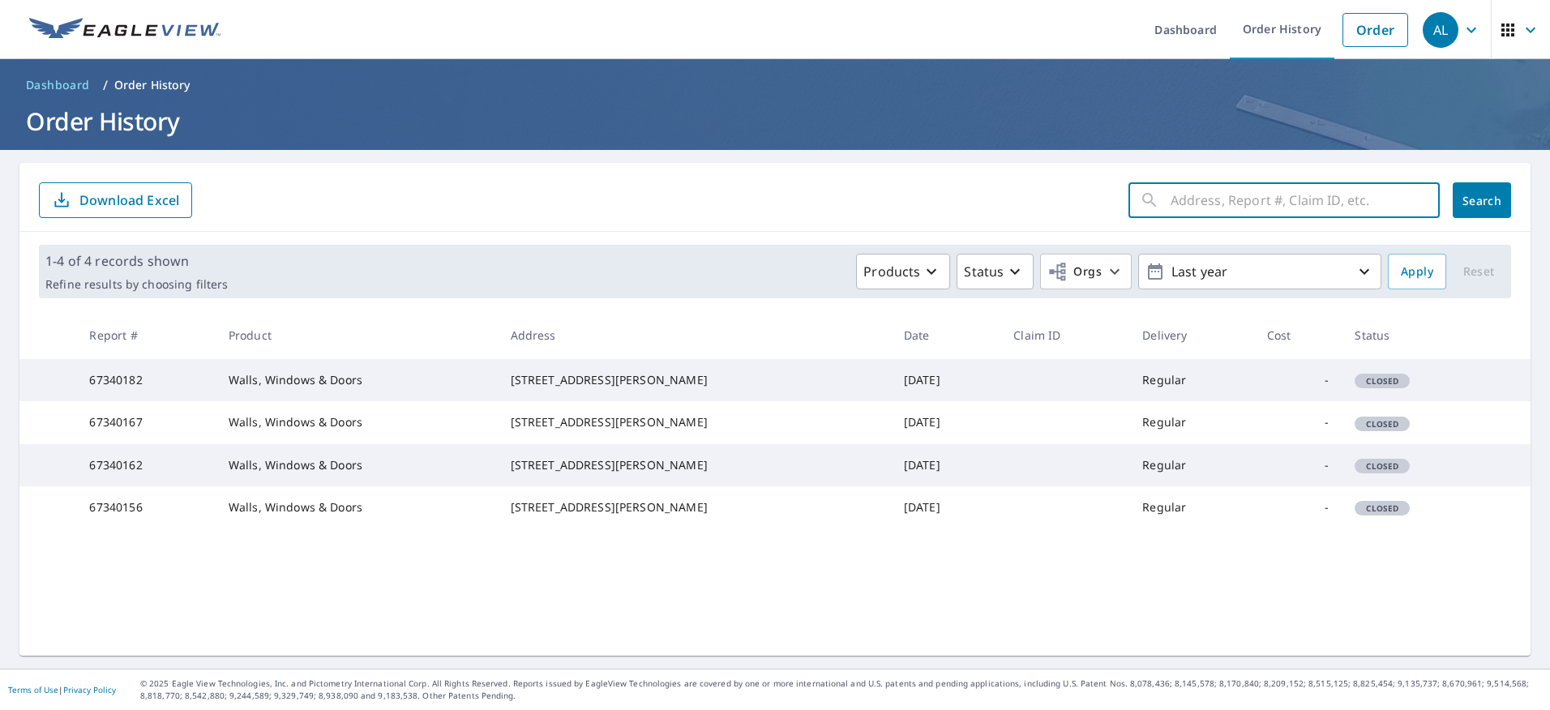
click at [1297, 202] on input "text" at bounding box center [1305, 200] width 269 height 45
type input "1073 ridge dr circleville [US_STATE]"
click button "Search" at bounding box center [1482, 200] width 58 height 36
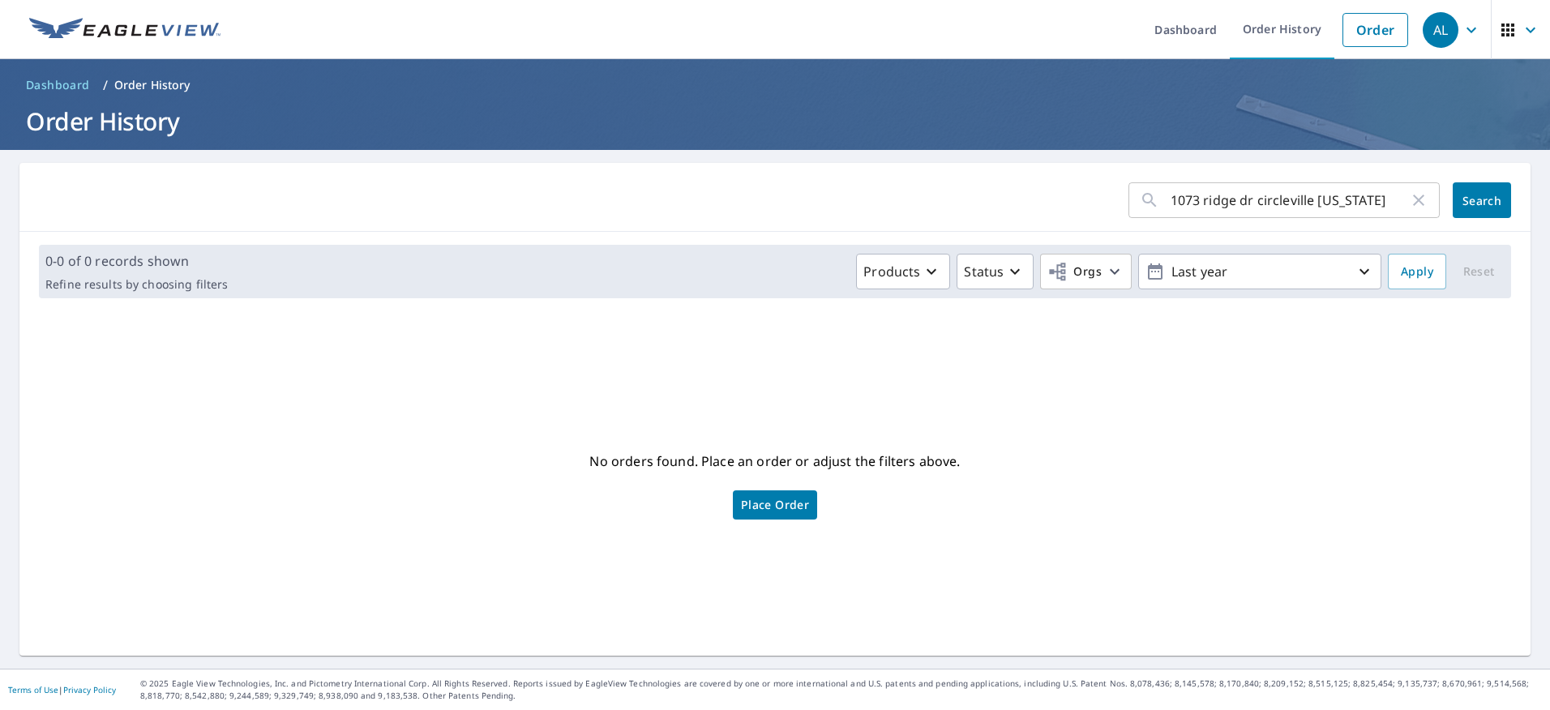
click at [1462, 24] on icon "button" at bounding box center [1471, 29] width 19 height 19
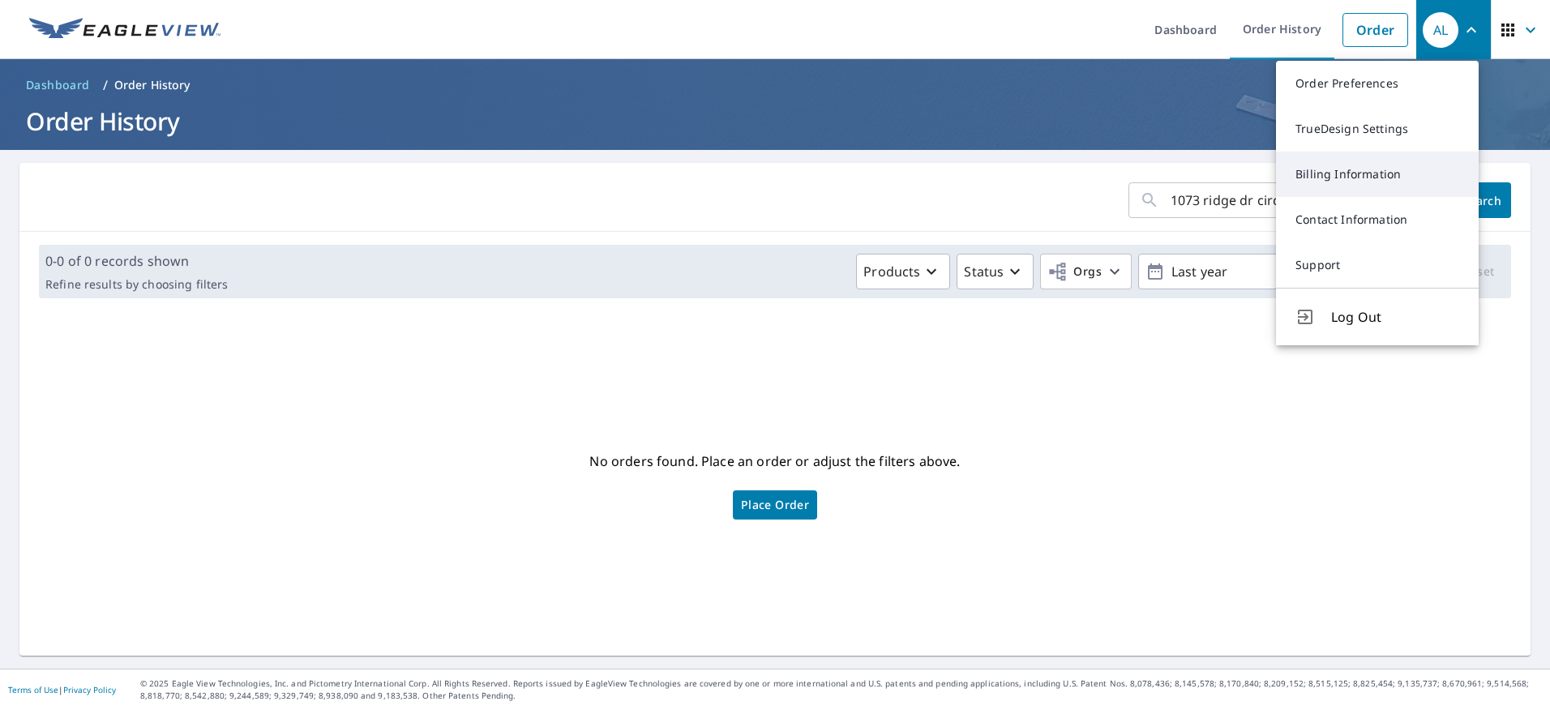
click at [1347, 186] on link "Billing Information" at bounding box center [1377, 174] width 203 height 45
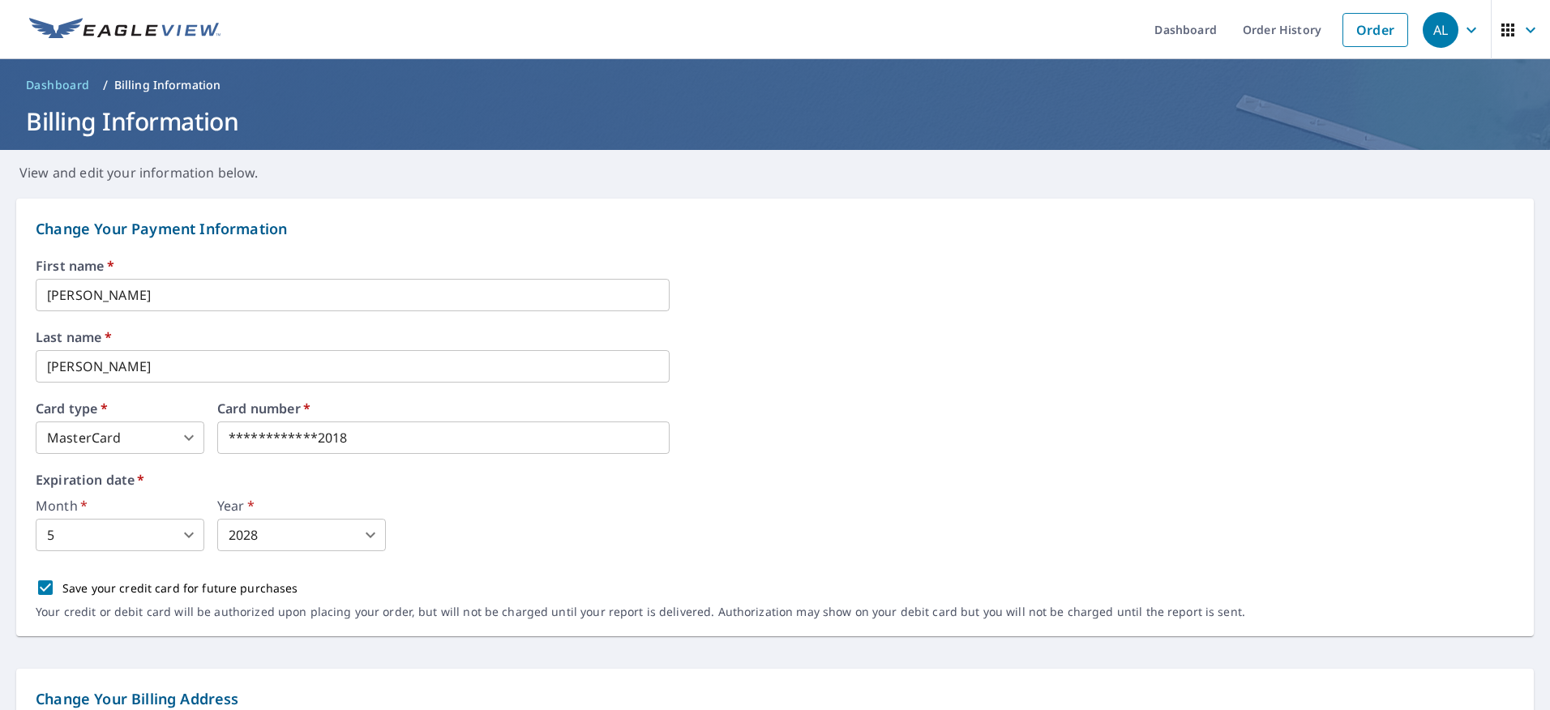
click at [1267, 30] on link "Order History" at bounding box center [1282, 29] width 105 height 59
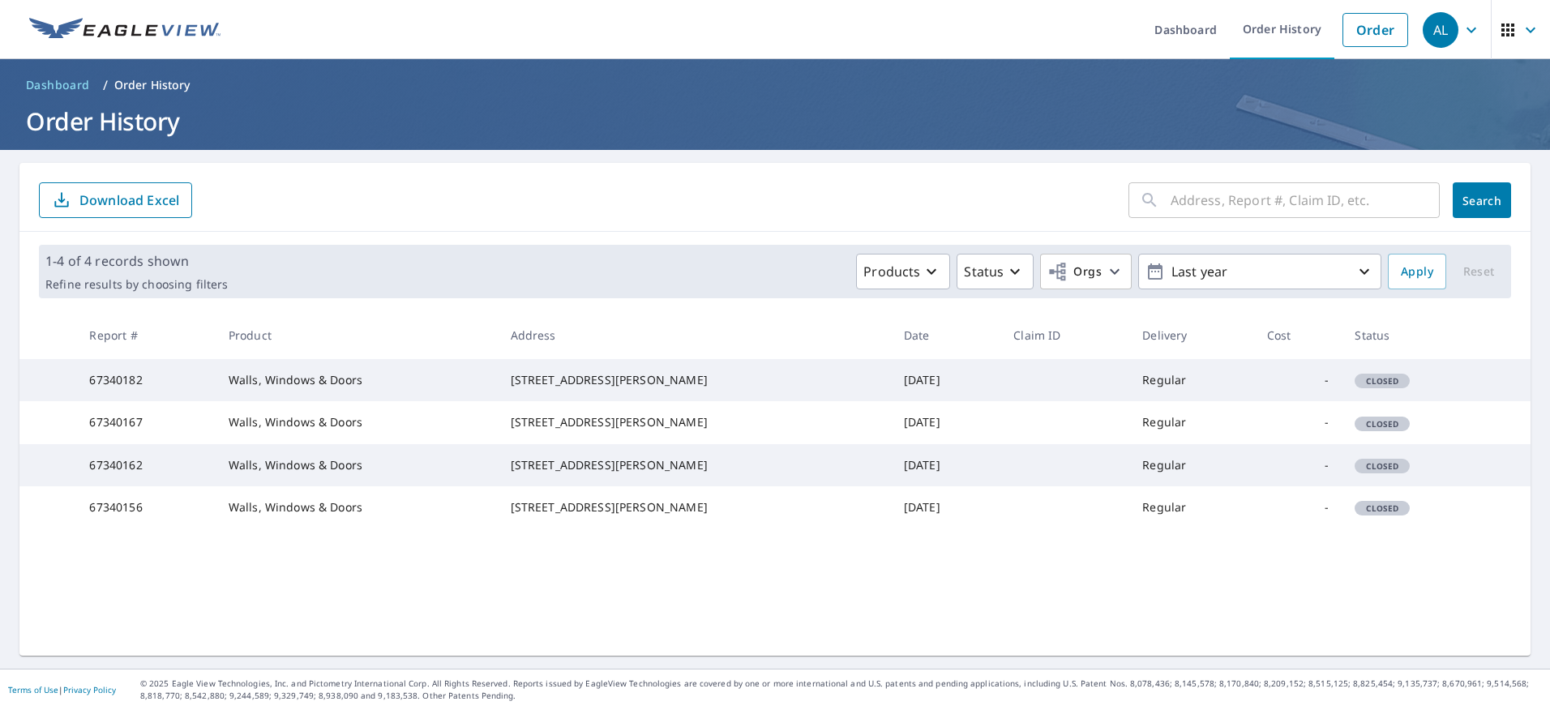
click at [1357, 387] on span "Closed" at bounding box center [1383, 380] width 52 height 11
click at [102, 392] on td "67340182" at bounding box center [145, 380] width 139 height 42
click at [1227, 208] on input "text" at bounding box center [1305, 200] width 269 height 45
click at [1508, 25] on span "button" at bounding box center [1521, 30] width 45 height 39
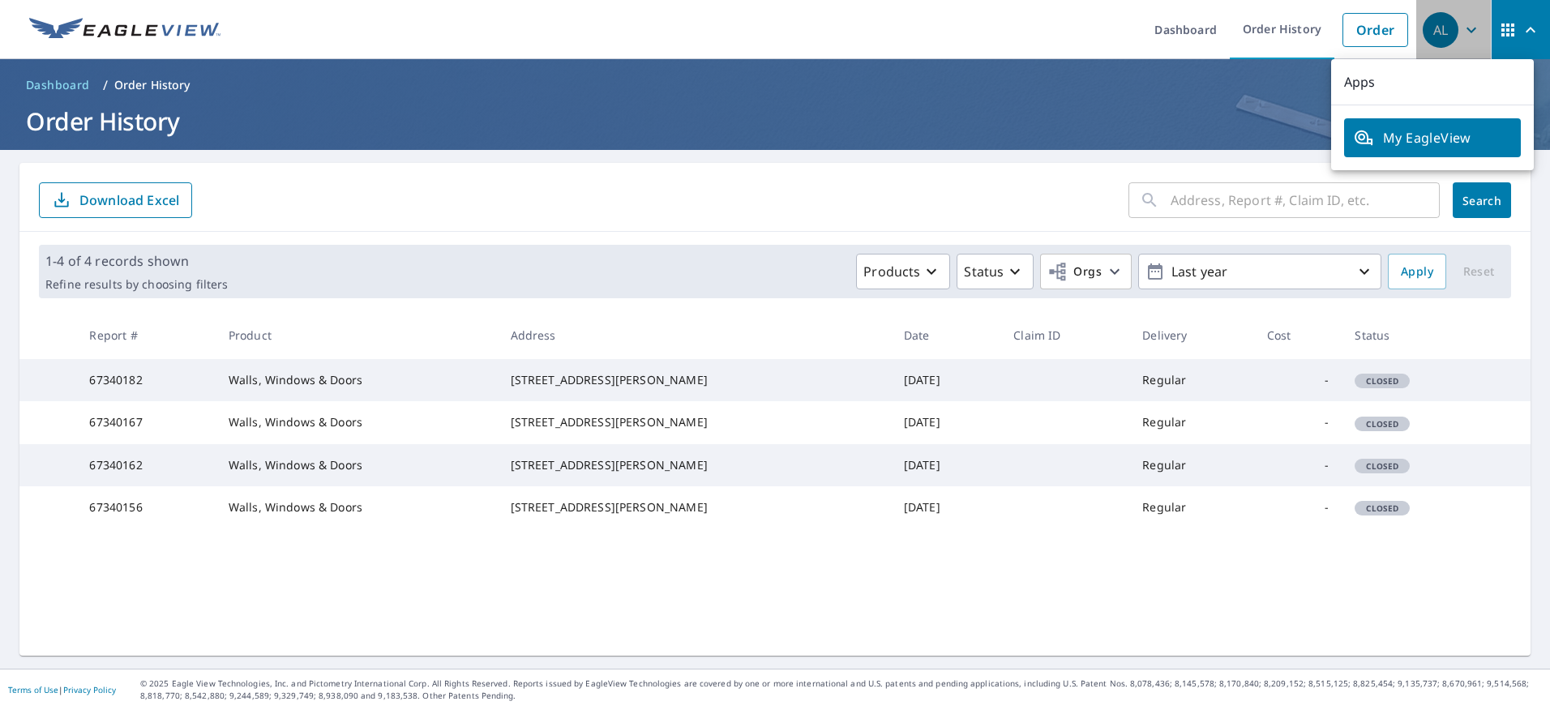
click at [1444, 30] on div "AL" at bounding box center [1441, 30] width 36 height 36
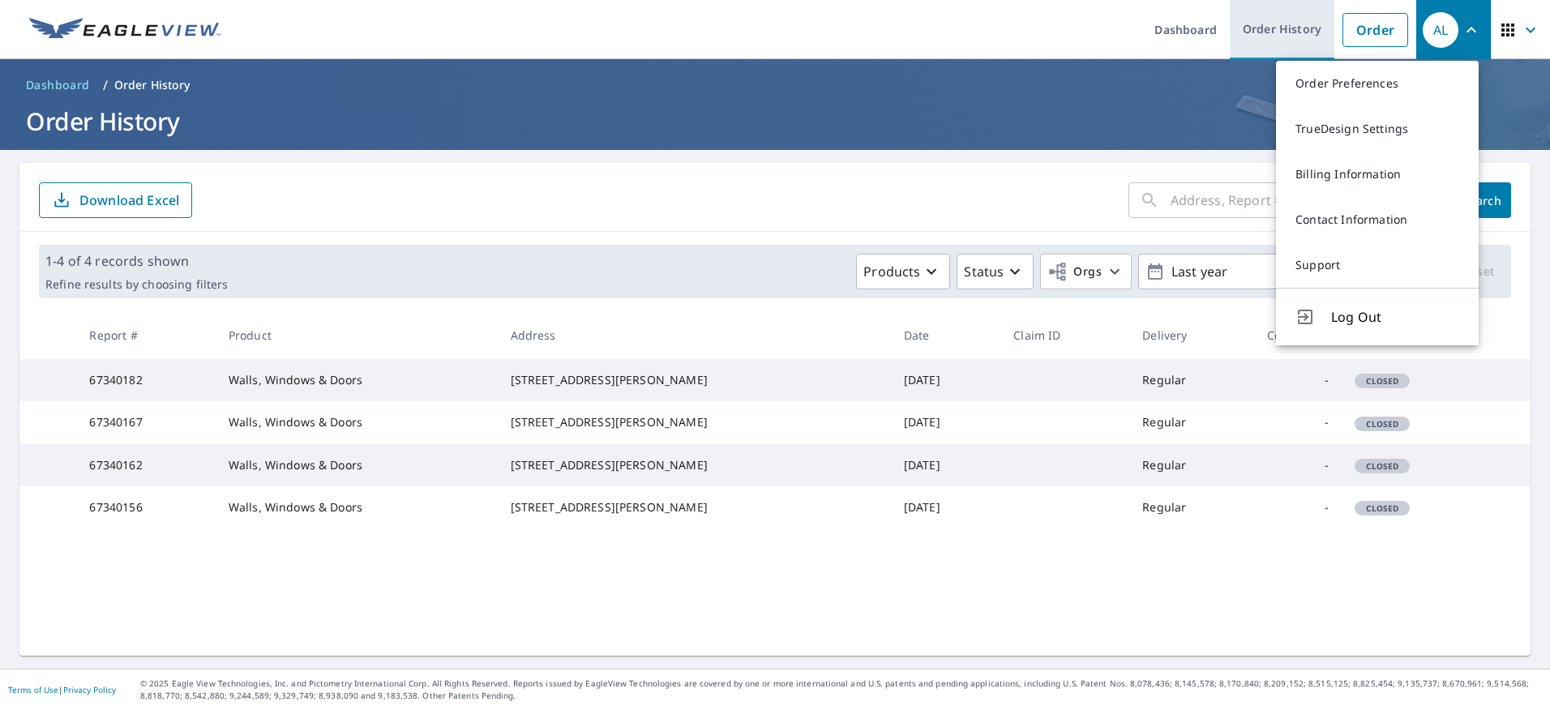
click at [1255, 28] on link "Order History" at bounding box center [1282, 29] width 105 height 59
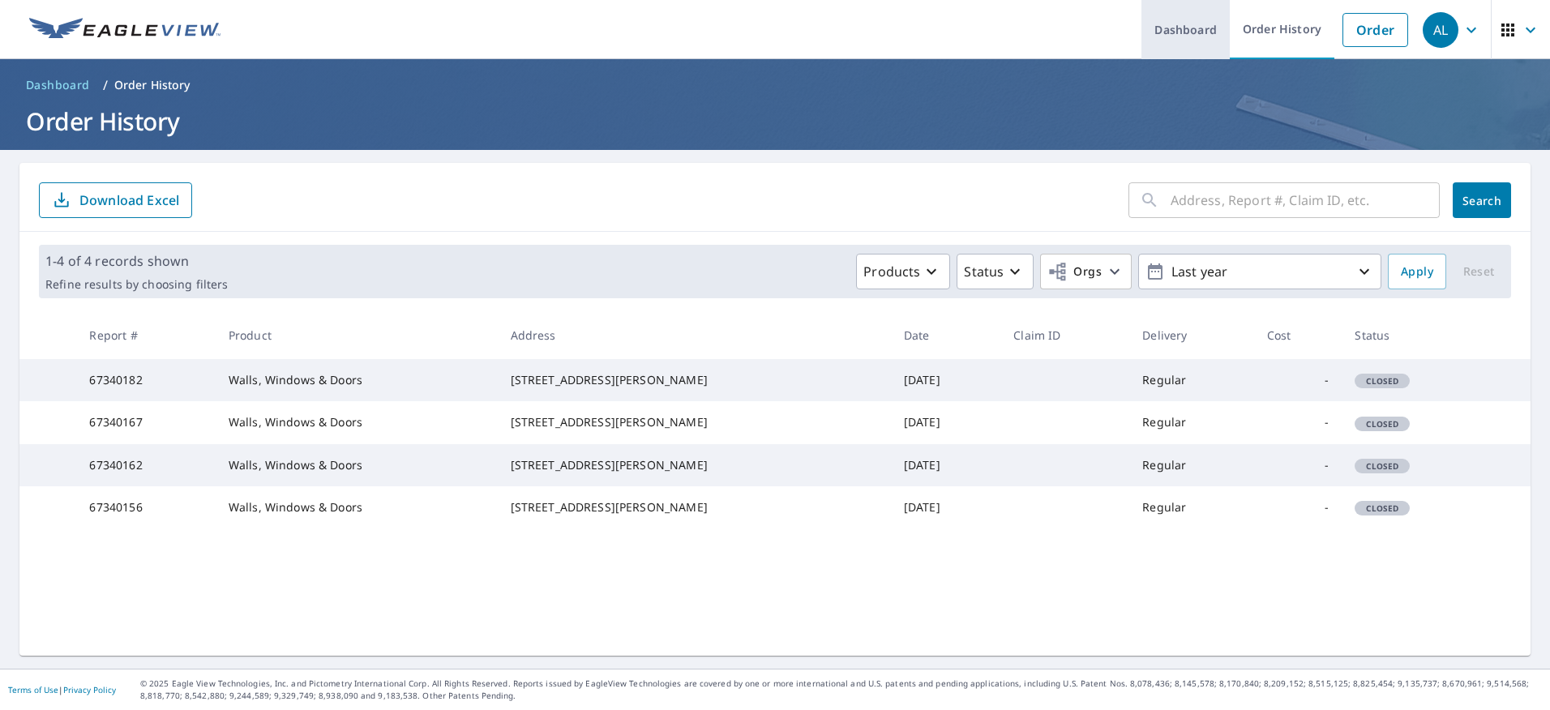
click at [1173, 29] on link "Dashboard" at bounding box center [1186, 29] width 88 height 59
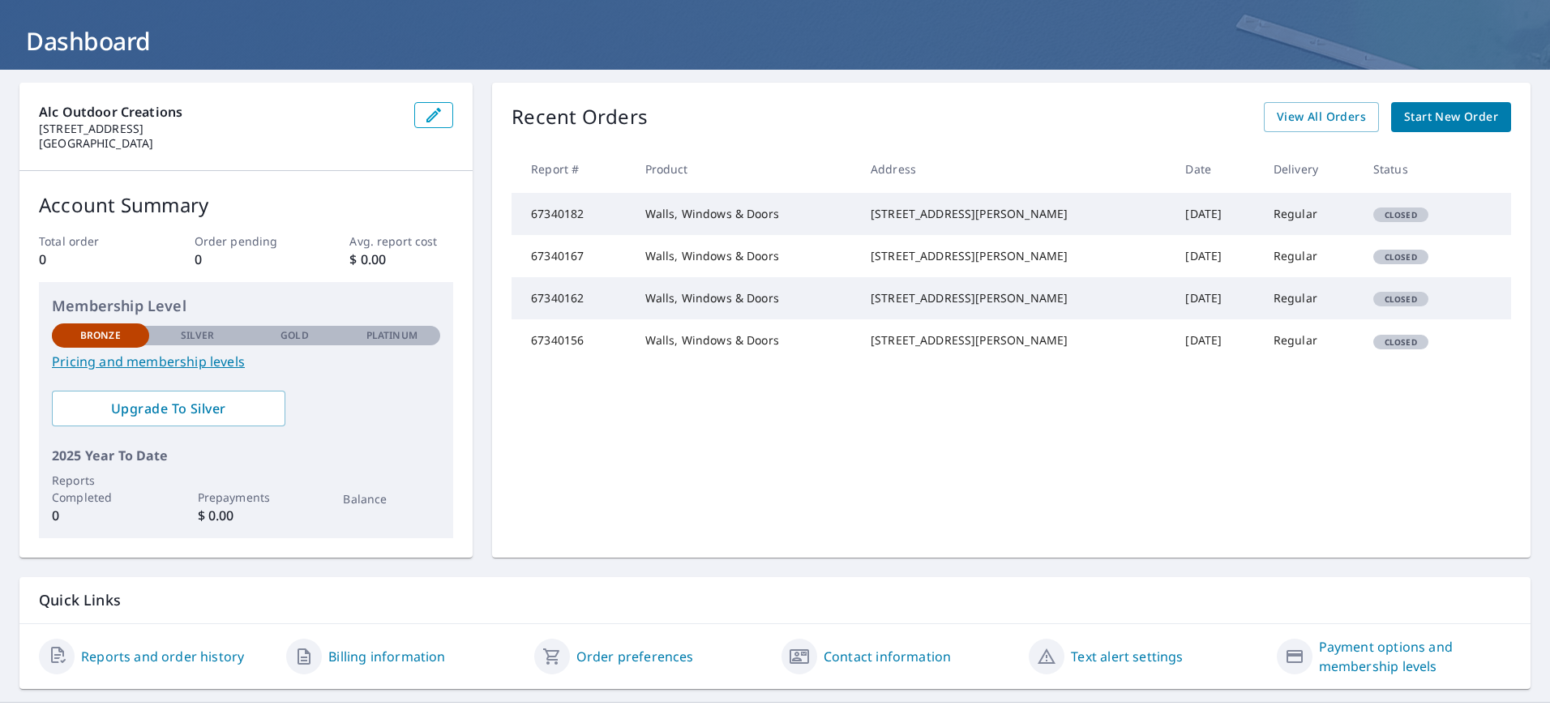
scroll to position [81, 0]
click at [556, 225] on td "67340182" at bounding box center [572, 213] width 120 height 42
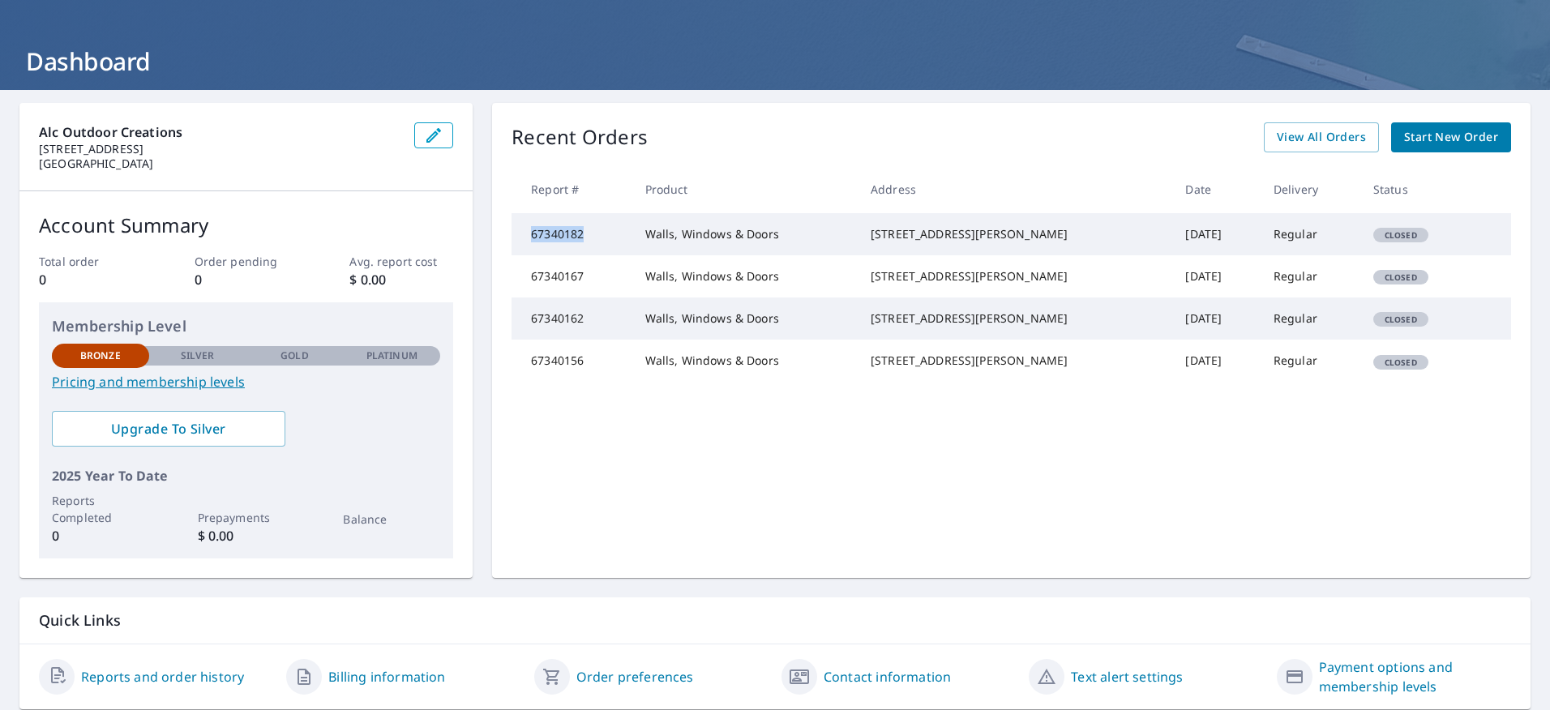
scroll to position [0, 0]
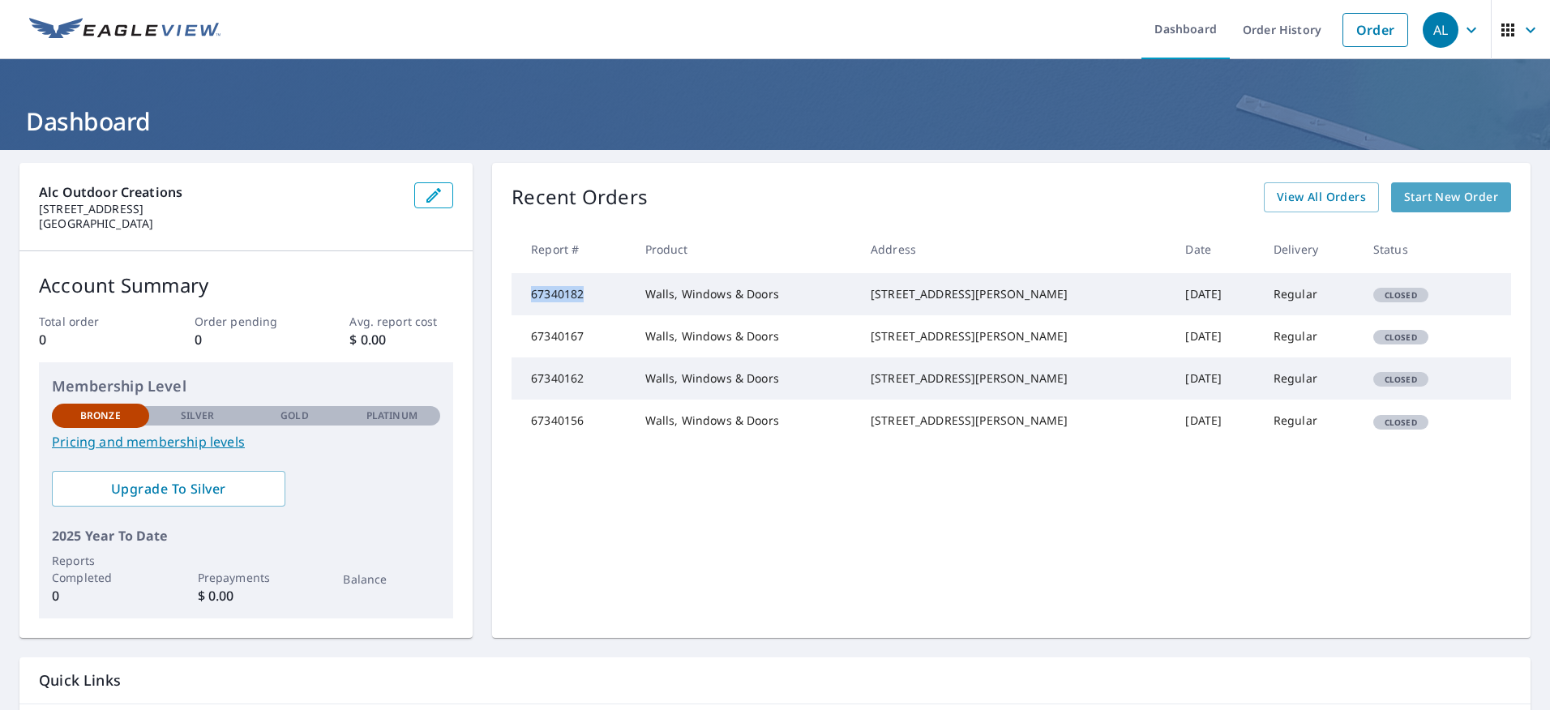
click at [1435, 194] on span "Start New Order" at bounding box center [1452, 197] width 94 height 20
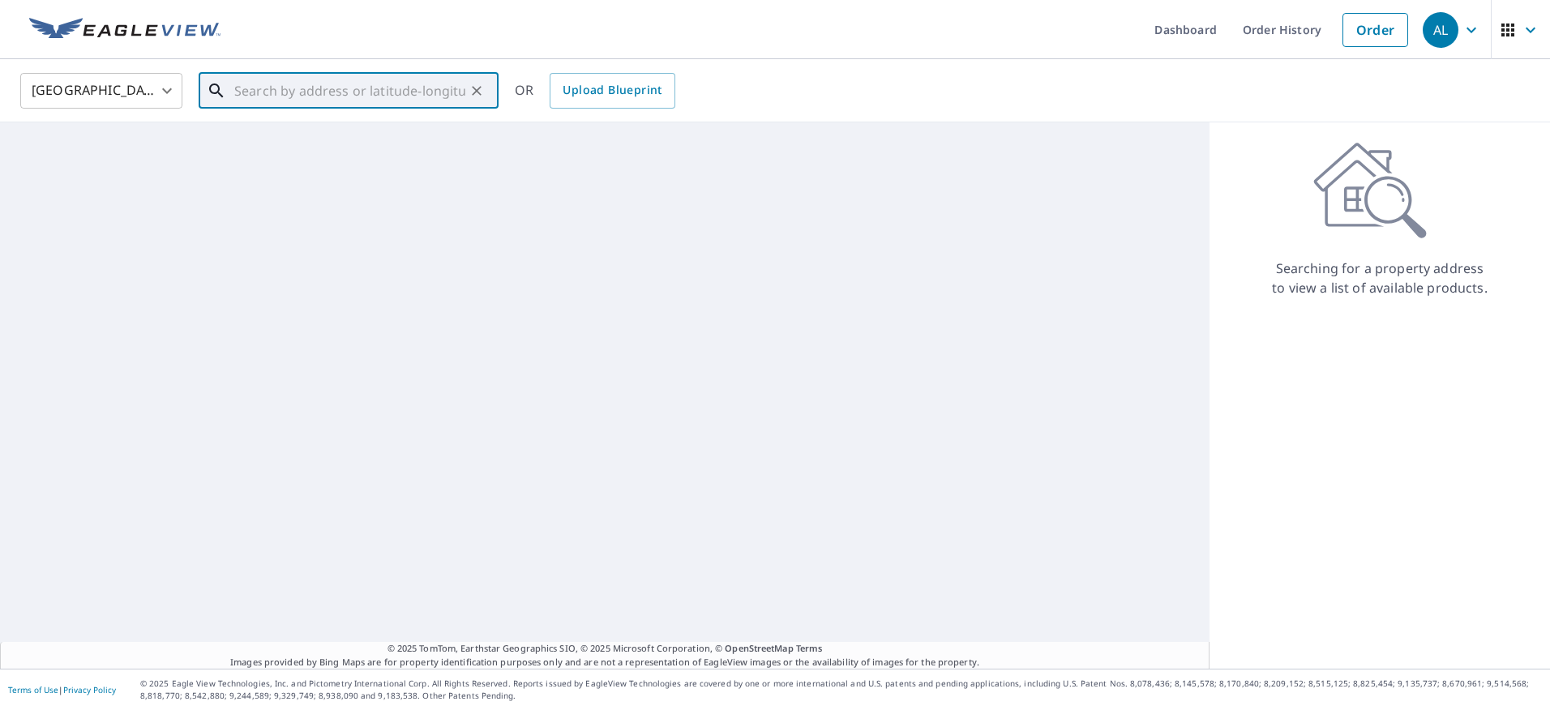
click at [269, 90] on input "text" at bounding box center [349, 90] width 231 height 45
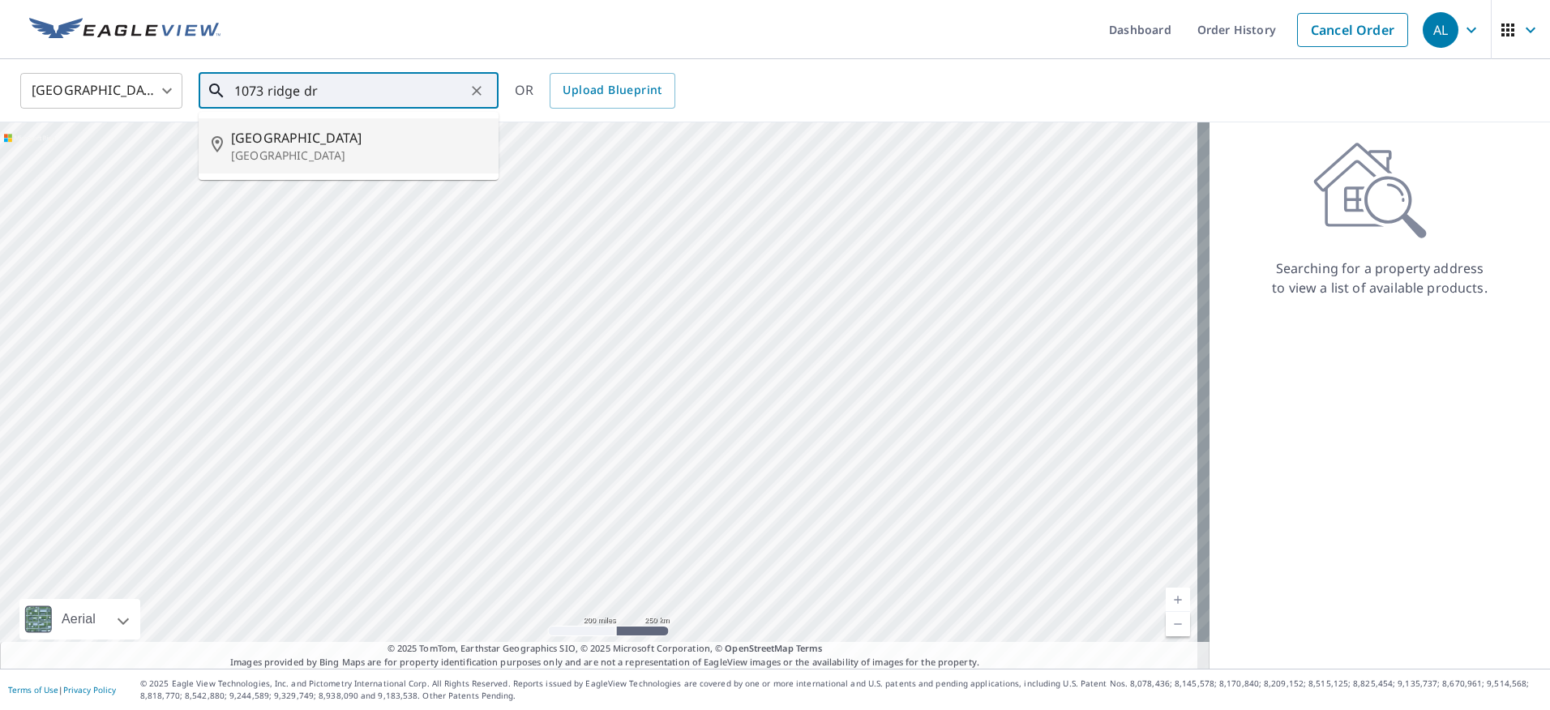
click at [269, 148] on p "[GEOGRAPHIC_DATA]" at bounding box center [358, 156] width 255 height 16
type input "[STREET_ADDRESS][PERSON_NAME]"
click at [269, 148] on div "Aerial Road A standard road map Aerial A detailed look from above Labels Labels…" at bounding box center [605, 395] width 1210 height 547
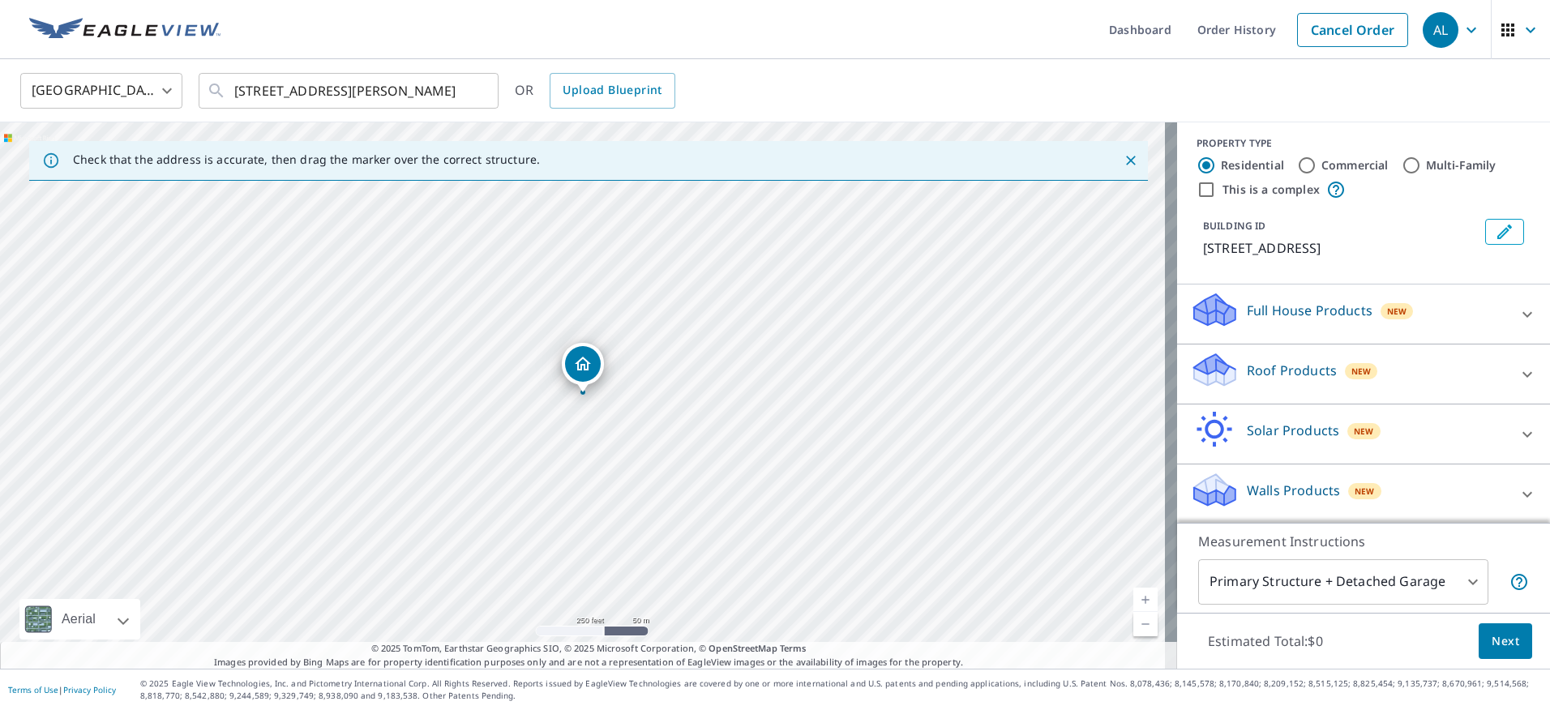
scroll to position [7, 0]
click at [1518, 497] on icon at bounding box center [1527, 492] width 19 height 19
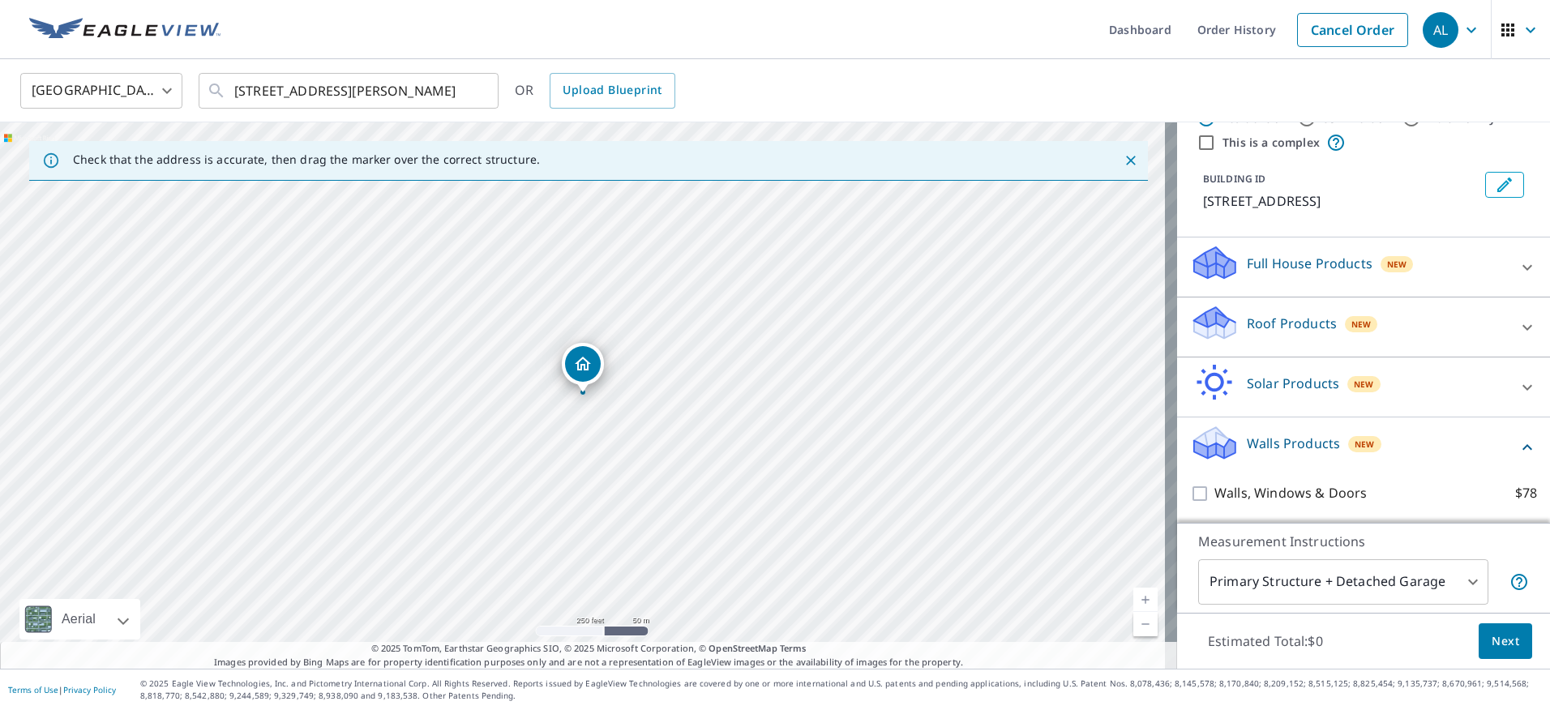
scroll to position [99, 0]
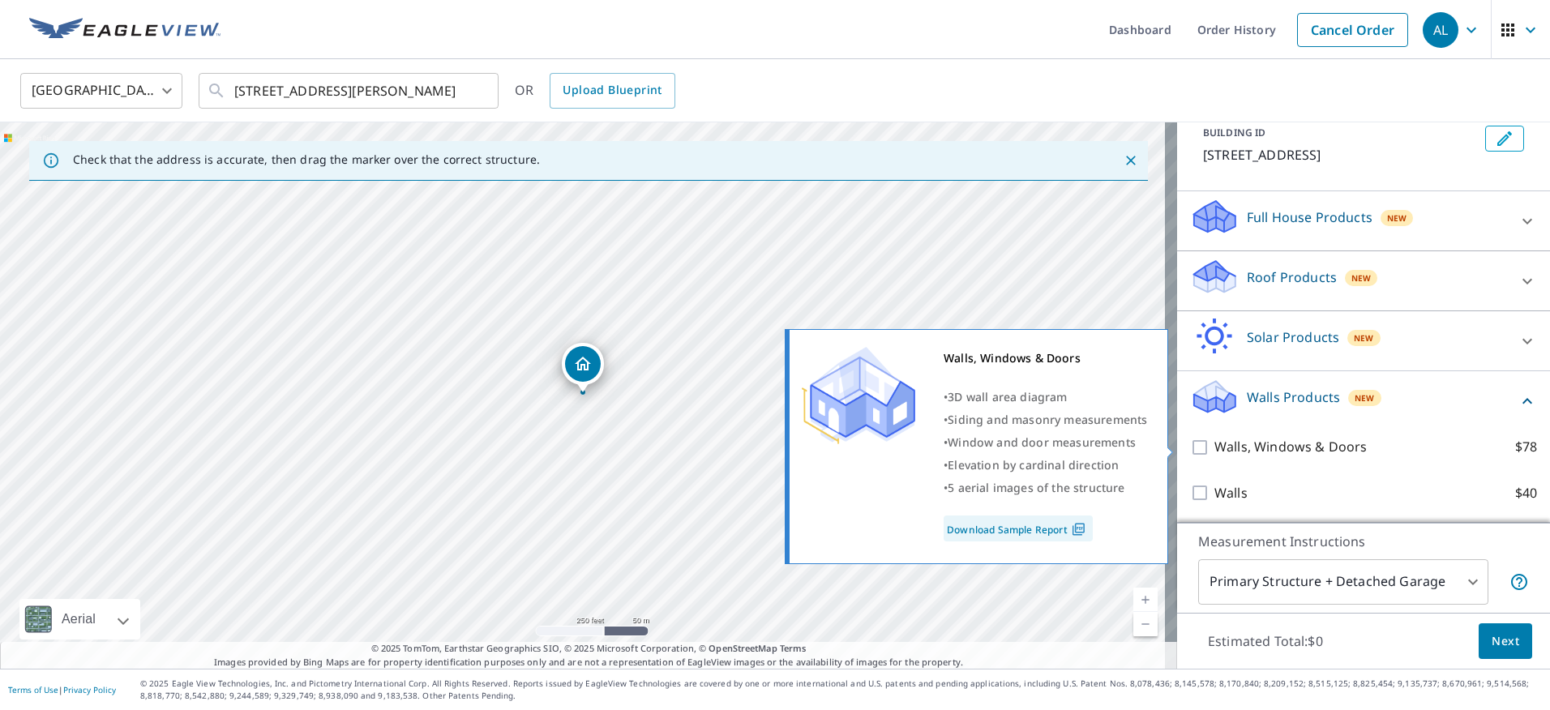
click at [1191, 448] on input "Walls, Windows & Doors $78" at bounding box center [1202, 447] width 24 height 19
checkbox input "true"
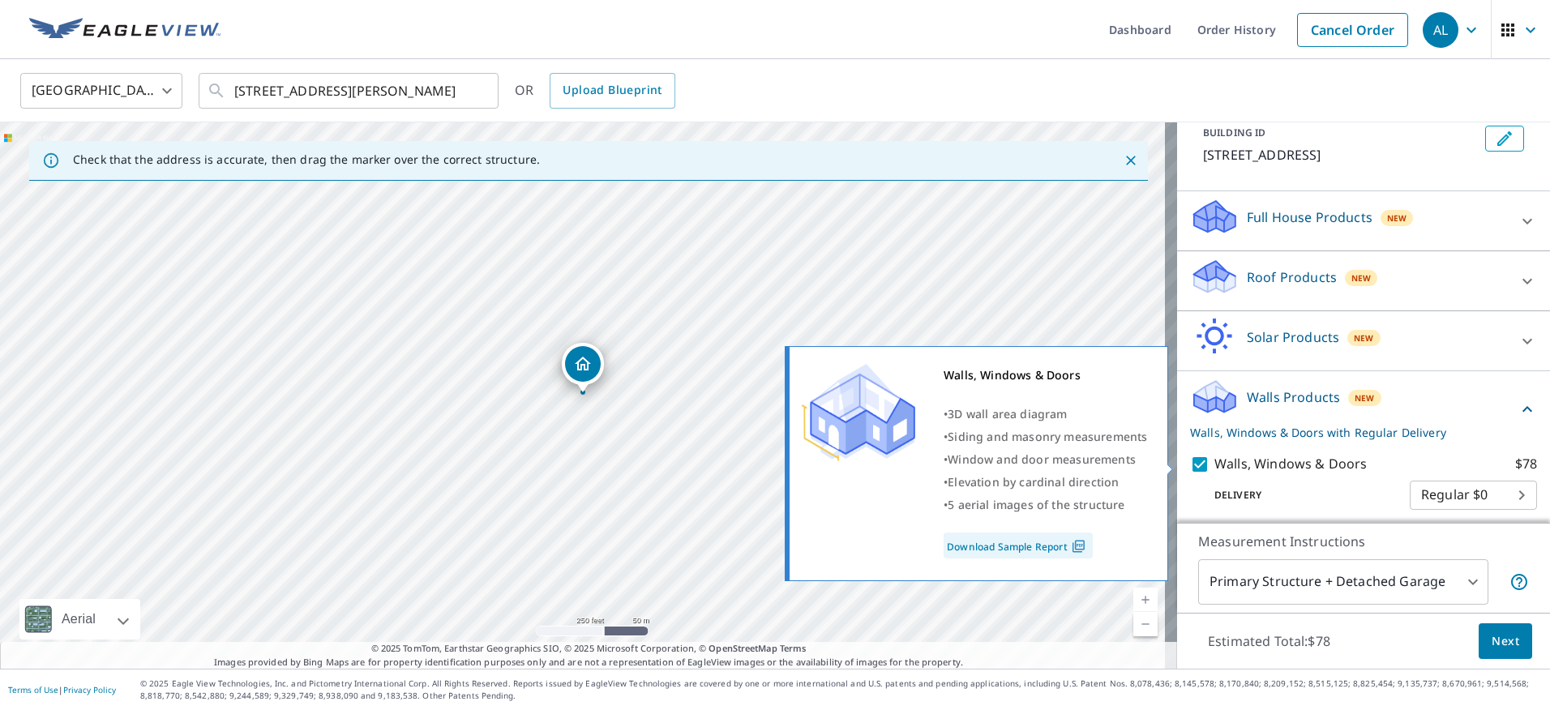
scroll to position [152, 0]
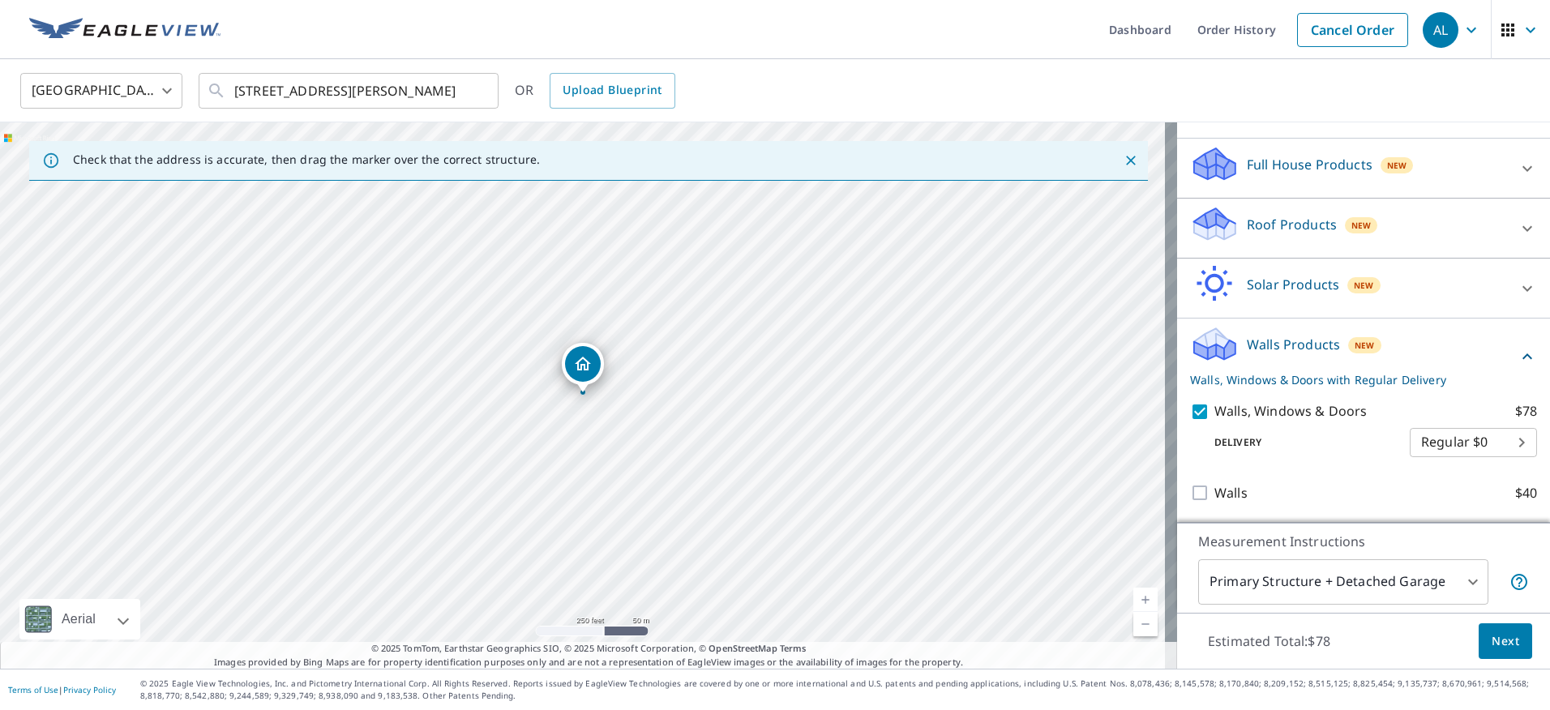
click at [1452, 577] on body "AL AL Dashboard Order History Cancel Order AL United States [GEOGRAPHIC_DATA] ​…" at bounding box center [775, 355] width 1550 height 710
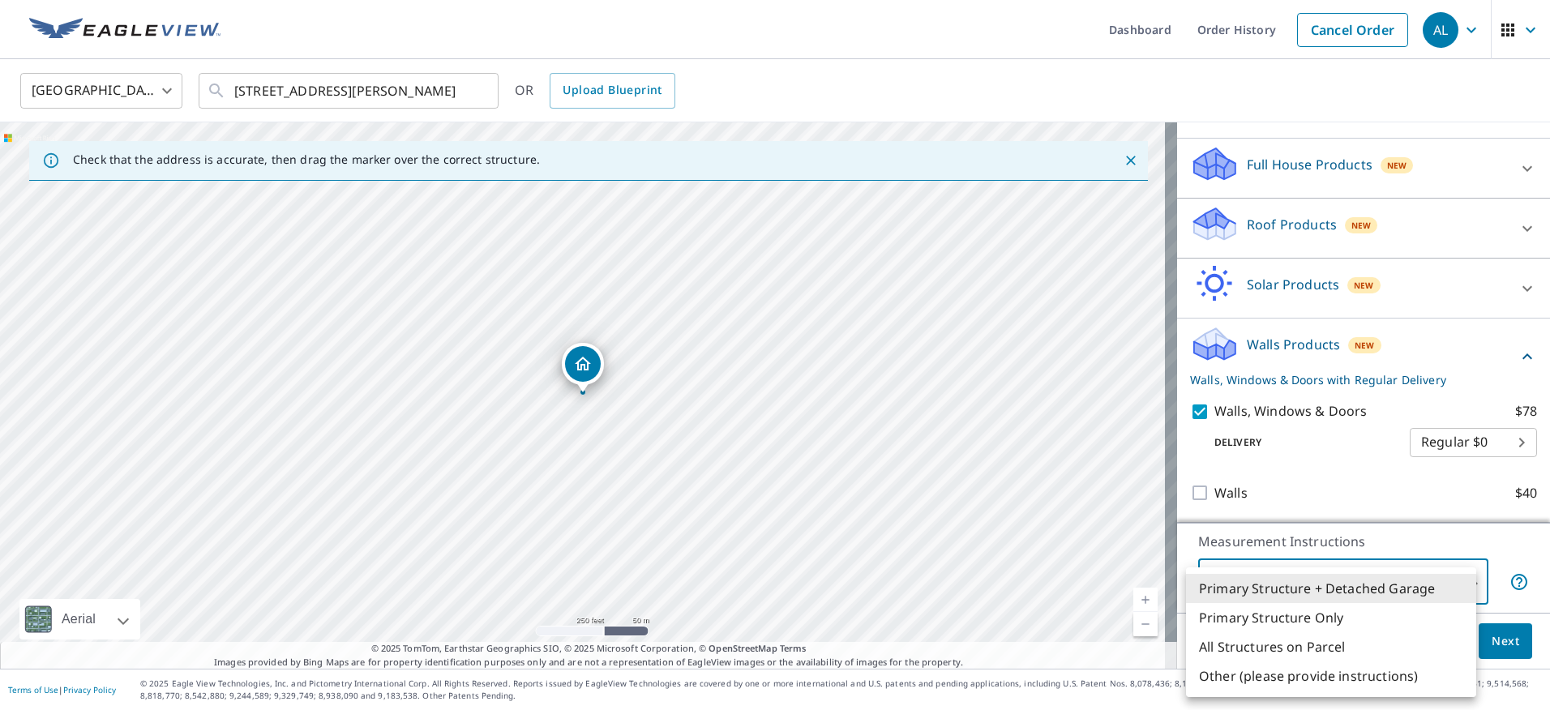
click at [1374, 626] on li "Primary Structure Only" at bounding box center [1331, 617] width 290 height 29
type input "2"
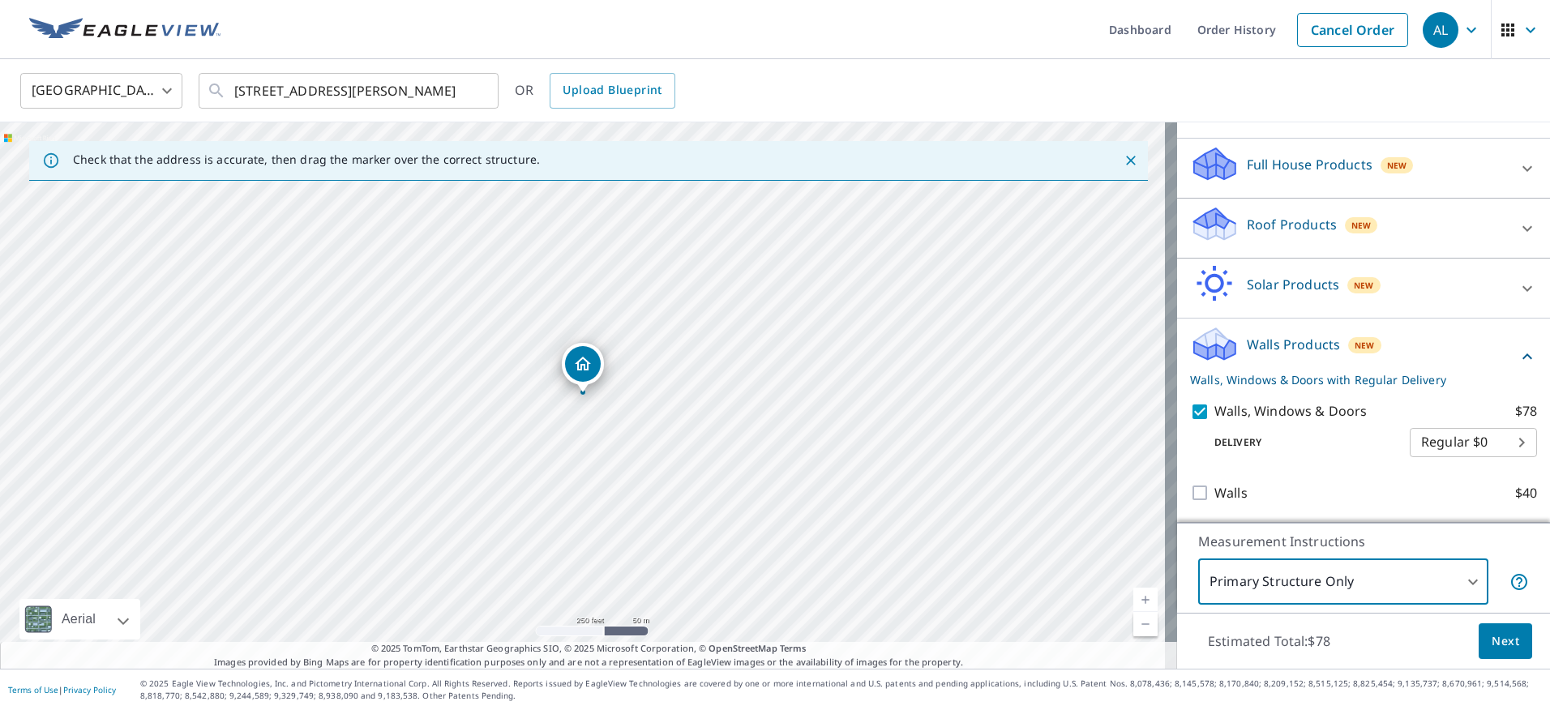
click at [1494, 641] on span "Next" at bounding box center [1506, 642] width 28 height 20
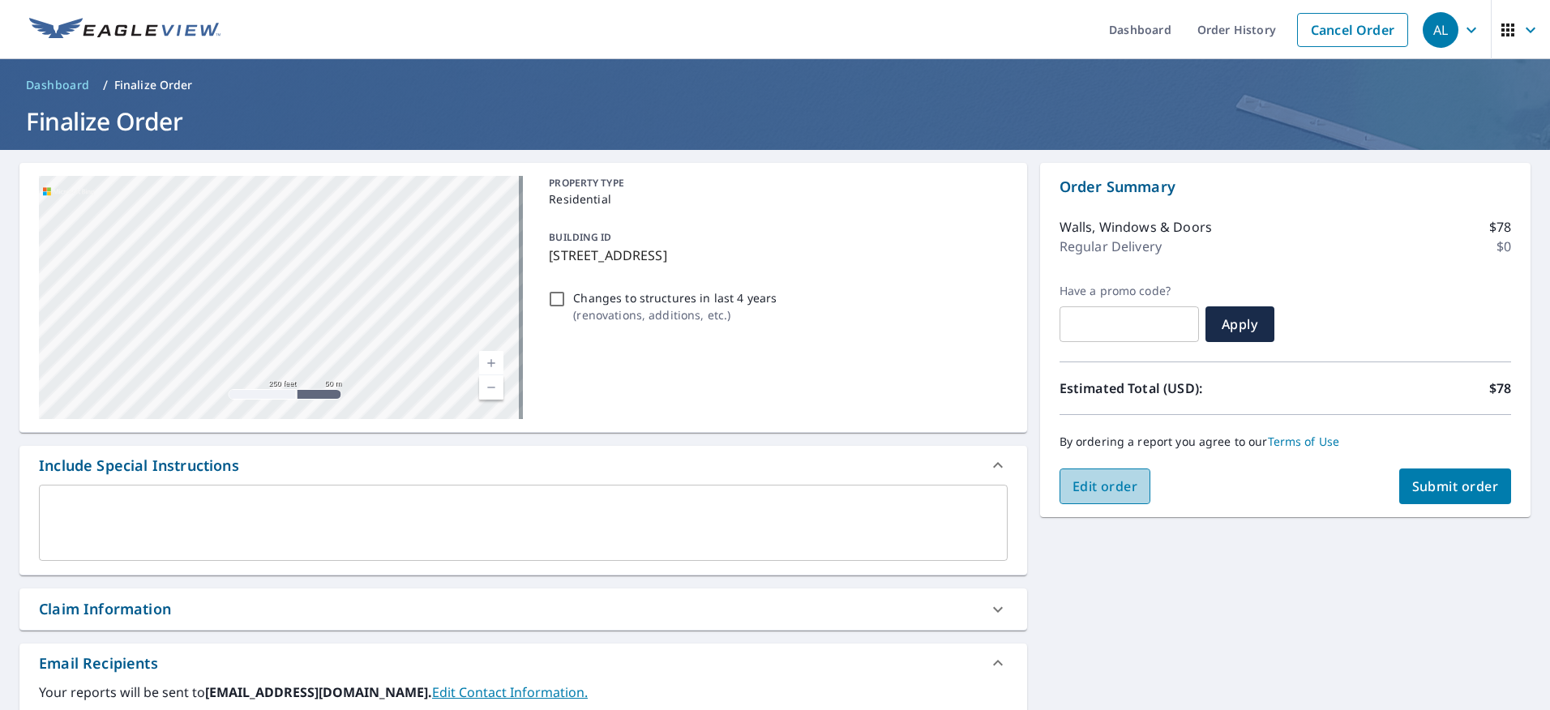
click at [1117, 487] on span "Edit order" at bounding box center [1106, 487] width 66 height 18
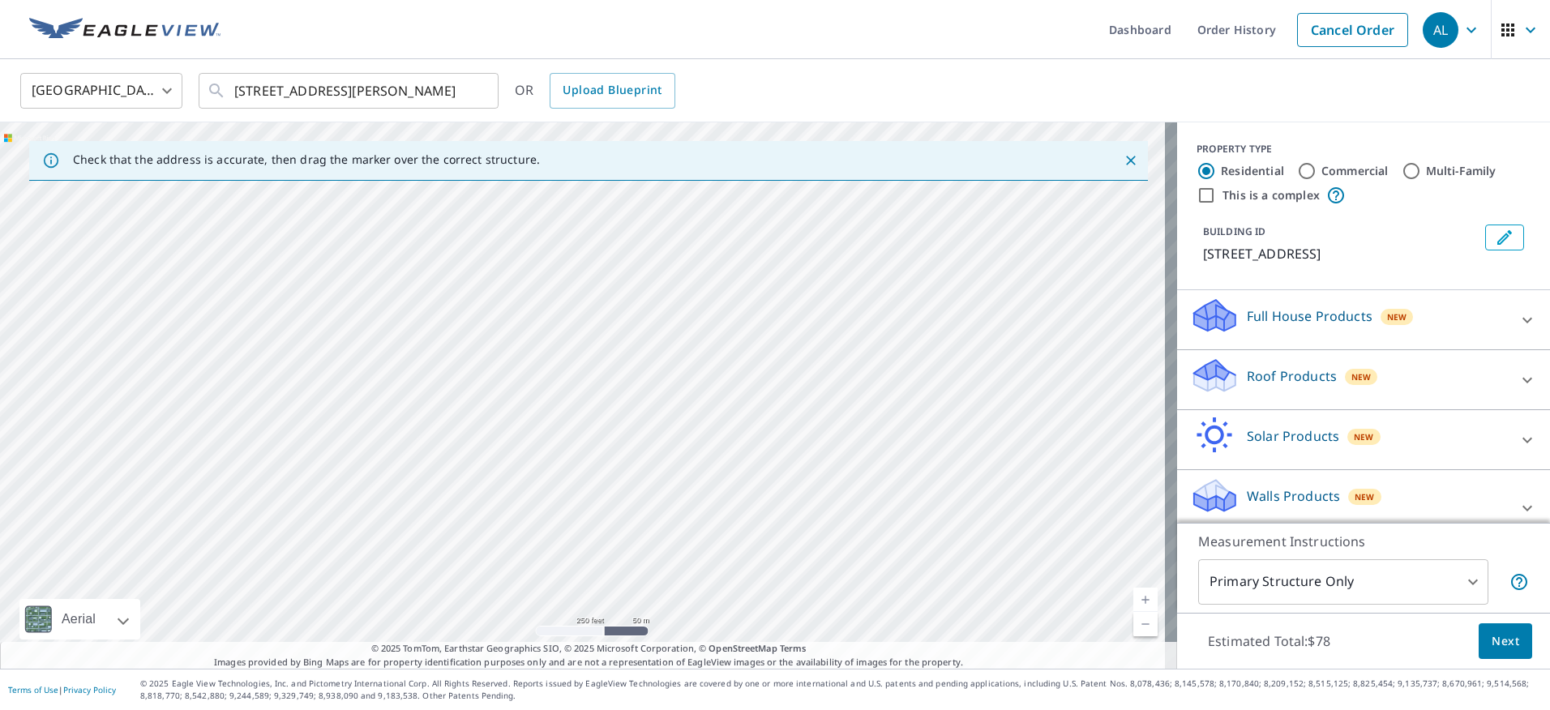
scroll to position [24, 0]
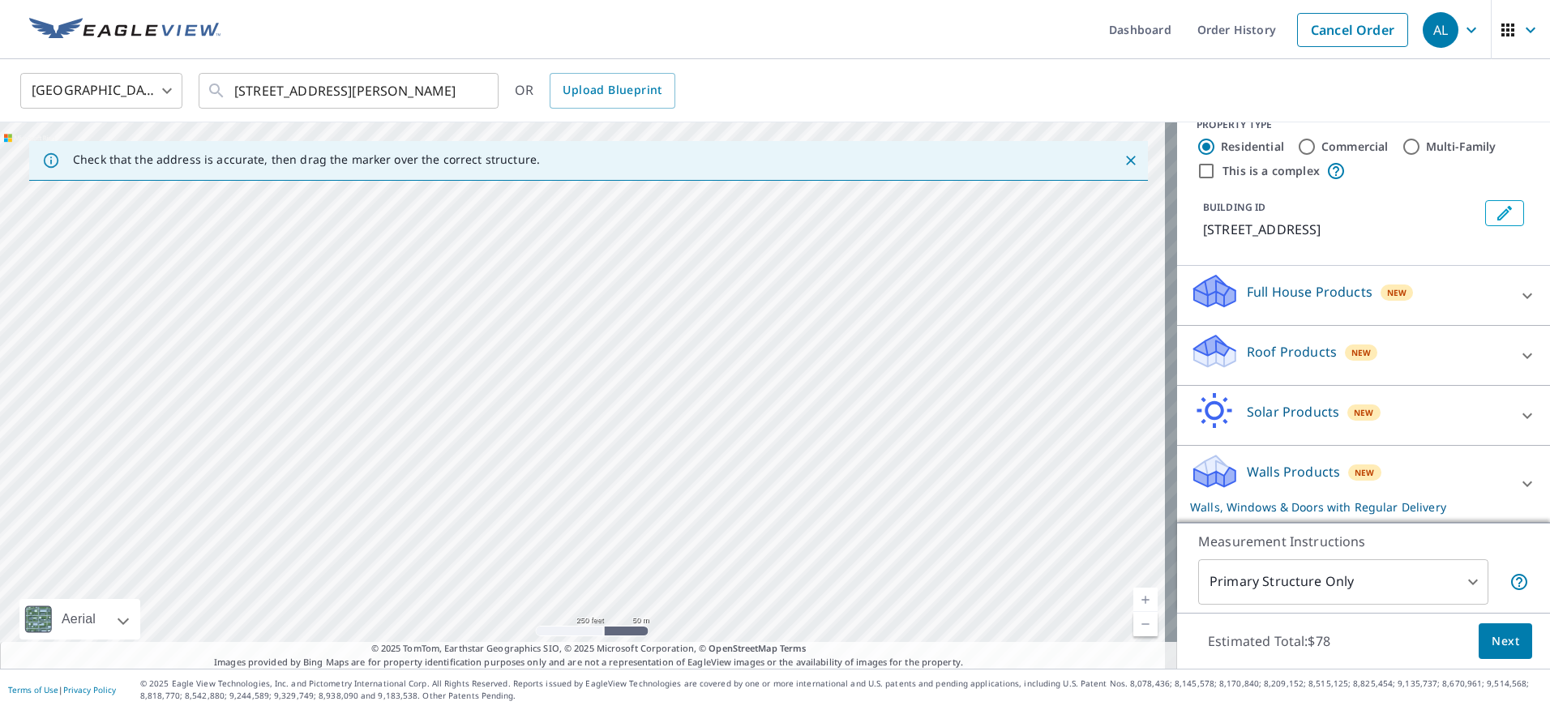
click at [1451, 579] on body "AL AL Dashboard Order History Cancel Order AL United States [GEOGRAPHIC_DATA] ​…" at bounding box center [775, 355] width 1550 height 710
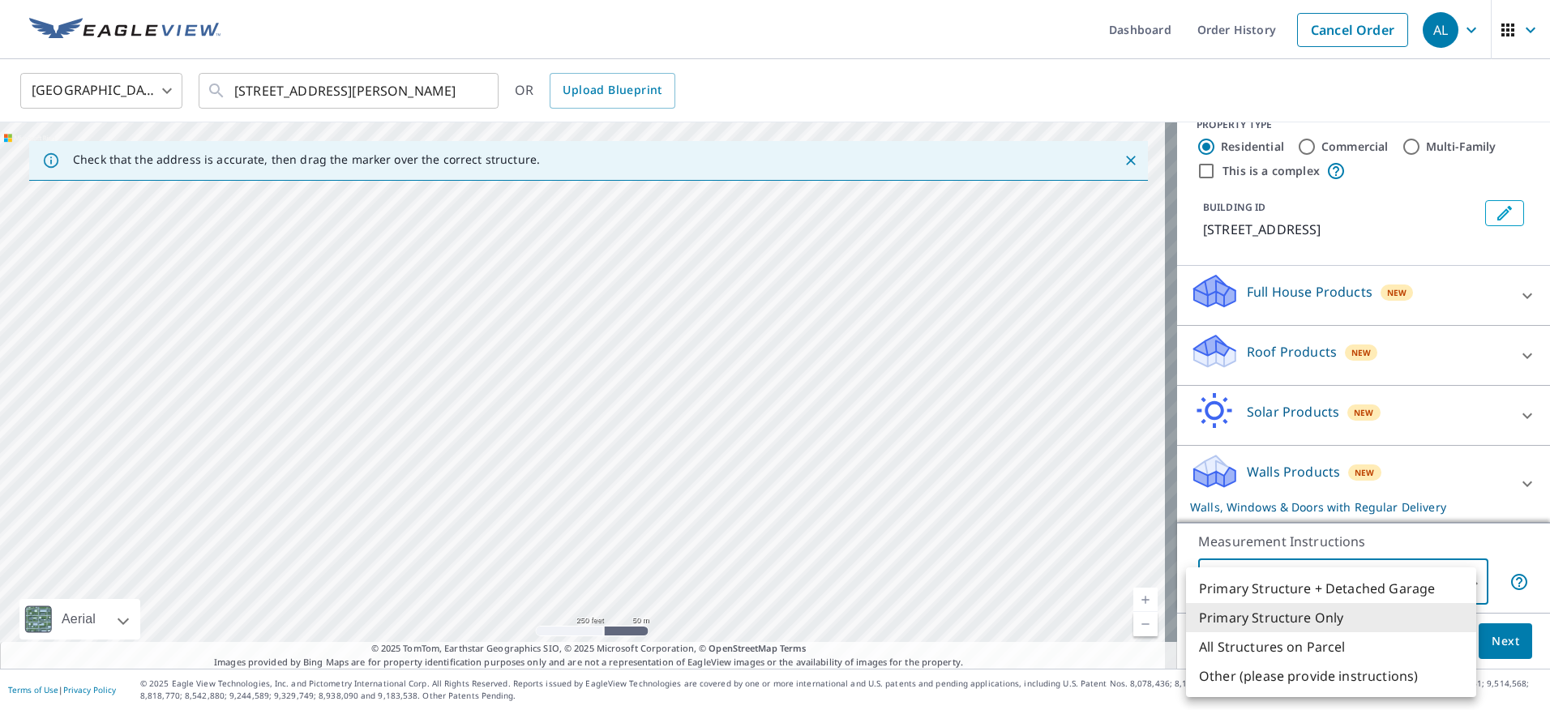
click at [1373, 590] on li "Primary Structure + Detached Garage" at bounding box center [1331, 588] width 290 height 29
type input "1"
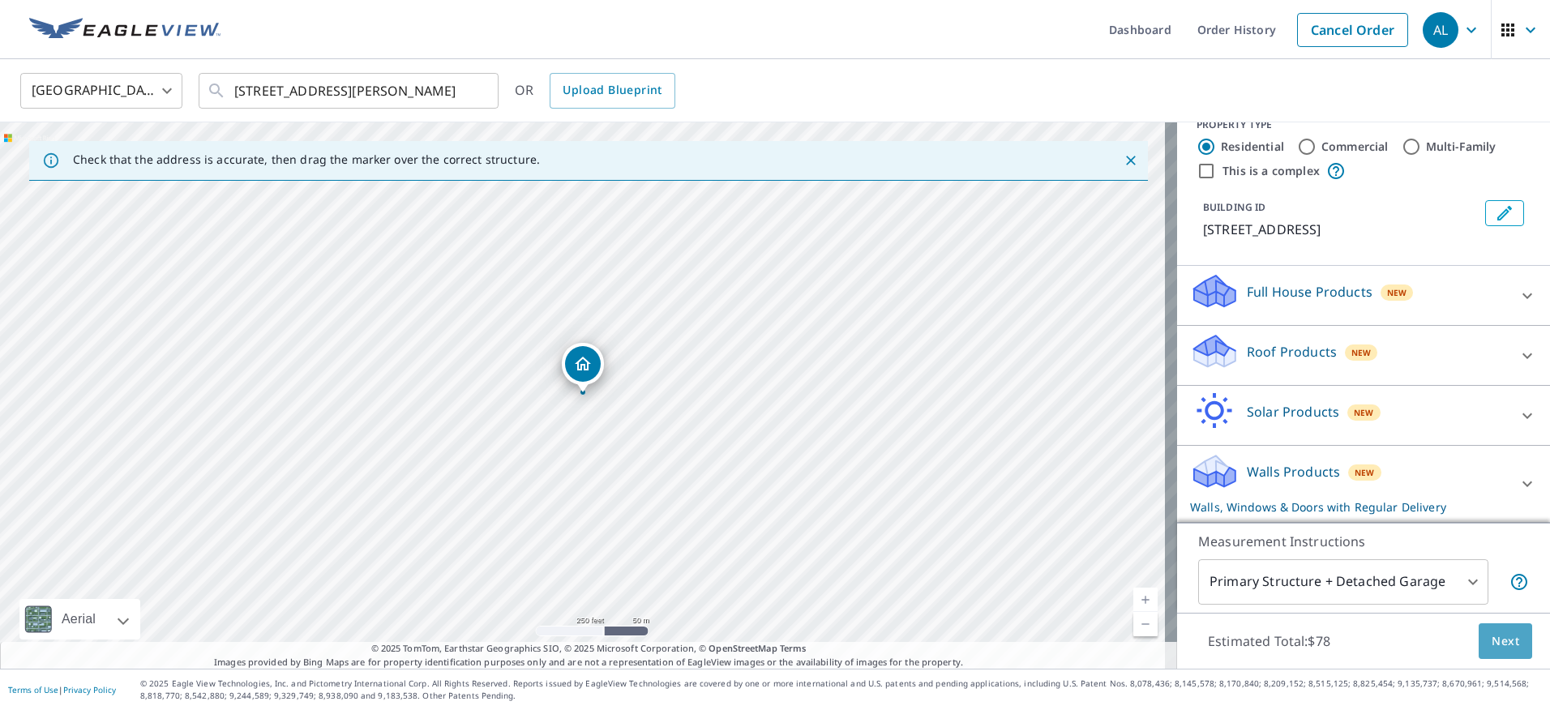
click at [1492, 644] on span "Next" at bounding box center [1506, 642] width 28 height 20
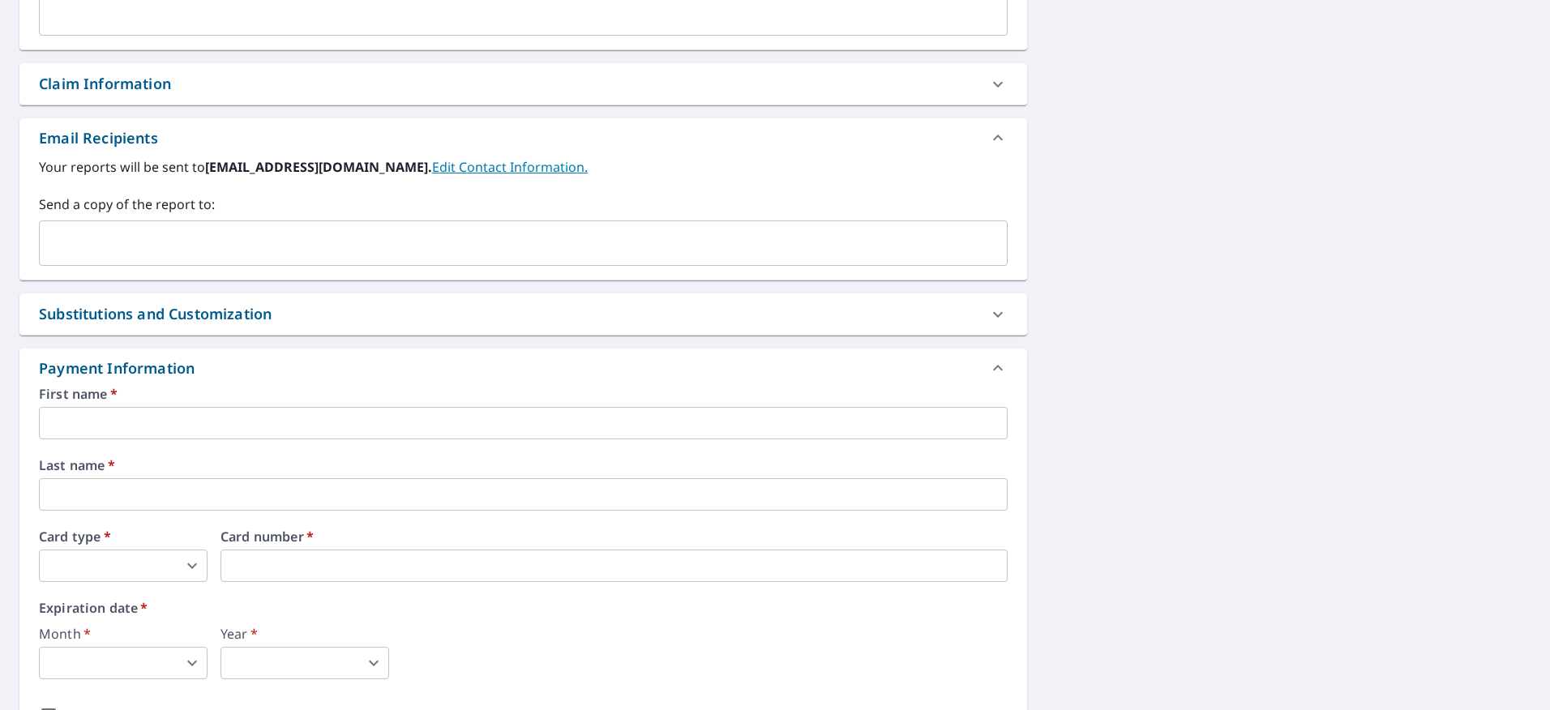
scroll to position [568, 0]
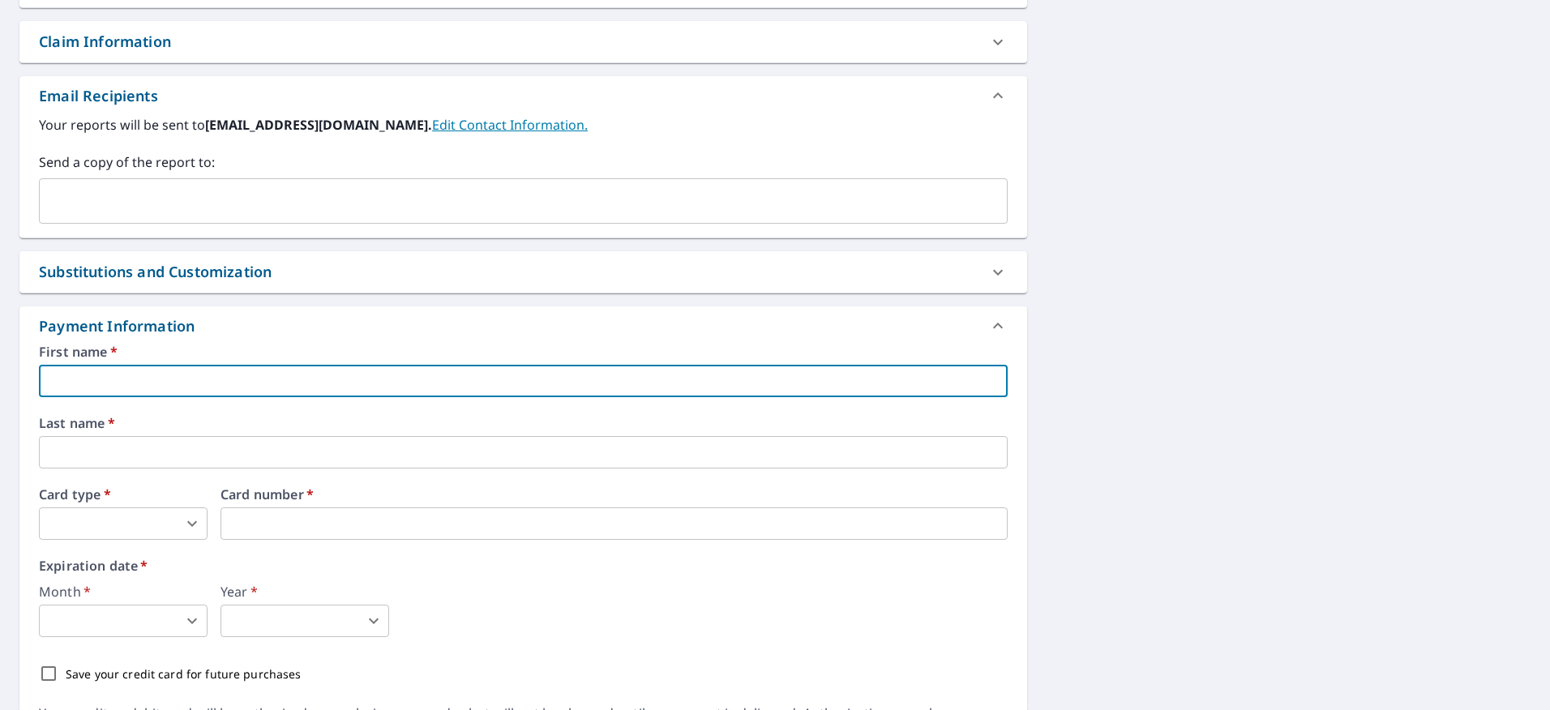
click at [108, 392] on input "text" at bounding box center [523, 381] width 969 height 32
type input "[PERSON_NAME]"
type input "[EMAIL_ADDRESS][DOMAIN_NAME]"
type input "[PERSON_NAME]"
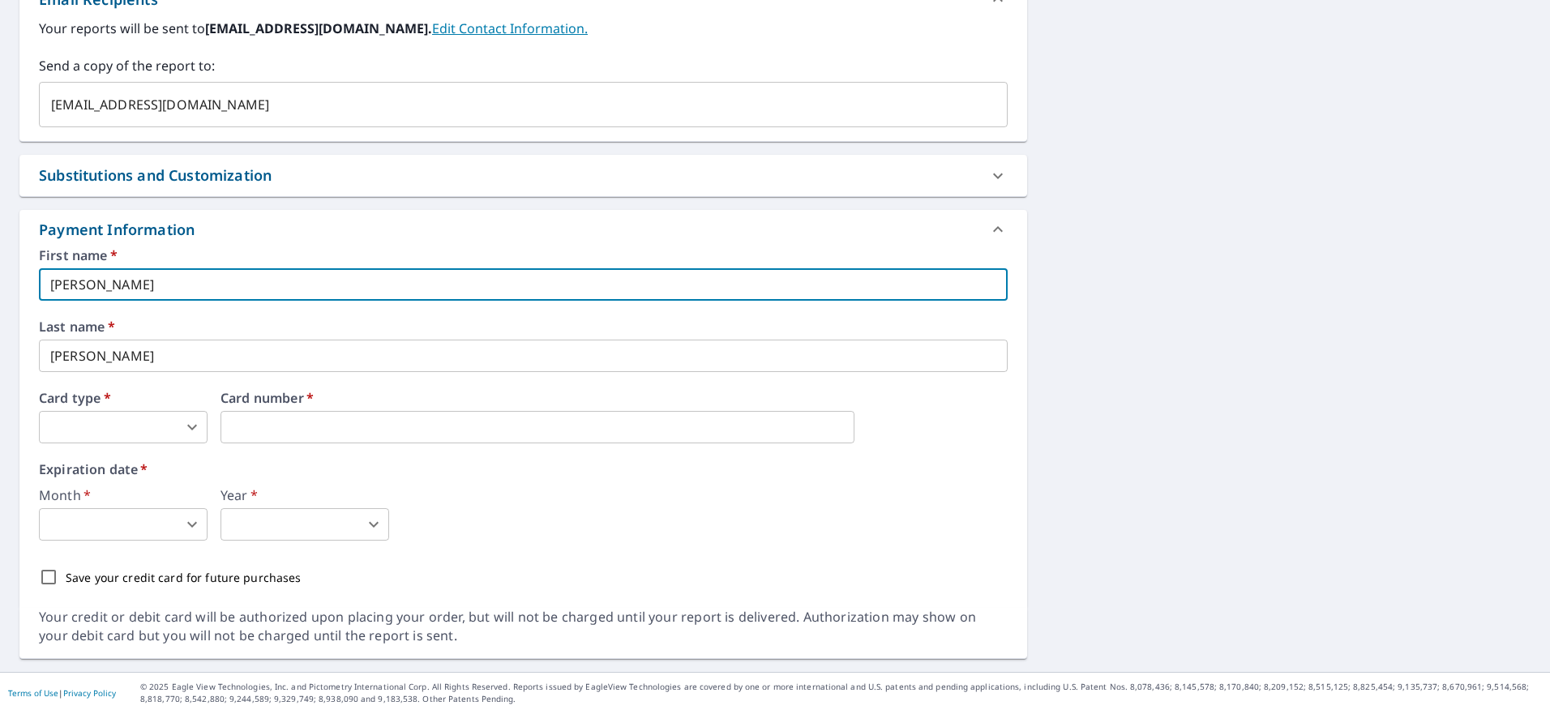
scroll to position [667, 0]
click at [128, 430] on body "AL AL Dashboard Order History Cancel Order AL Dashboard / Finalize Order Finali…" at bounding box center [775, 355] width 1550 height 710
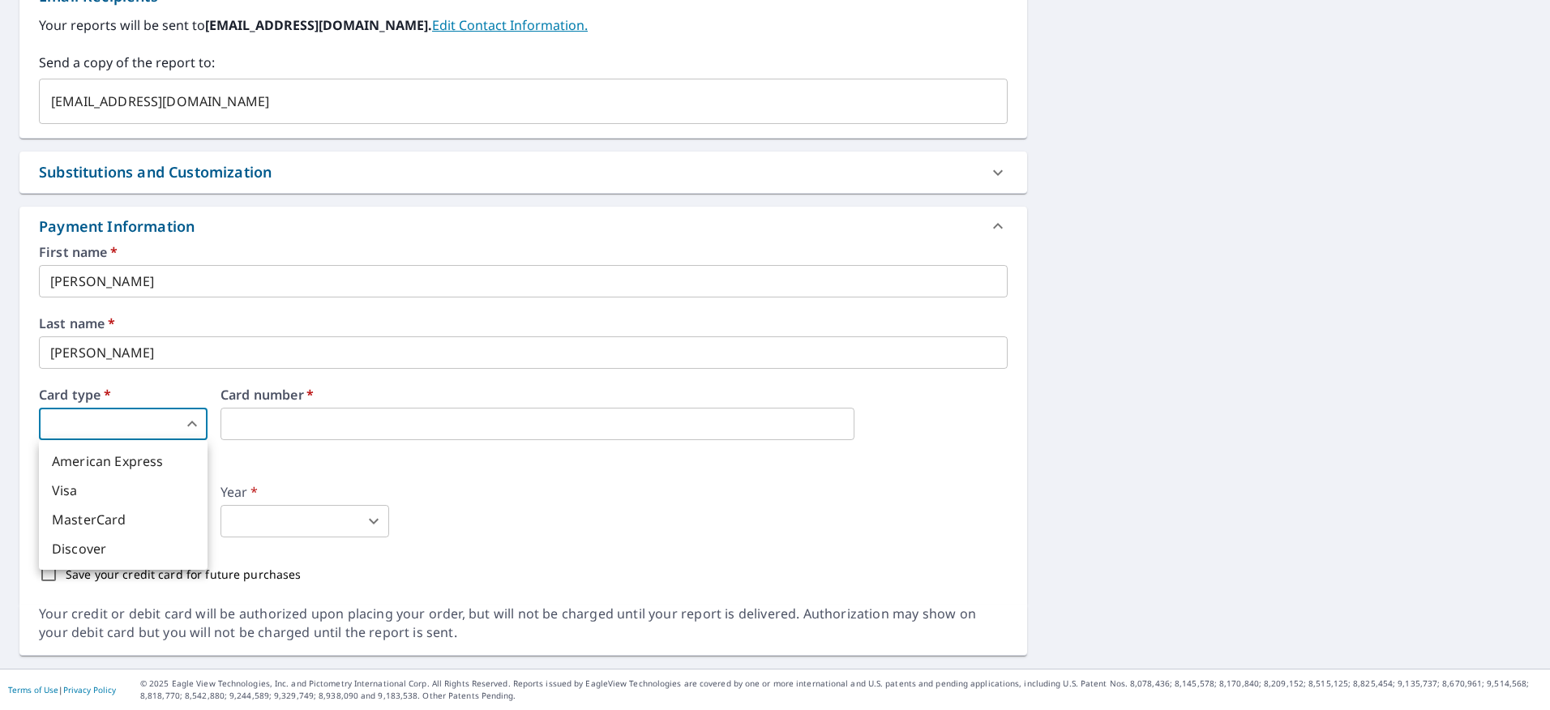
click at [143, 526] on li "MasterCard" at bounding box center [123, 519] width 169 height 29
type input "3"
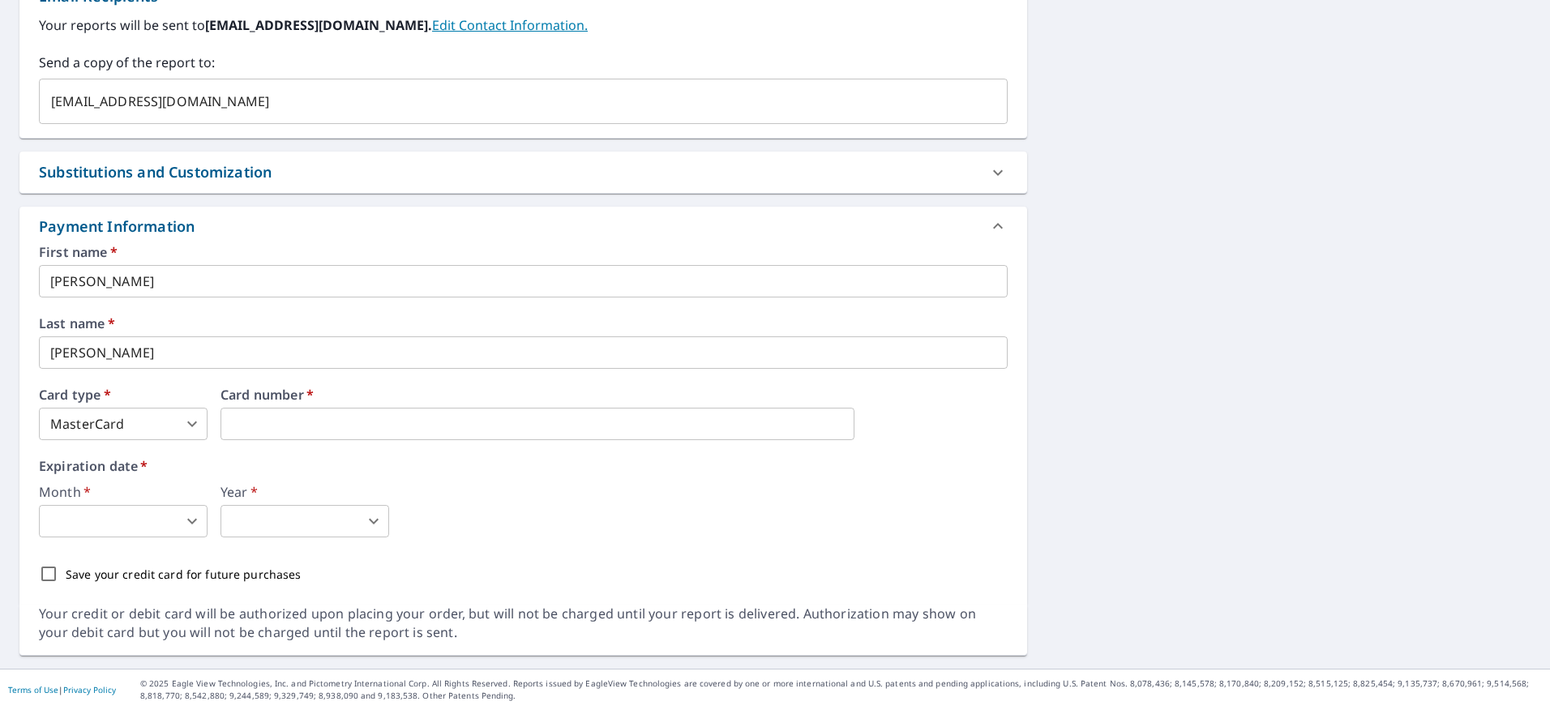
click at [104, 513] on body "AL AL Dashboard Order History Cancel Order AL Dashboard / Finalize Order Finali…" at bounding box center [775, 355] width 1550 height 710
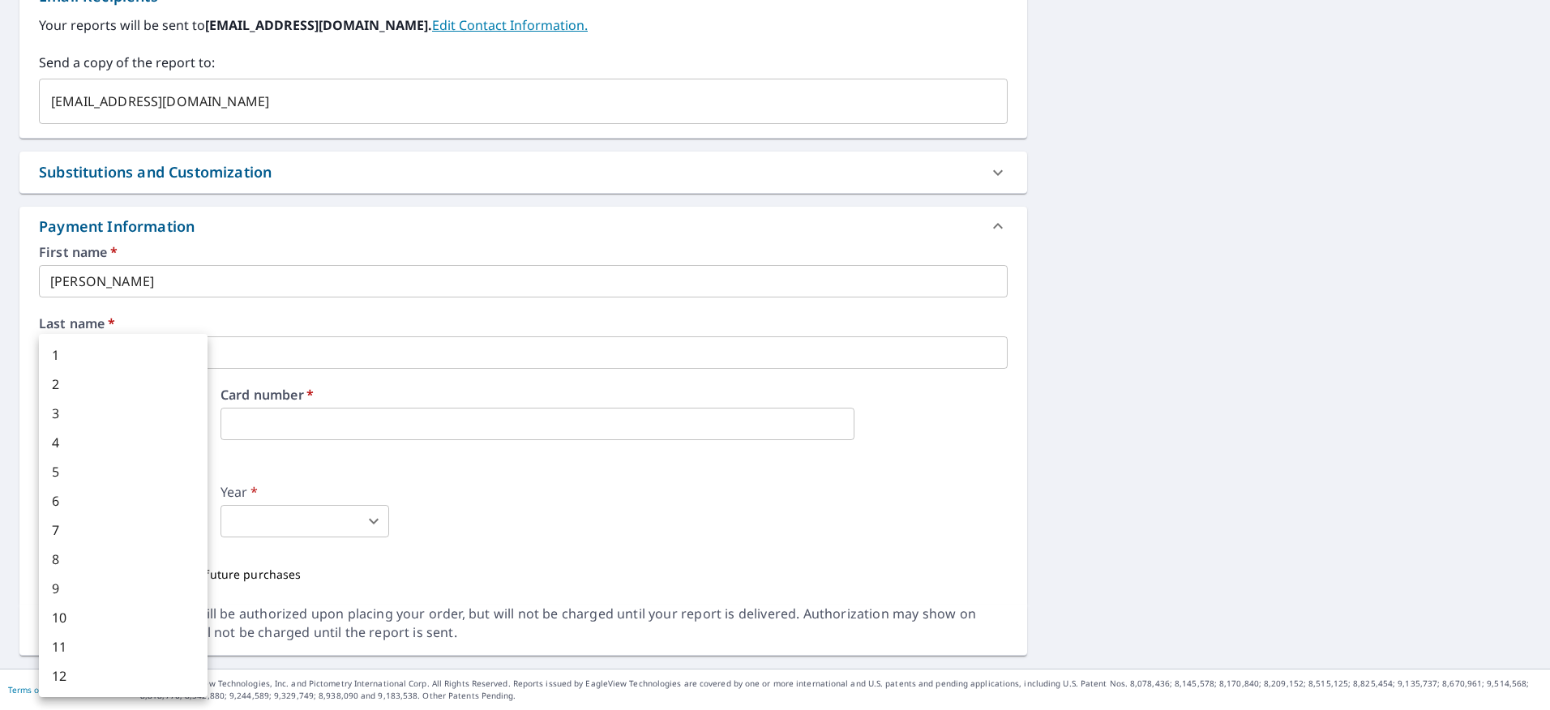
click at [115, 488] on li "6" at bounding box center [123, 501] width 169 height 29
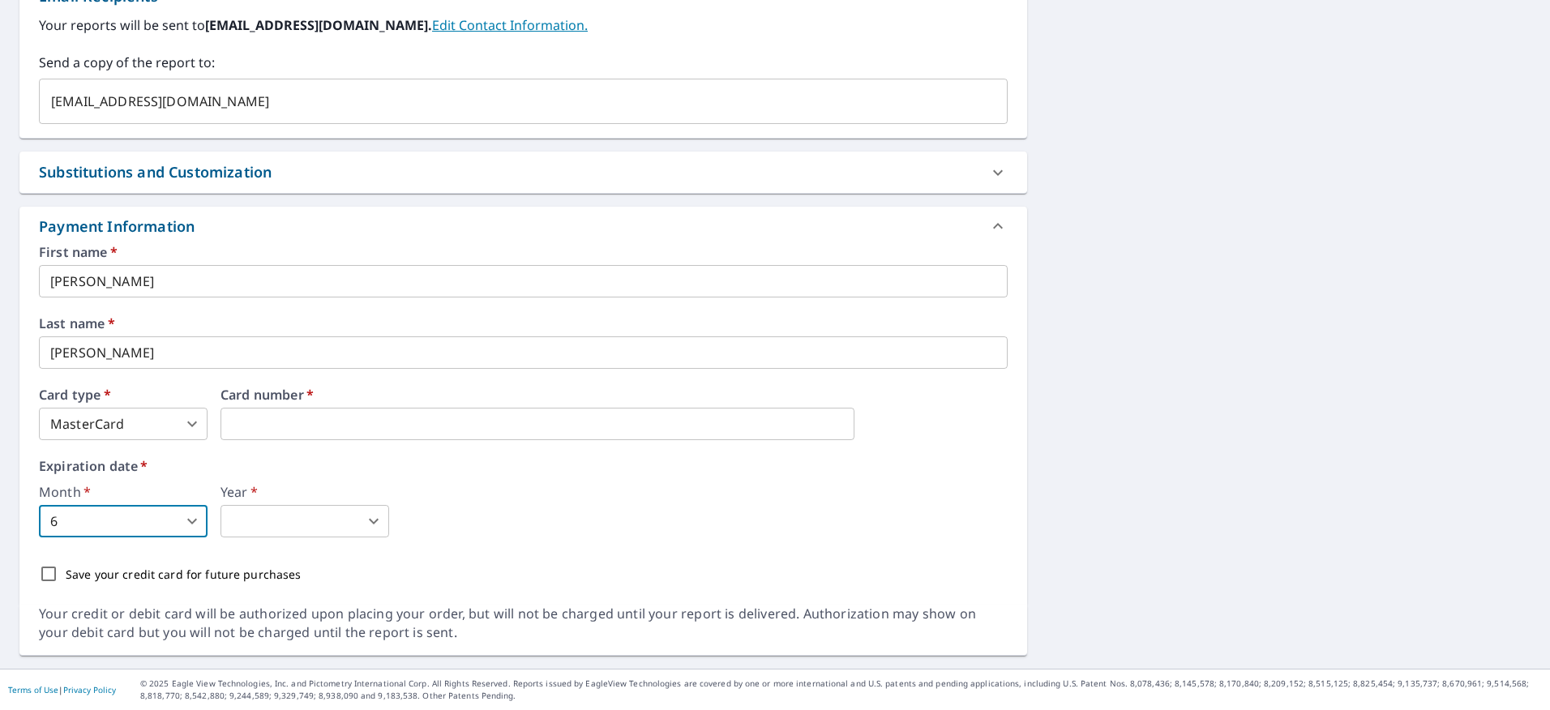
click at [135, 530] on body "AL AL Dashboard Order History Cancel Order AL Dashboard / Finalize Order Finali…" at bounding box center [775, 355] width 1550 height 710
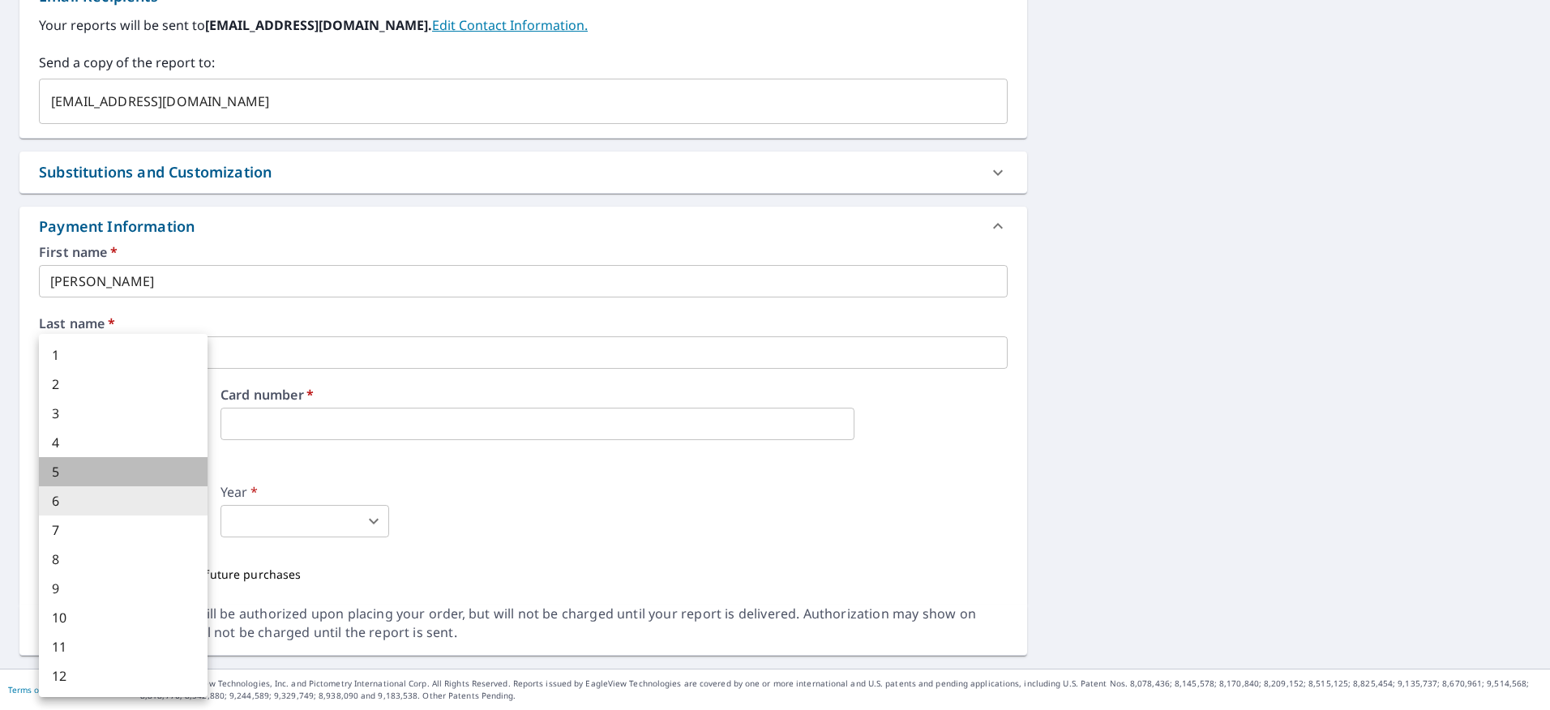
click at [116, 467] on li "5" at bounding box center [123, 471] width 169 height 29
type input "5"
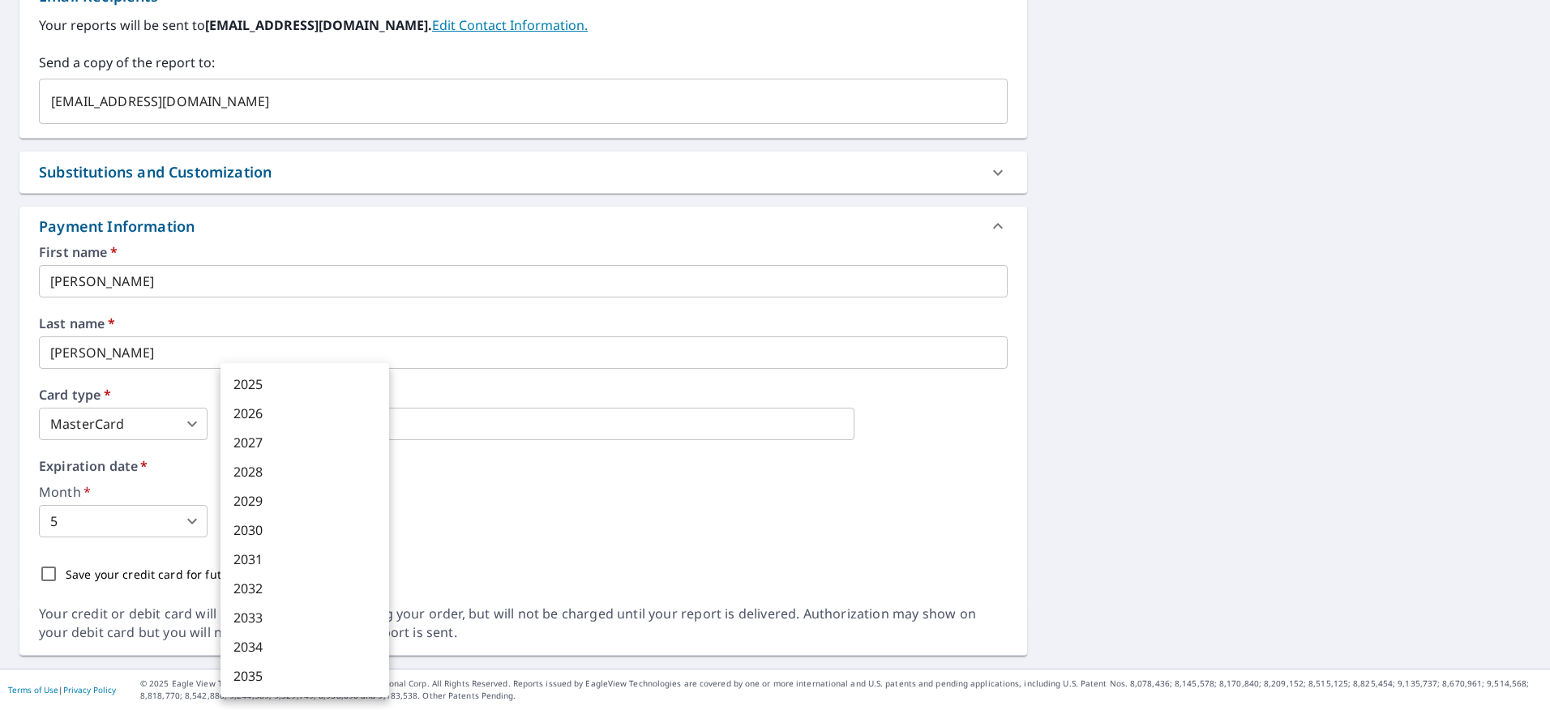
click at [329, 530] on body "AL AL Dashboard Order History Cancel Order AL Dashboard / Finalize Order Finali…" at bounding box center [775, 355] width 1550 height 710
click at [306, 470] on li "2028" at bounding box center [305, 471] width 169 height 29
type input "2028"
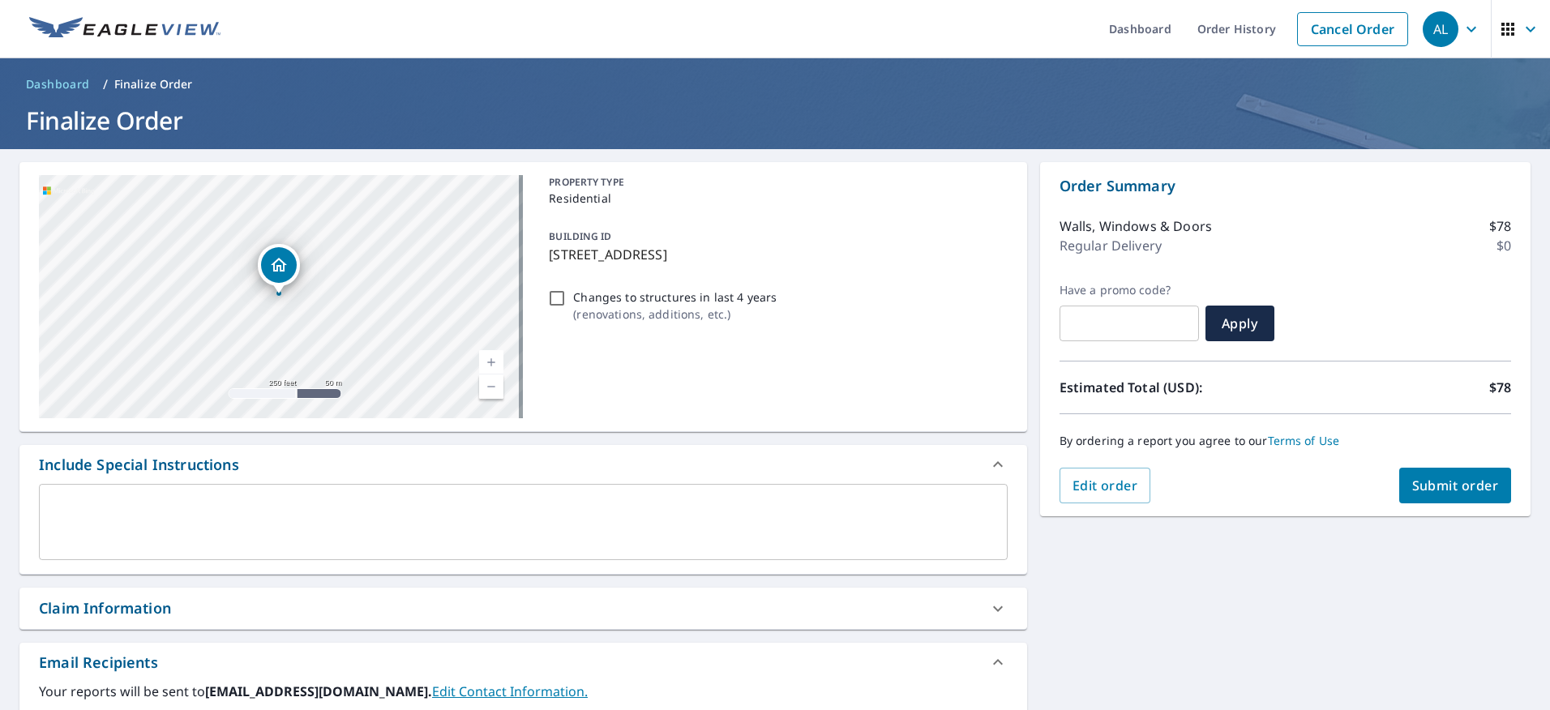
scroll to position [0, 0]
click at [1442, 487] on span "Submit order" at bounding box center [1456, 487] width 87 height 18
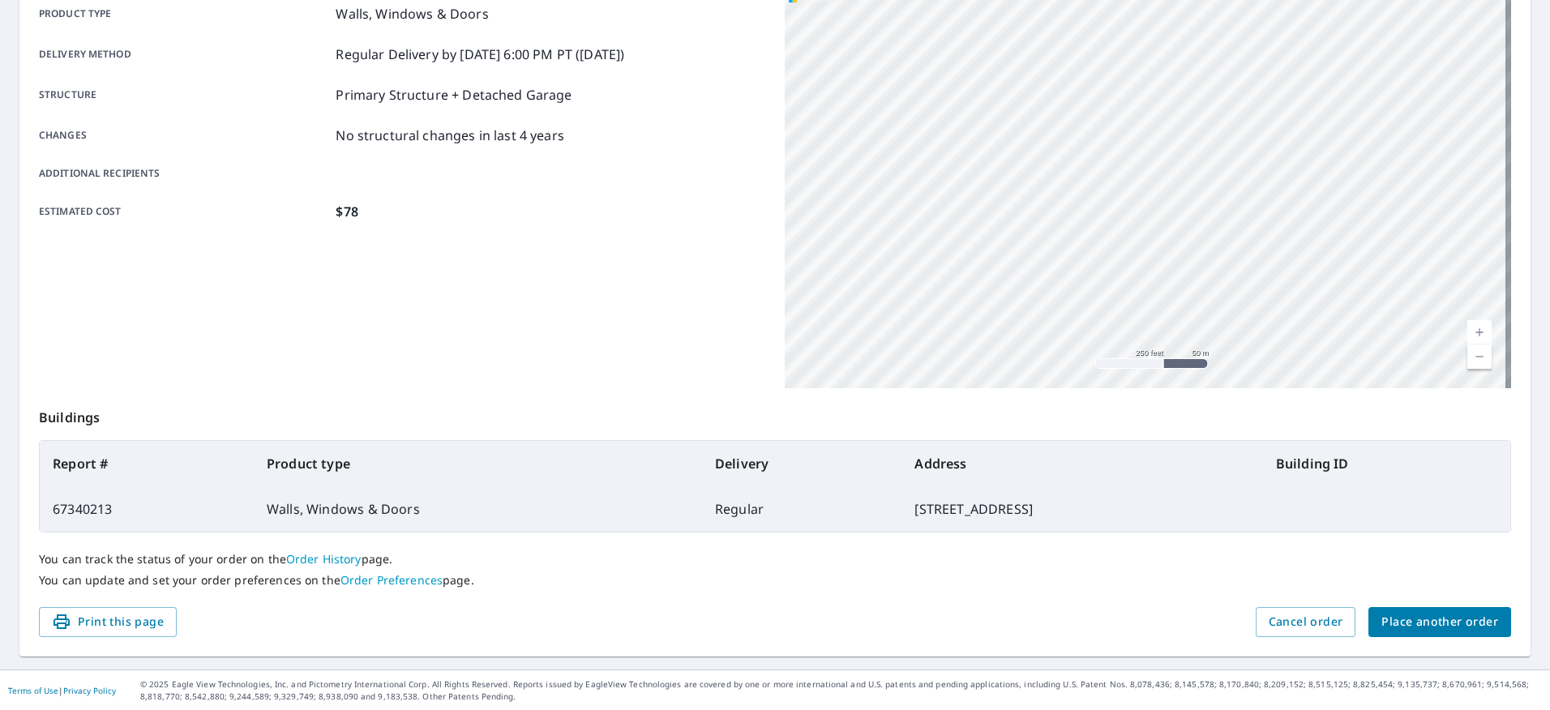
scroll to position [244, 0]
click at [315, 564] on link "Order History" at bounding box center [323, 558] width 75 height 15
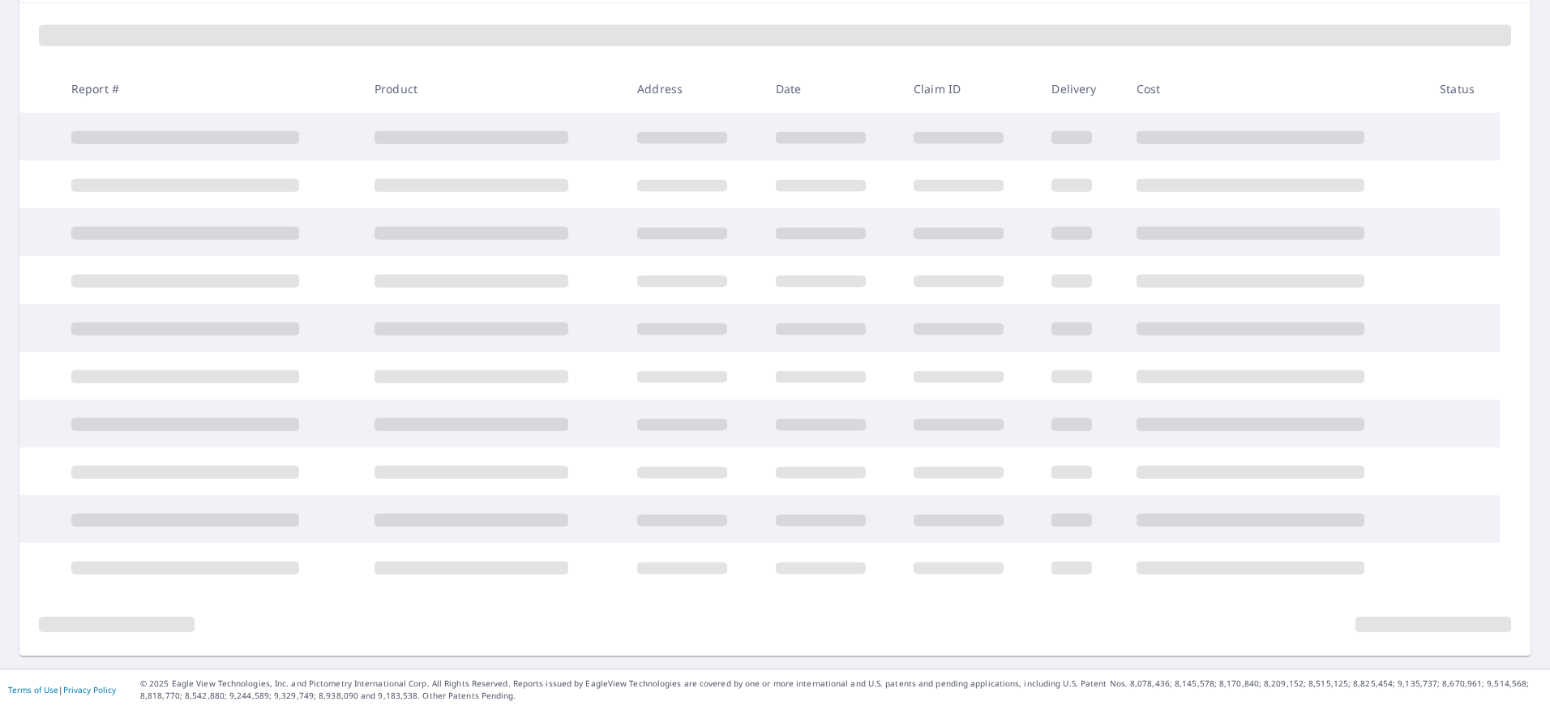
scroll to position [229, 0]
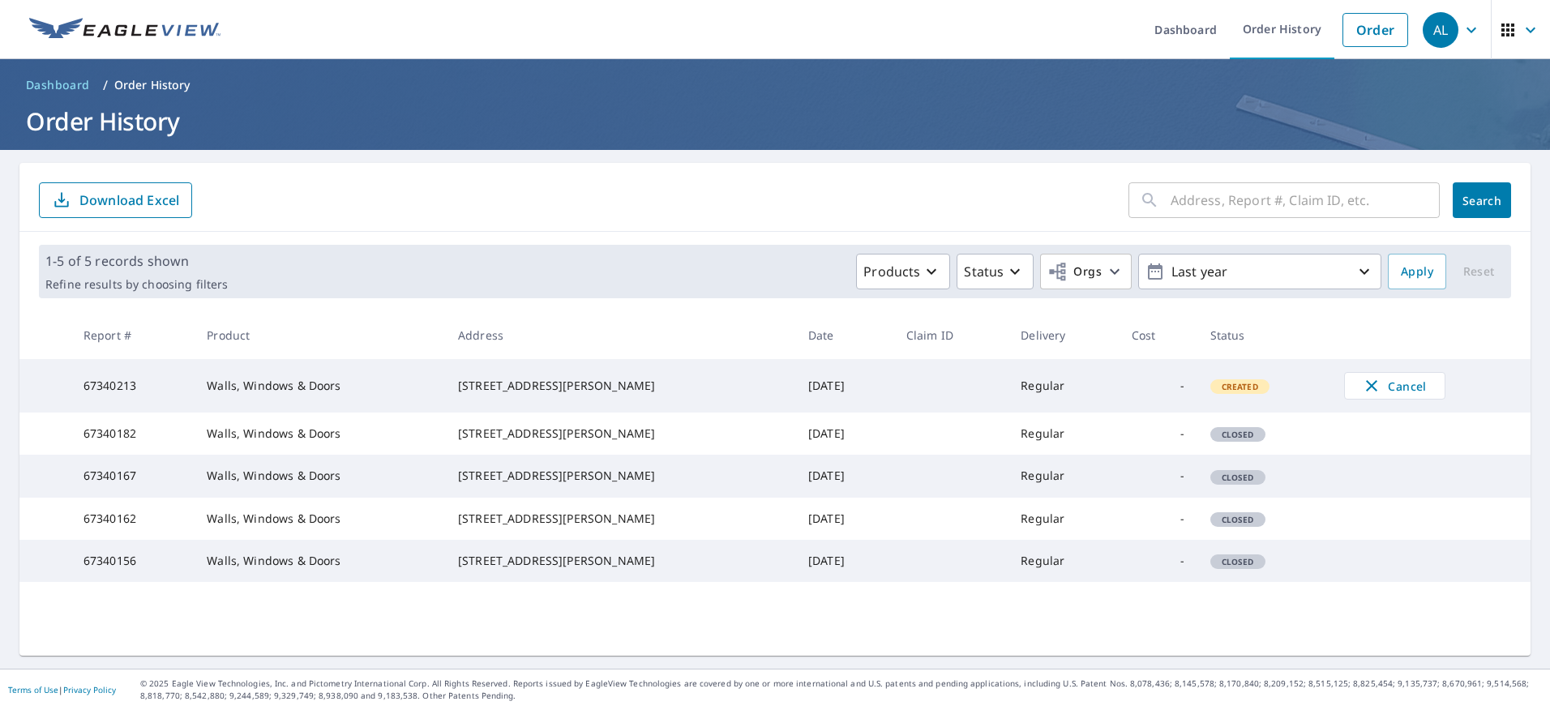
click at [1212, 392] on span "Created" at bounding box center [1240, 386] width 56 height 11
click at [1434, 481] on td at bounding box center [1431, 468] width 199 height 26
click at [1353, 23] on link "Order" at bounding box center [1376, 30] width 66 height 34
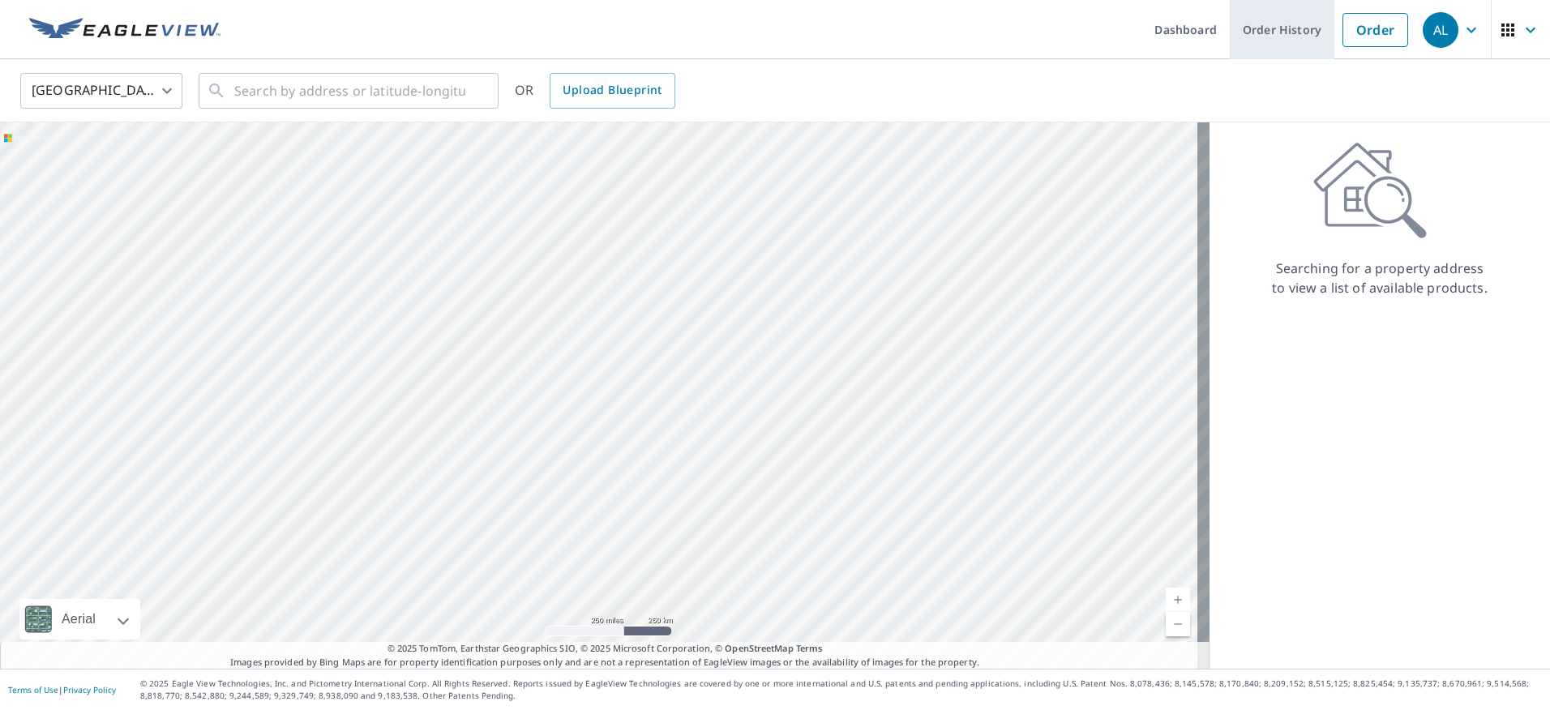
click at [1249, 29] on link "Order History" at bounding box center [1282, 29] width 105 height 59
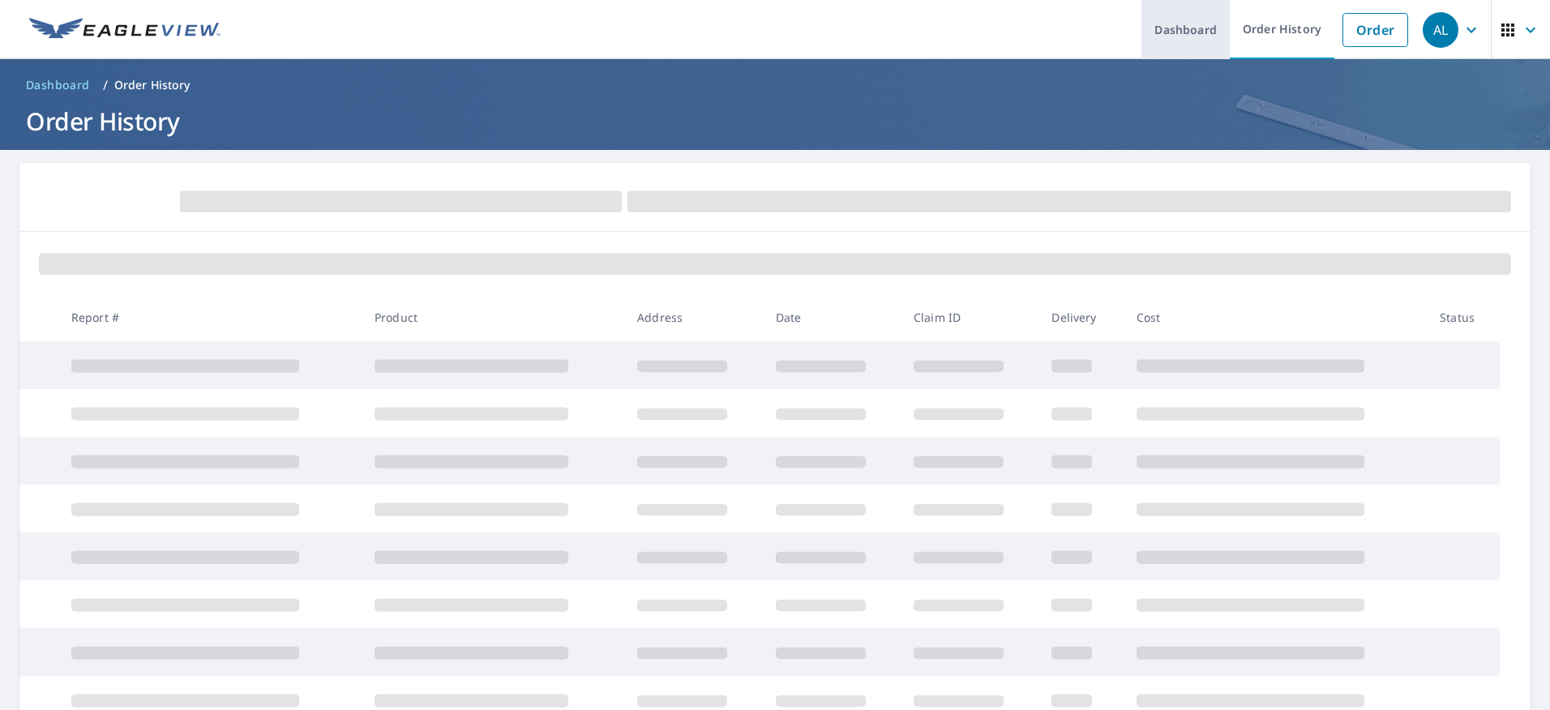
click at [1148, 26] on link "Dashboard" at bounding box center [1186, 29] width 88 height 59
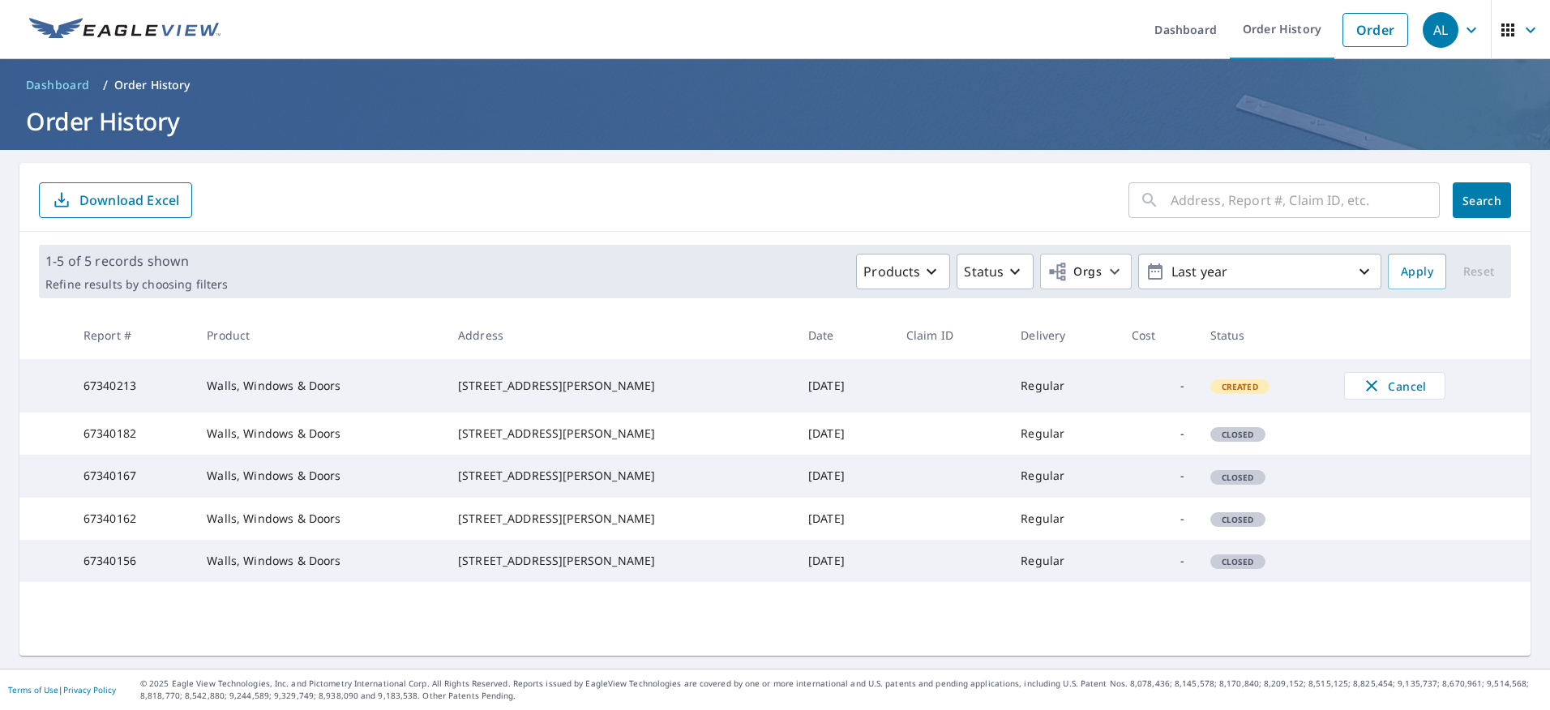
click at [163, 205] on p "Download Excel" at bounding box center [129, 200] width 100 height 18
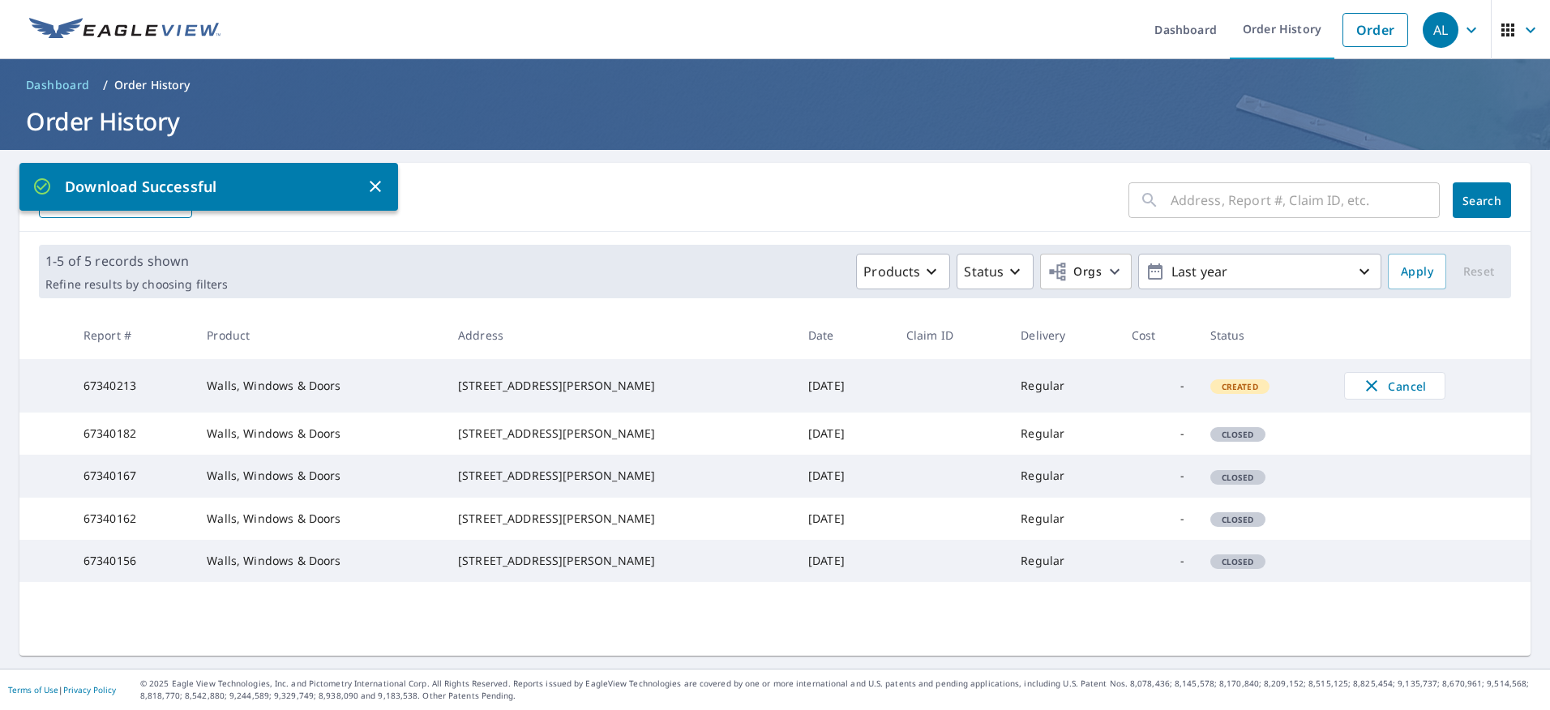
click at [916, 75] on ol "Dashboard / Order History" at bounding box center [775, 85] width 1512 height 26
click at [1441, 30] on div "AL" at bounding box center [1441, 30] width 36 height 36
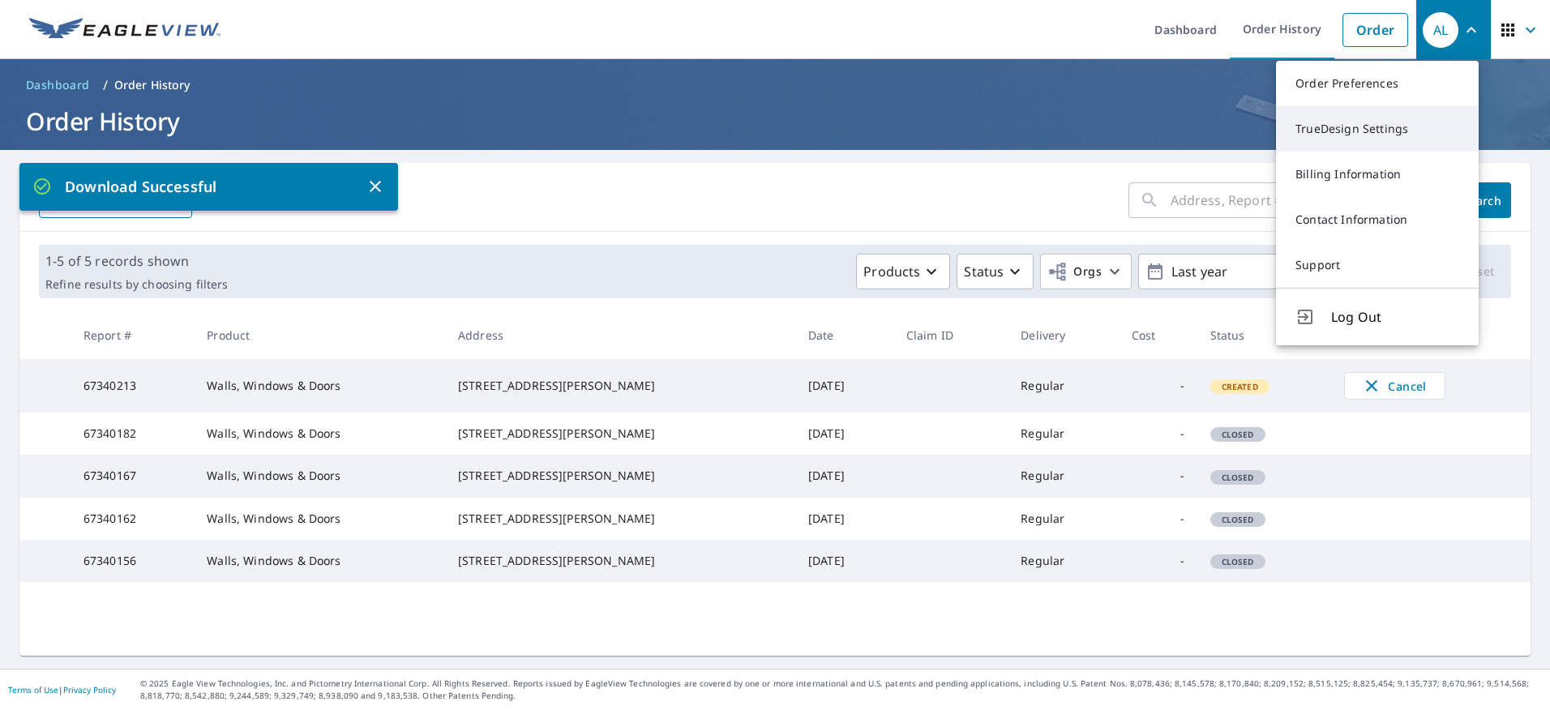
click at [1435, 138] on link "TrueDesign Settings" at bounding box center [1377, 128] width 203 height 45
